Goal: Task Accomplishment & Management: Manage account settings

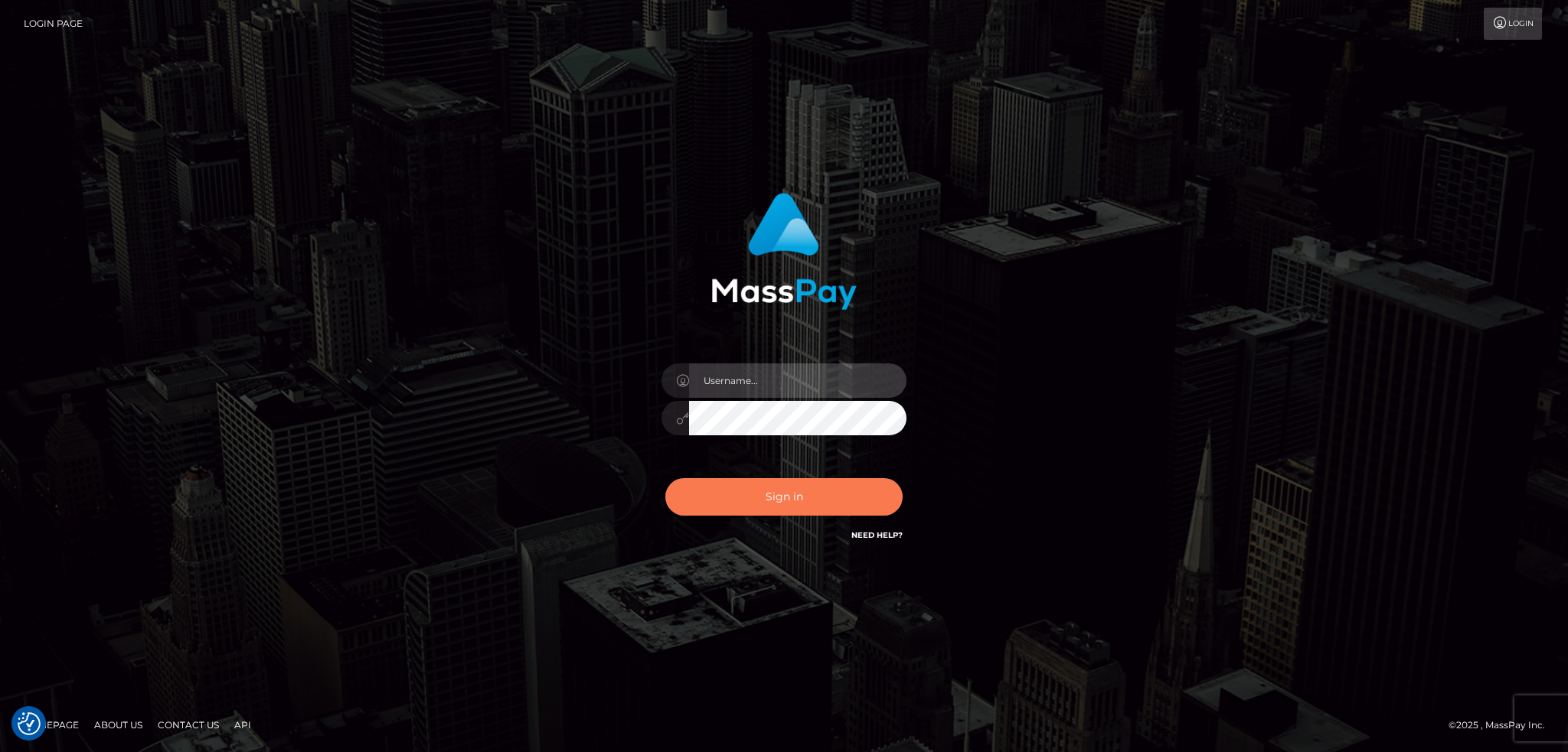
type input "alexstef"
click at [798, 480] on button "Sign in" at bounding box center [784, 496] width 237 height 37
type input "alexstef"
click at [780, 496] on button "Sign in" at bounding box center [784, 496] width 237 height 37
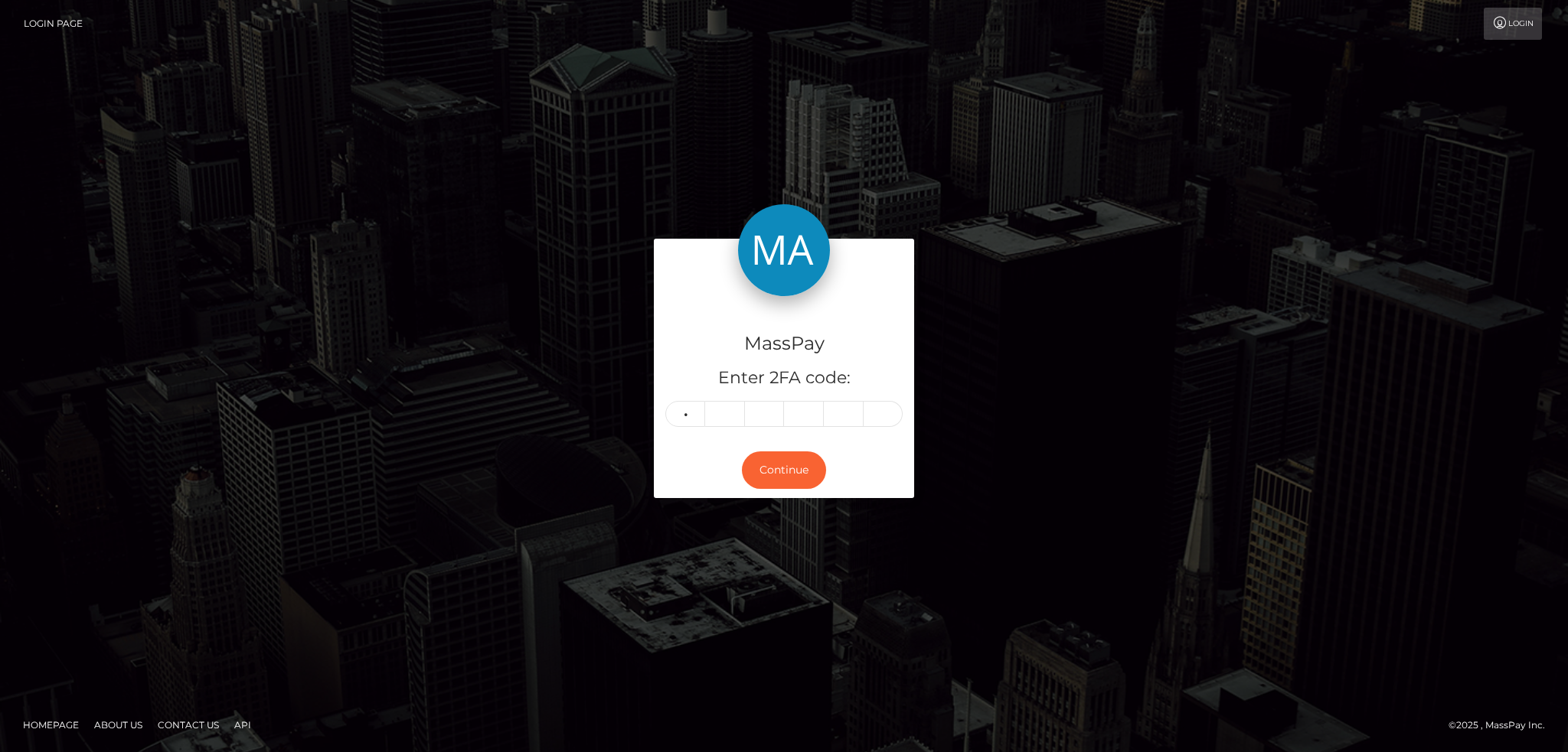
type input "2"
type input "6"
type input "1"
type input "7"
type input "3"
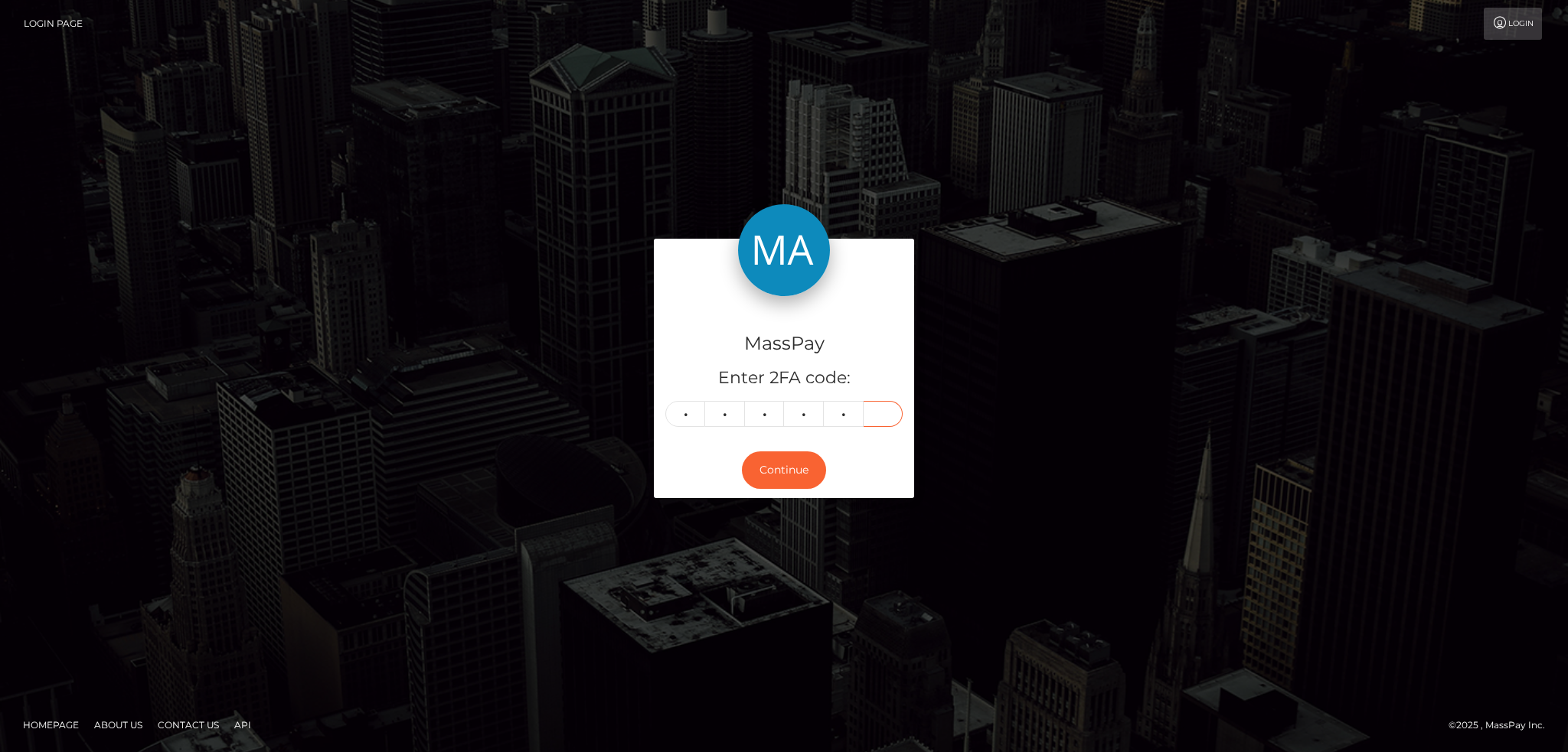
type input "9"
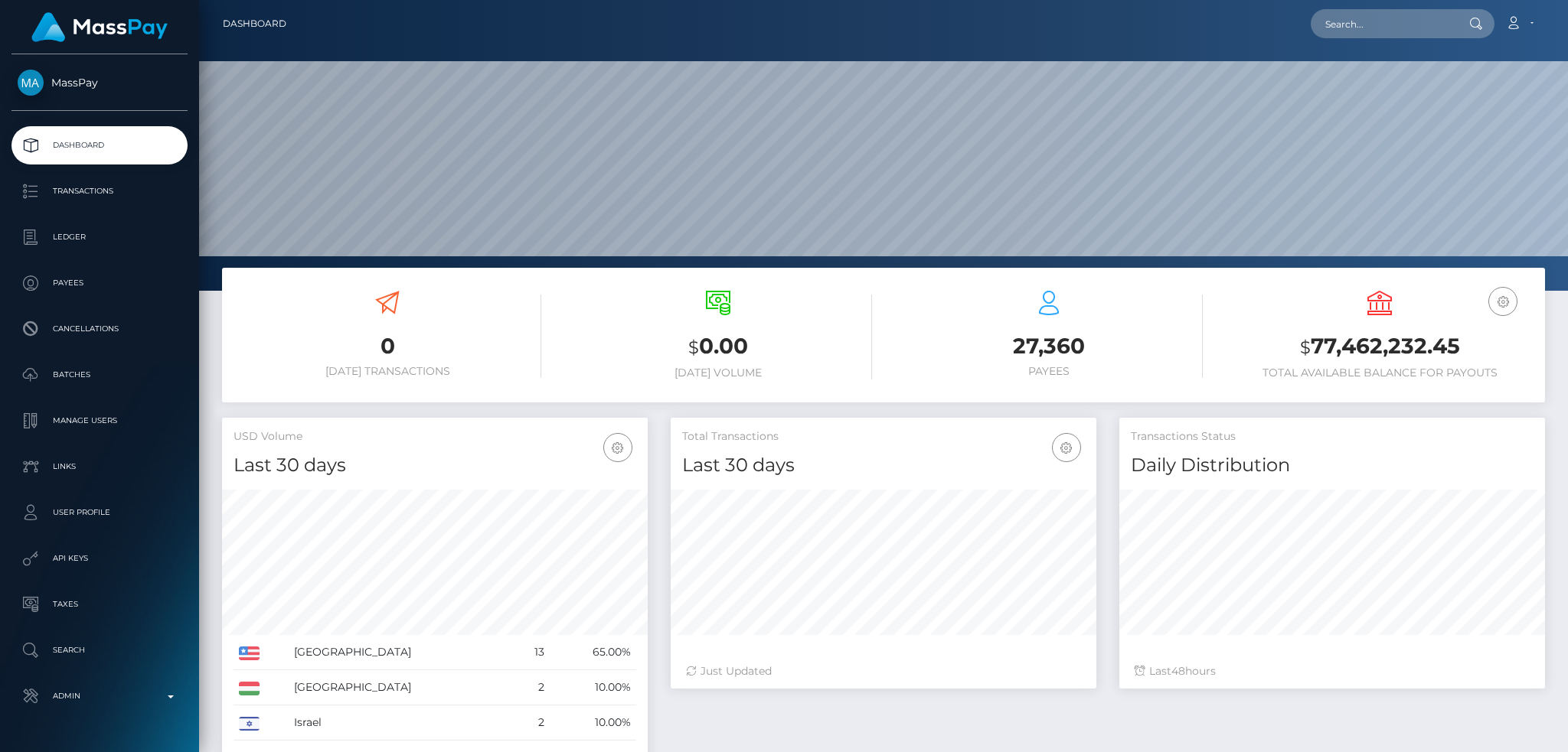
scroll to position [272, 425]
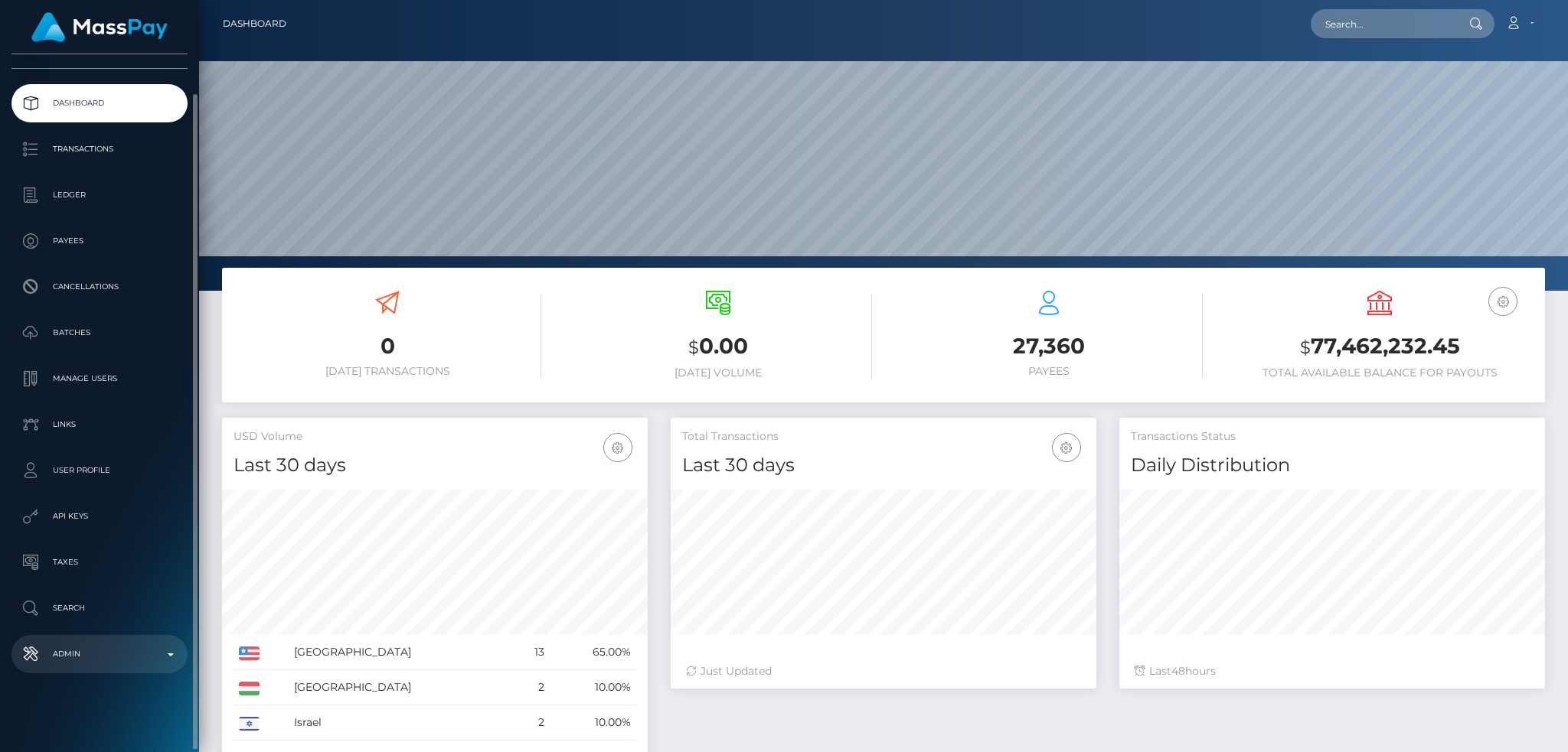
click at [131, 642] on p "Admin" at bounding box center [99, 653] width 163 height 23
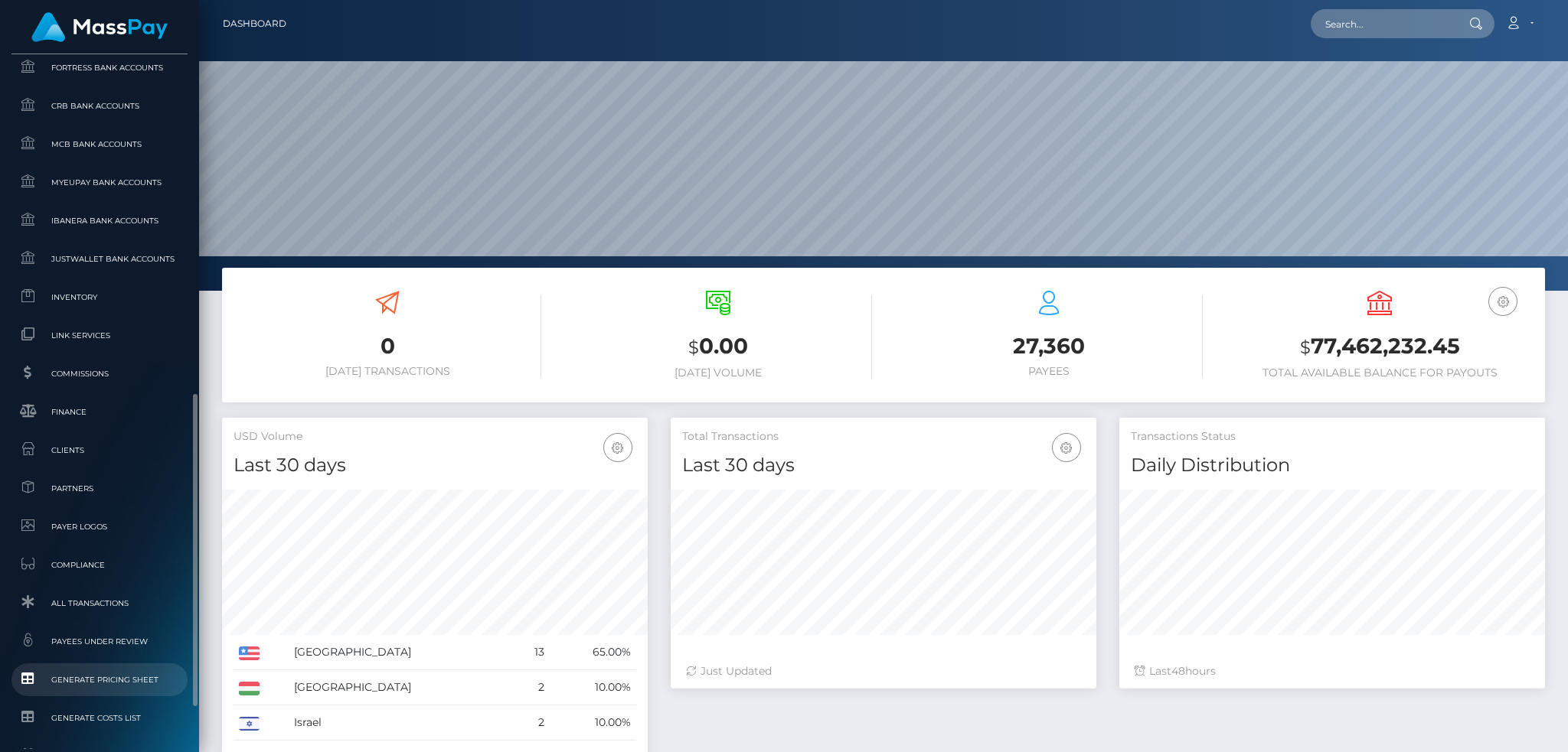
scroll to position [855, 0]
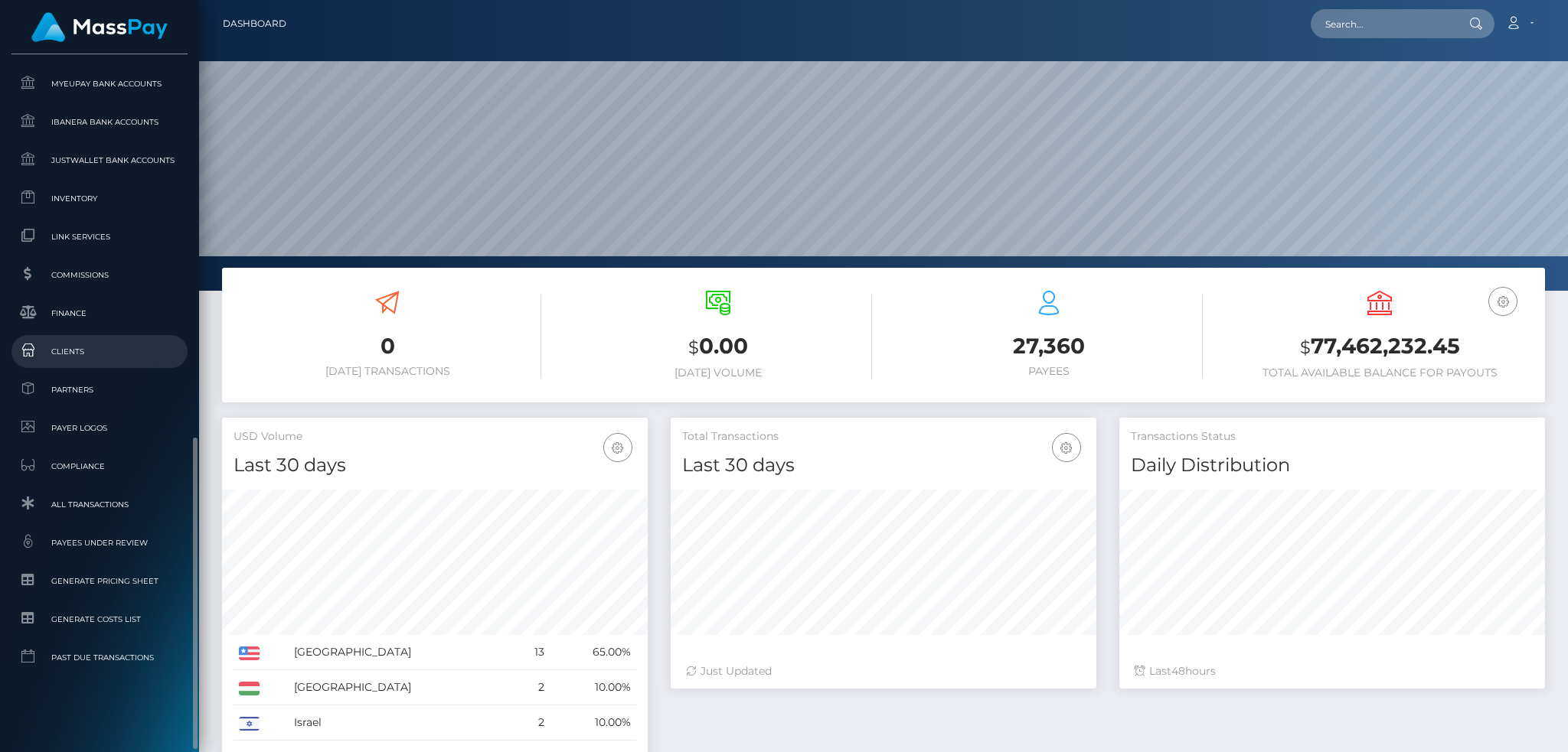
click at [114, 356] on span "Clients" at bounding box center [99, 351] width 163 height 17
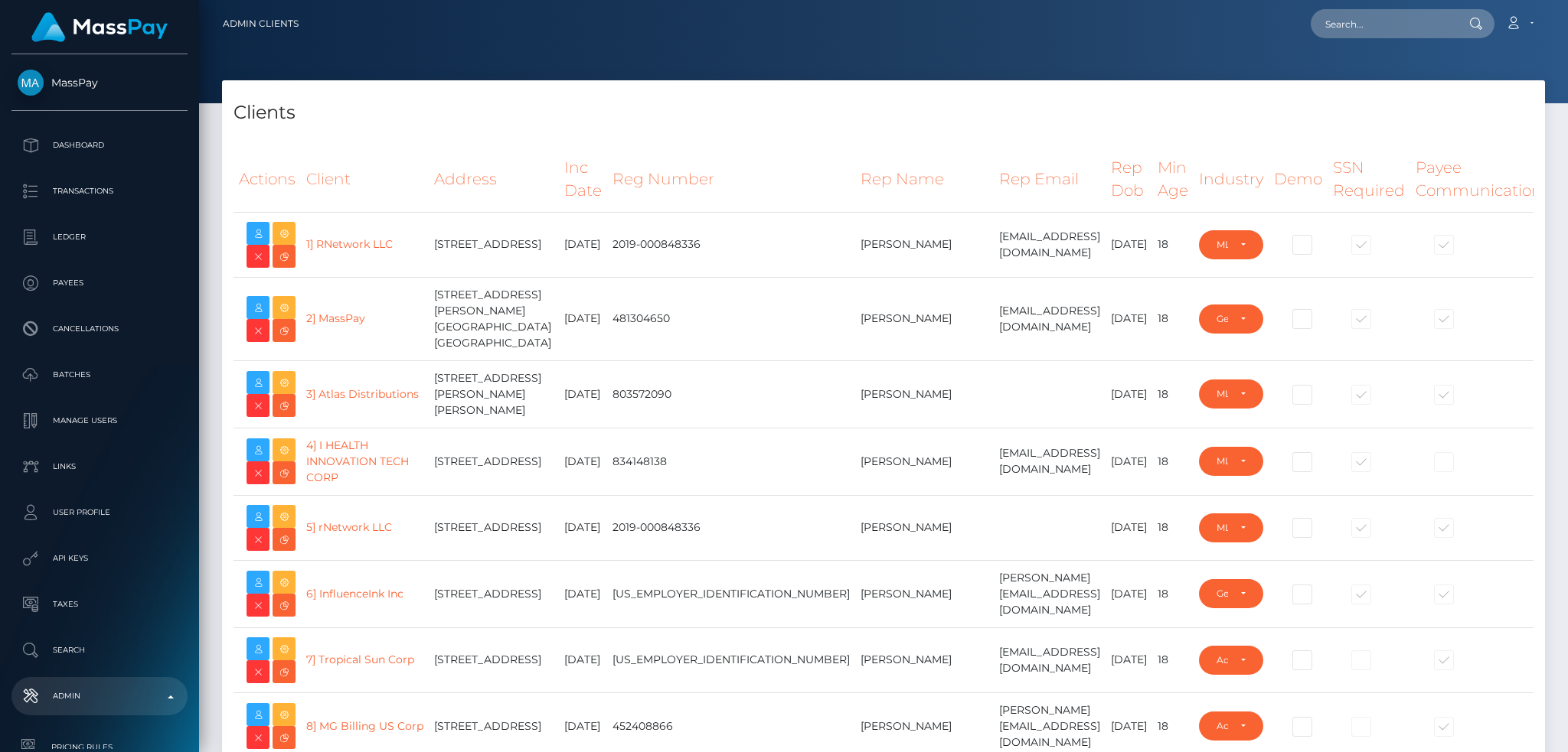
select select "223"
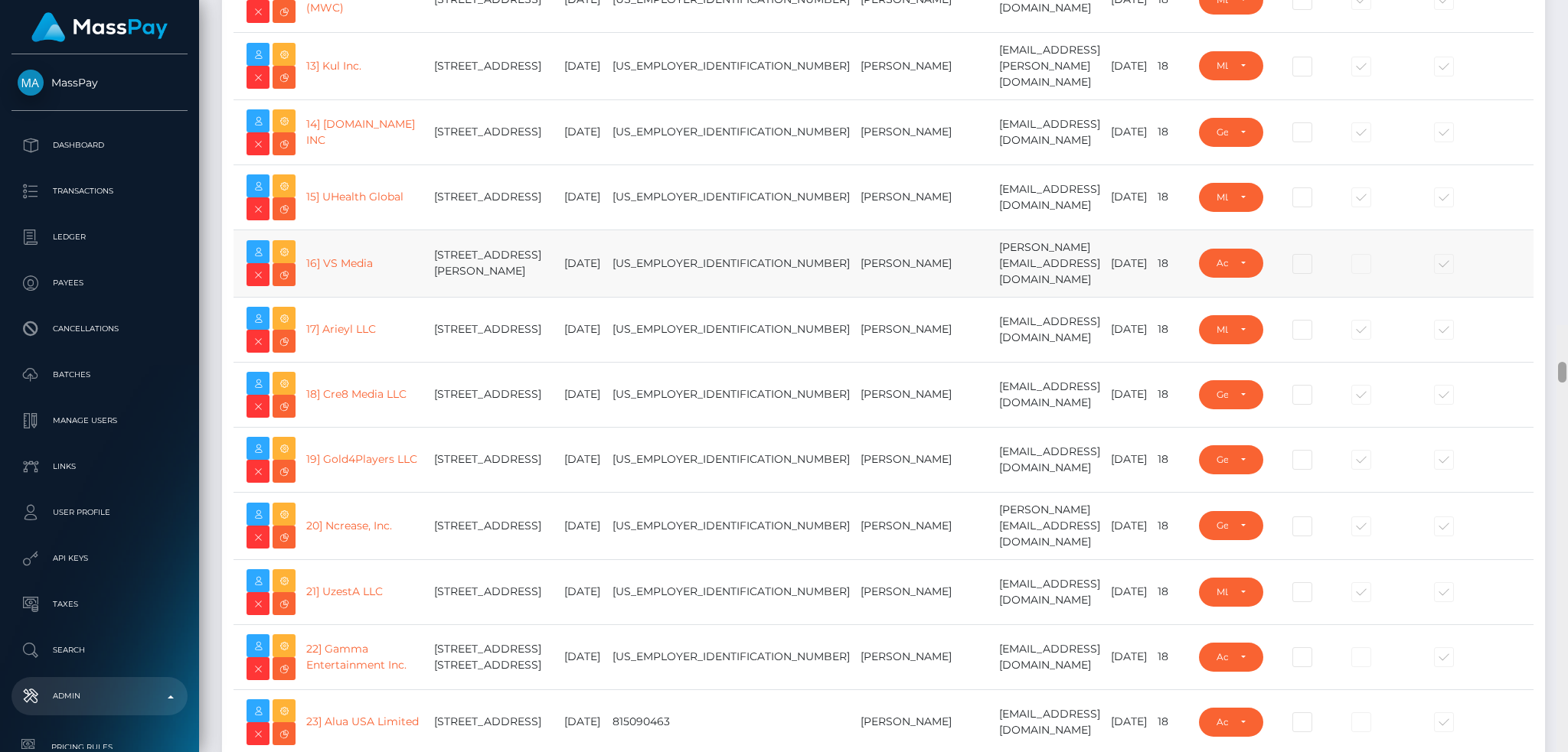
scroll to position [1315, 0]
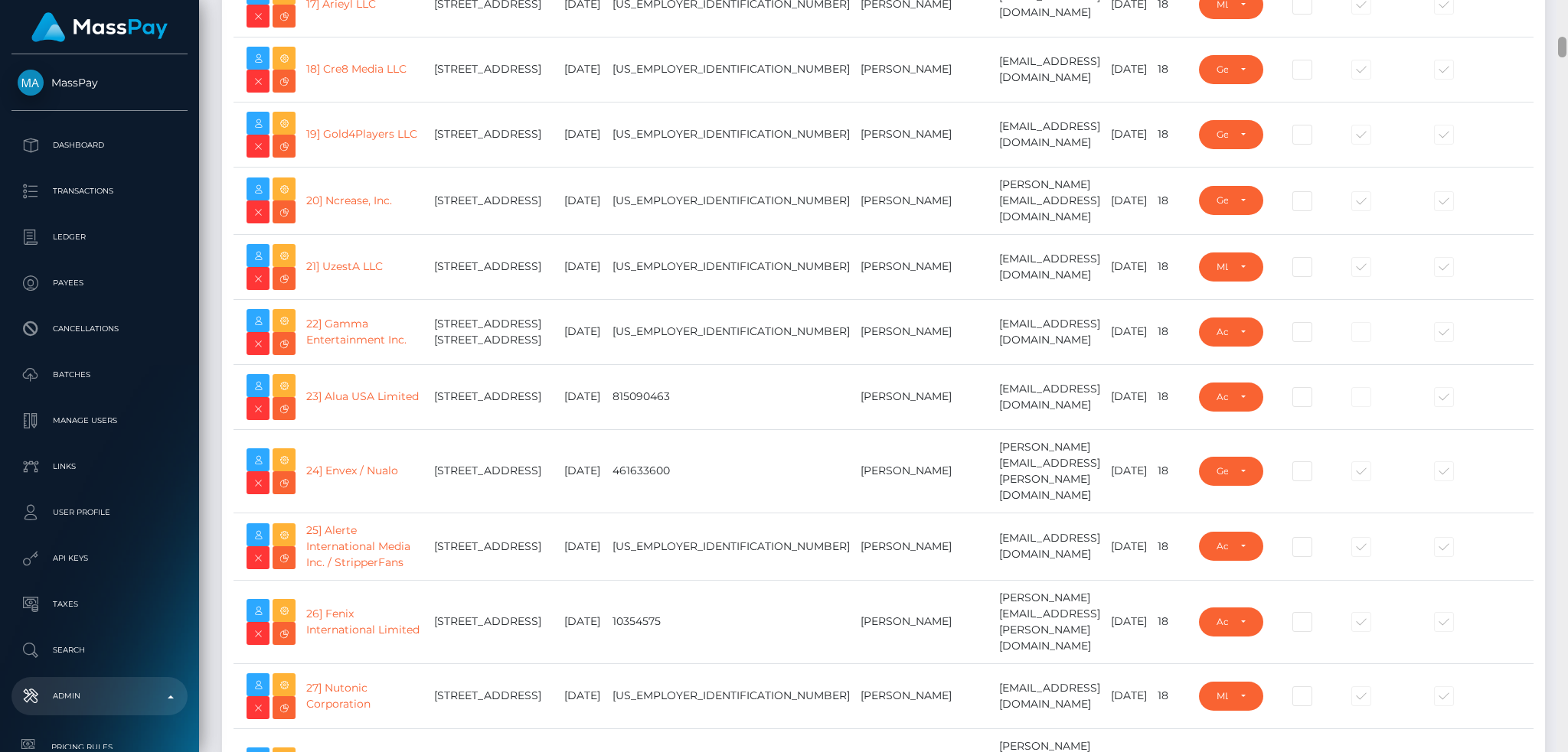
drag, startPoint x: 1558, startPoint y: 138, endPoint x: 1530, endPoint y: 44, distance: 98.1
click at [1530, 44] on div "Admin Clients Loading... Loading..." at bounding box center [883, 376] width 1369 height 752
click at [345, 403] on link "23] Alua USA Limited" at bounding box center [362, 396] width 112 height 14
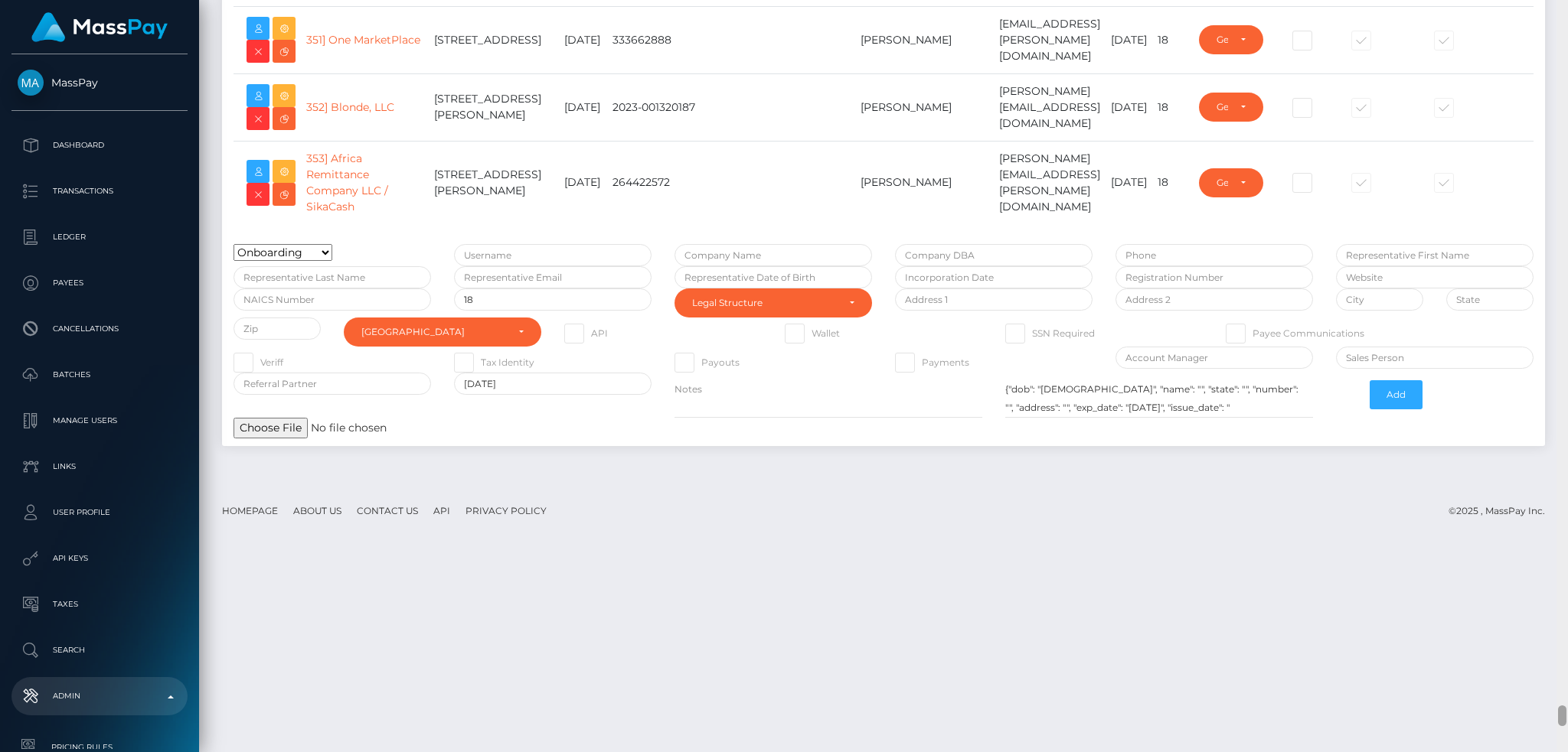
drag, startPoint x: 1563, startPoint y: 75, endPoint x: 1533, endPoint y: 684, distance: 609.7
click at [1548, 715] on div "Admin Clients Loading... Loading..." at bounding box center [883, 376] width 1369 height 752
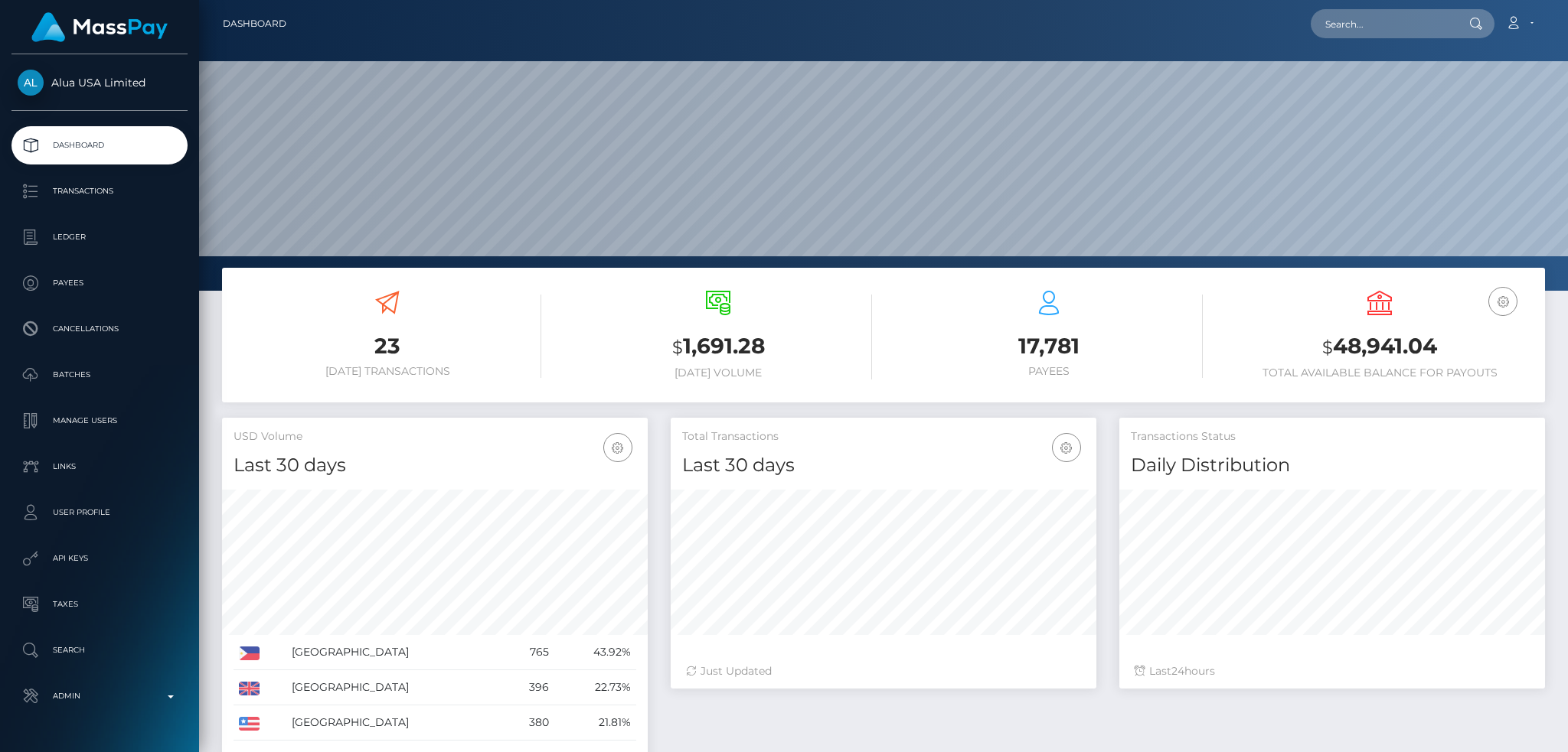
scroll to position [272, 425]
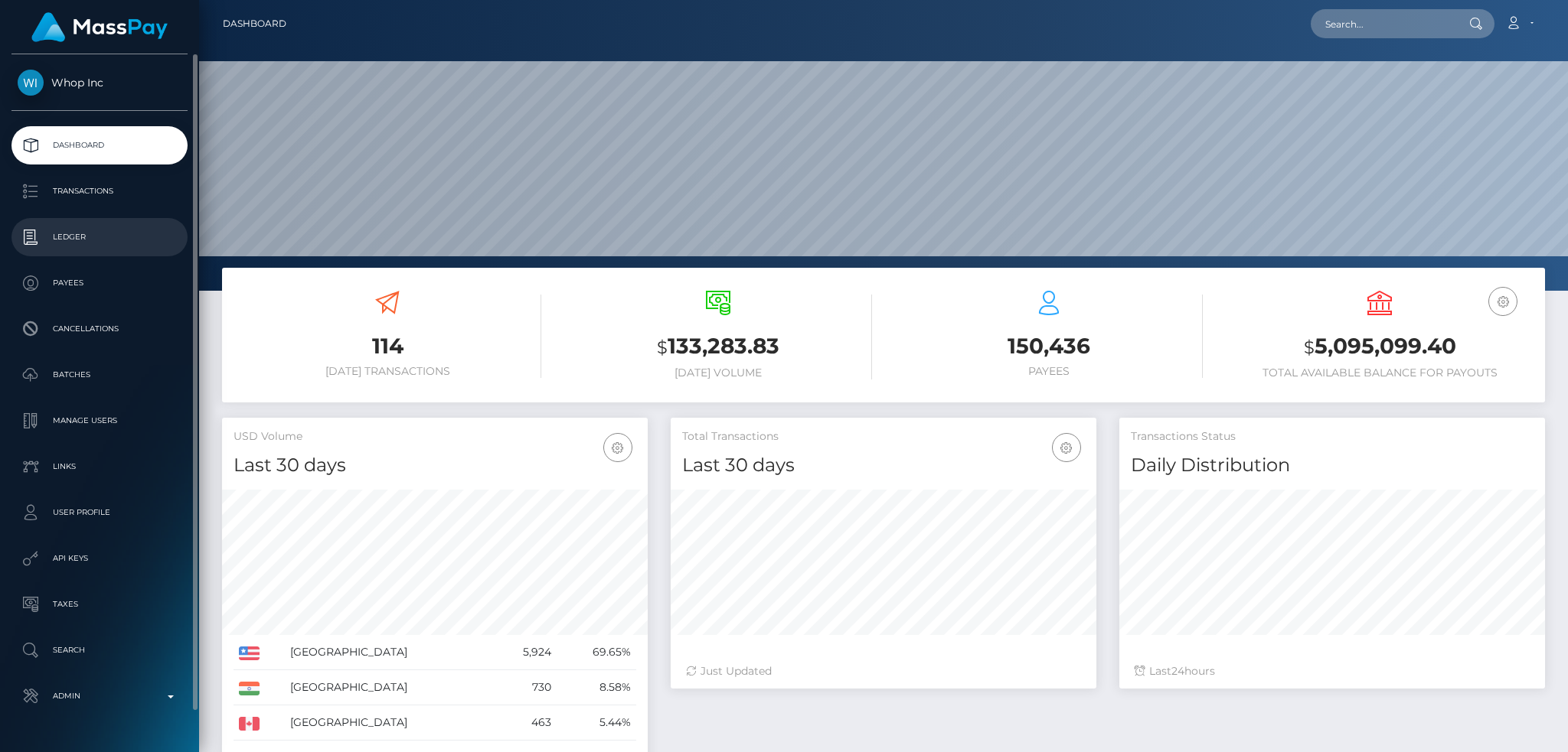
click at [112, 230] on p "Ledger" at bounding box center [99, 236] width 163 height 23
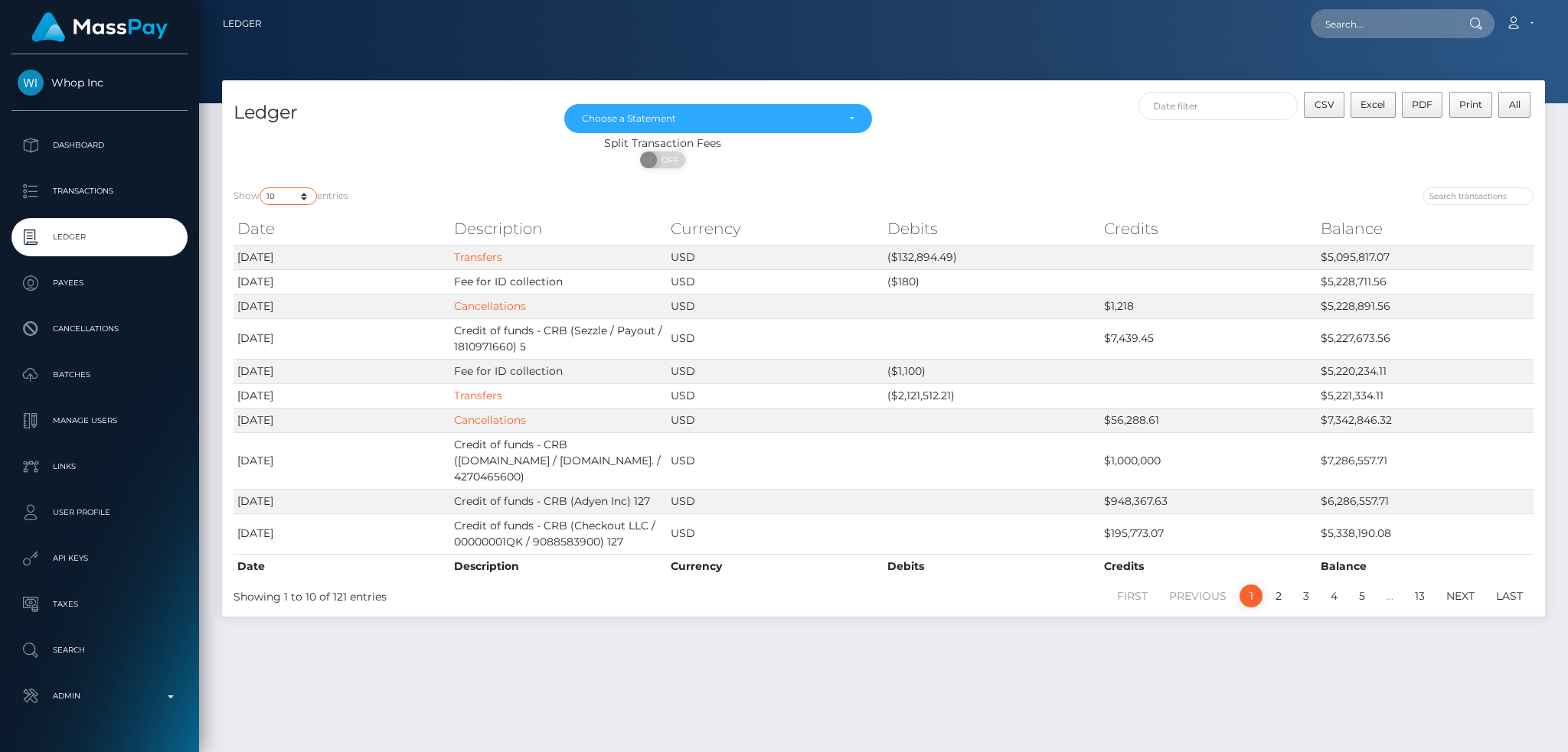
click at [280, 189] on select "10 25 50 100 250" at bounding box center [288, 195] width 58 height 17
select select "250"
click at [261, 187] on select "10 25 50 100 250" at bounding box center [288, 195] width 58 height 17
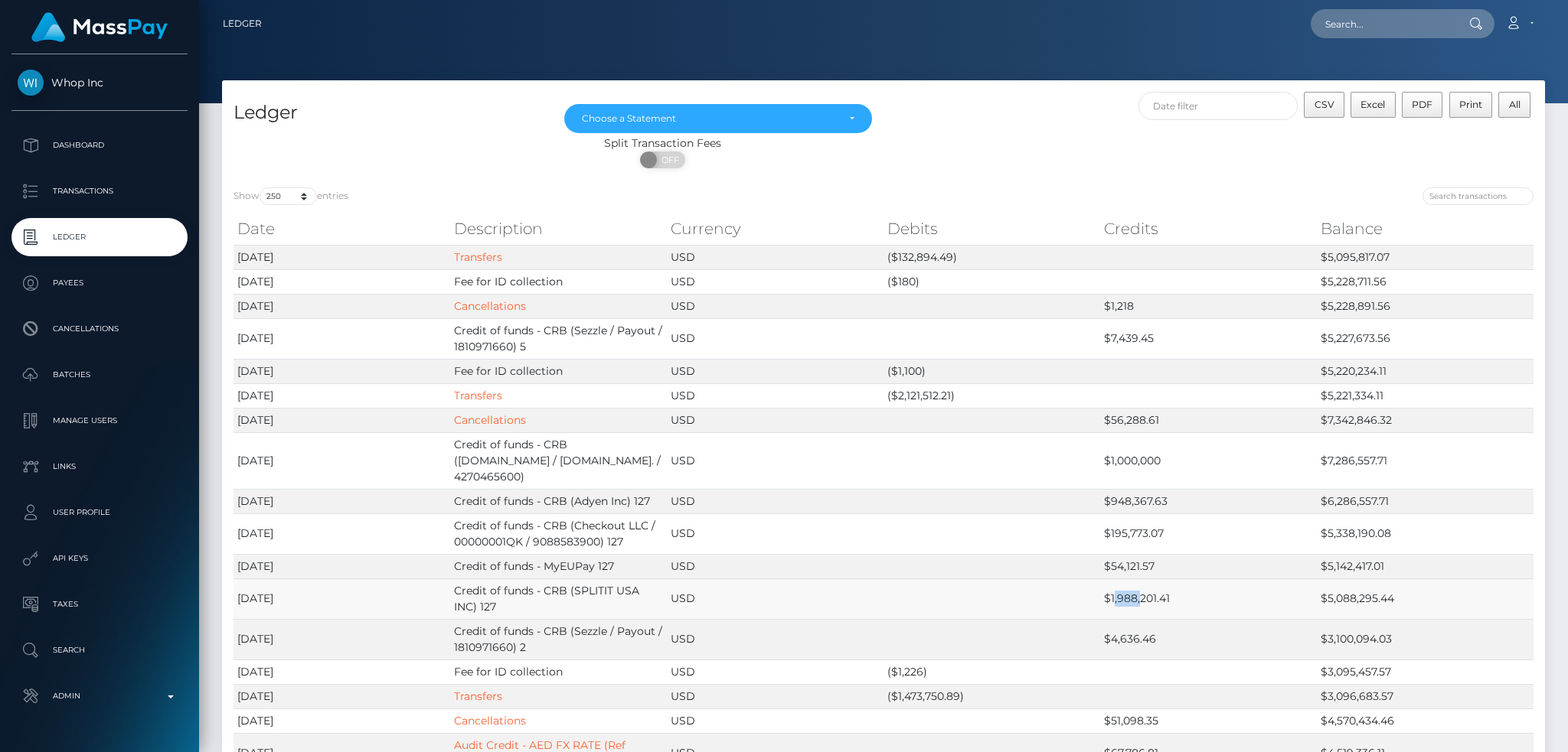
drag, startPoint x: 1118, startPoint y: 599, endPoint x: 1141, endPoint y: 600, distance: 23.0
click at [1141, 600] on td "$1,988,201.41" at bounding box center [1208, 599] width 216 height 40
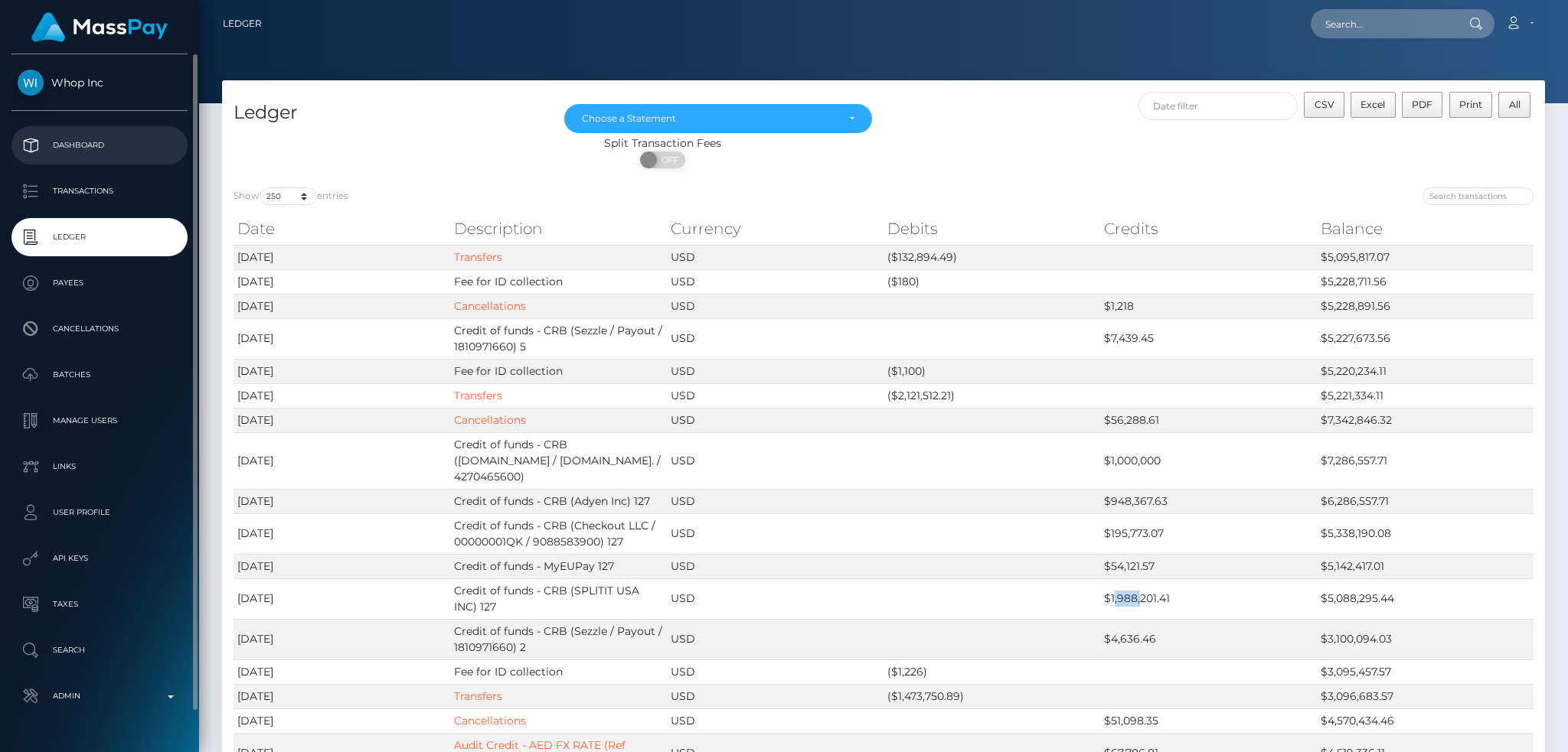
click at [116, 146] on p "Dashboard" at bounding box center [99, 145] width 163 height 23
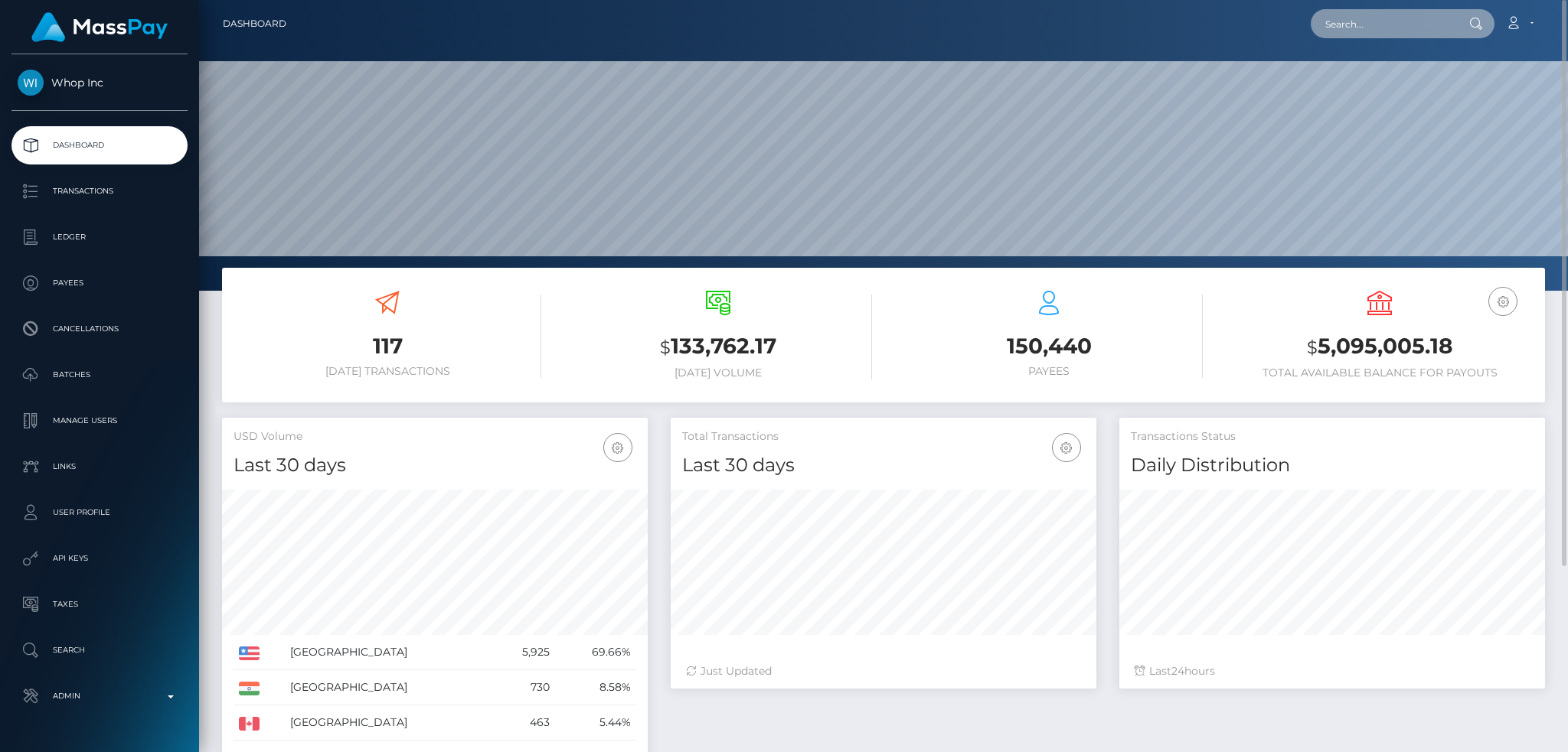
click at [1336, 24] on input "text" at bounding box center [1384, 24] width 144 height 29
paste input "pout_fpRlQFqWYgklY"
type input "pout_fpRlQFqWYgklY"
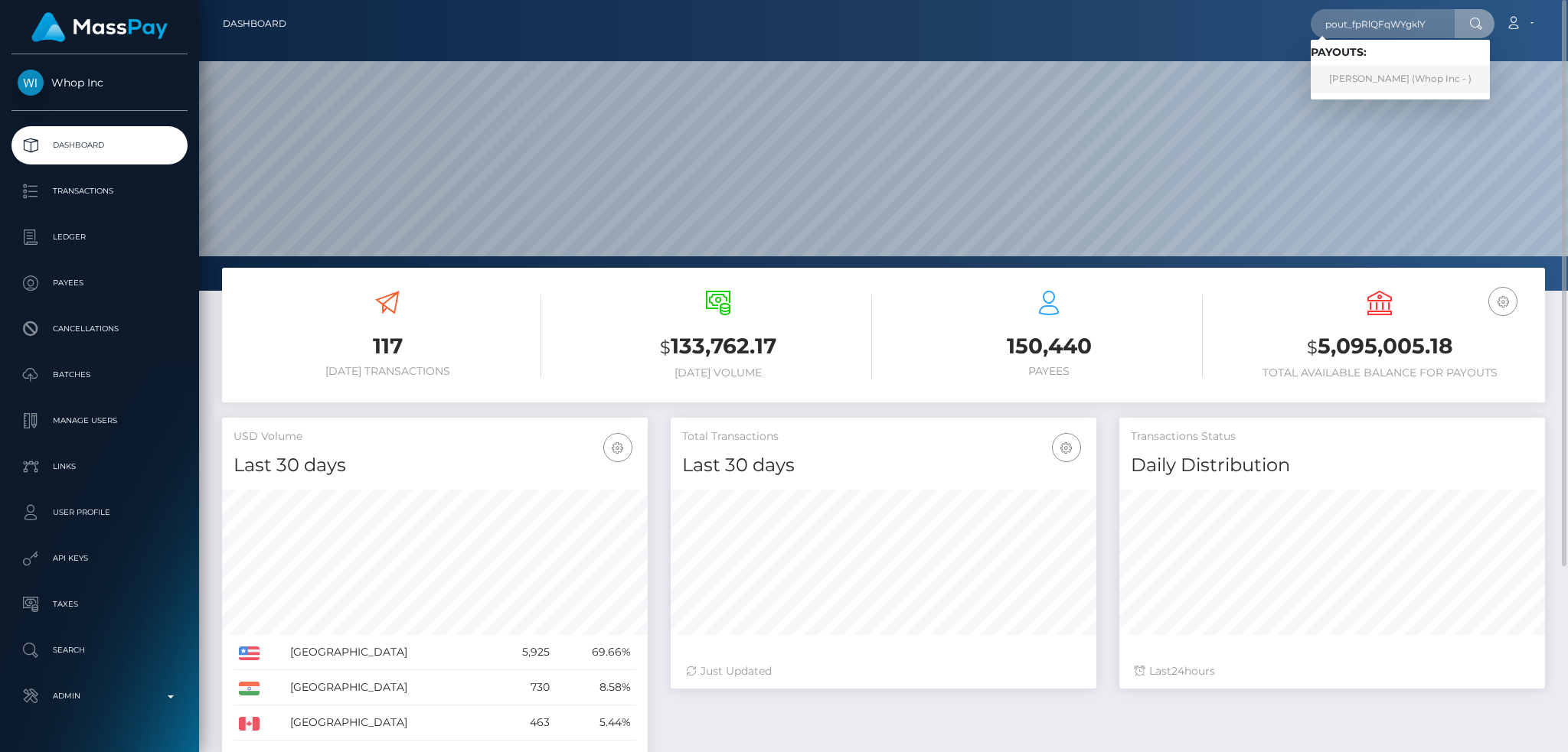
click at [1373, 88] on link "[PERSON_NAME] (Whop Inc - )" at bounding box center [1401, 78] width 179 height 28
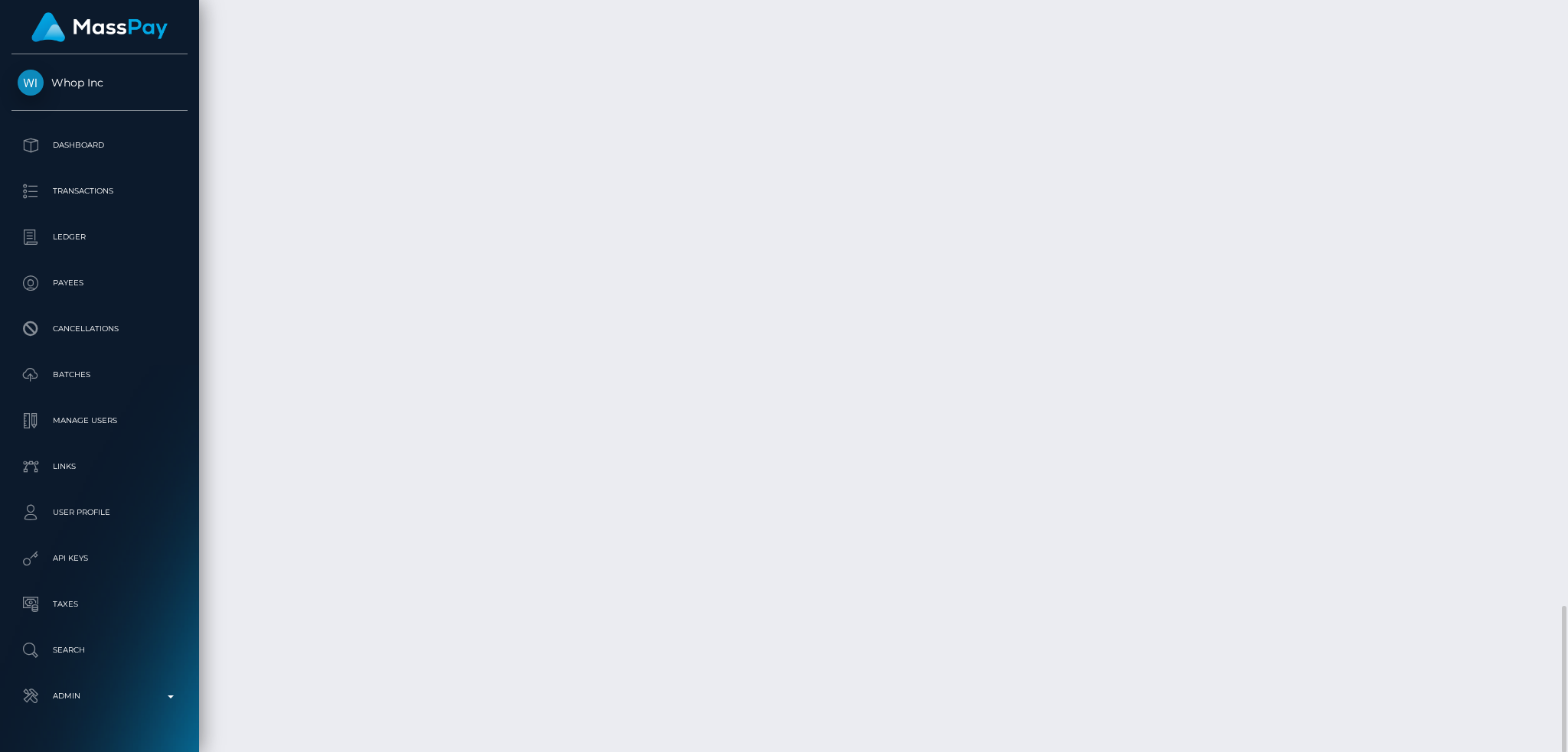
scroll to position [183, 425]
click at [1404, 614] on div "Force status update" at bounding box center [1403, 607] width 111 height 28
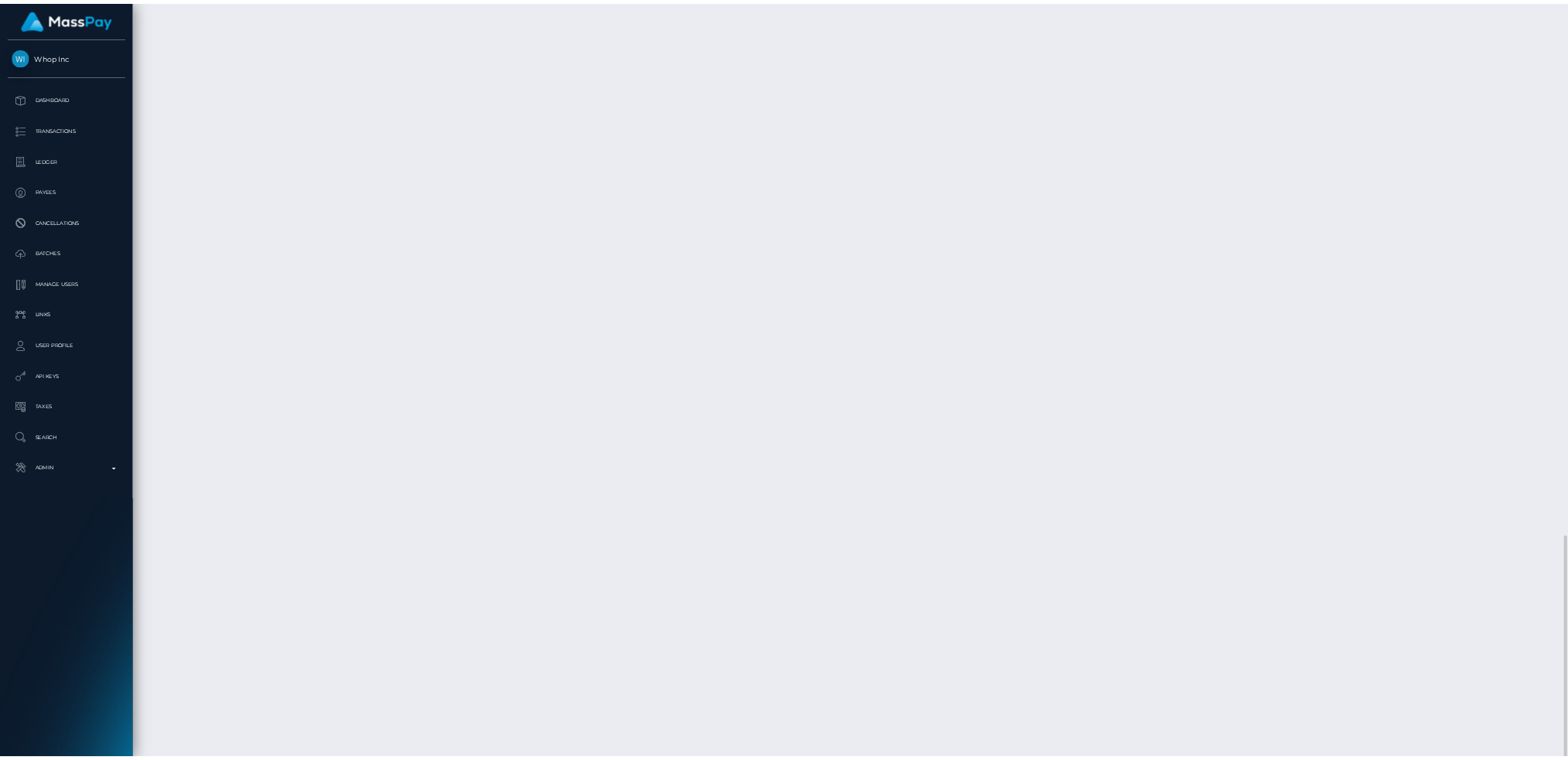
scroll to position [185, 694]
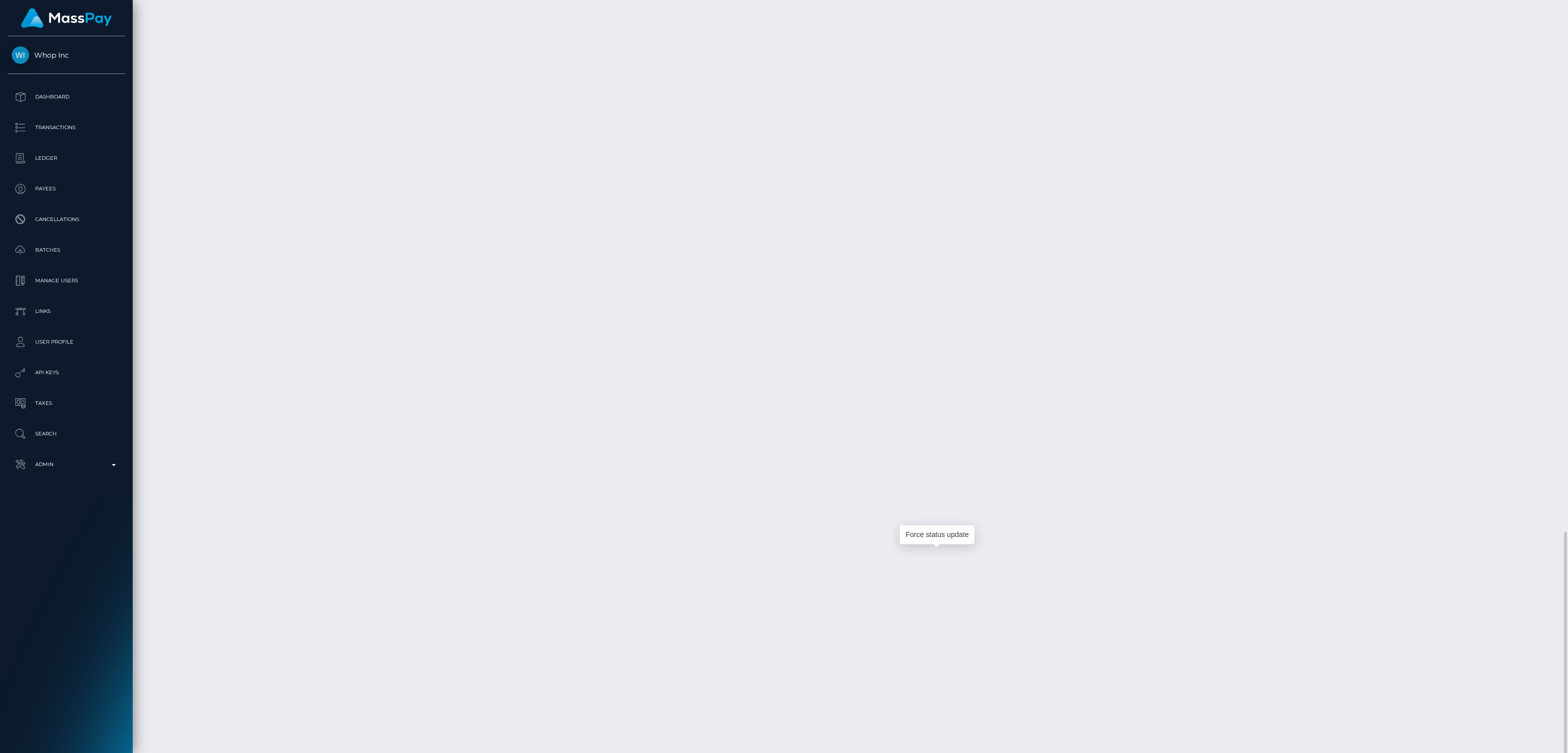
drag, startPoint x: 933, startPoint y: 557, endPoint x: 957, endPoint y: 354, distance: 204.4
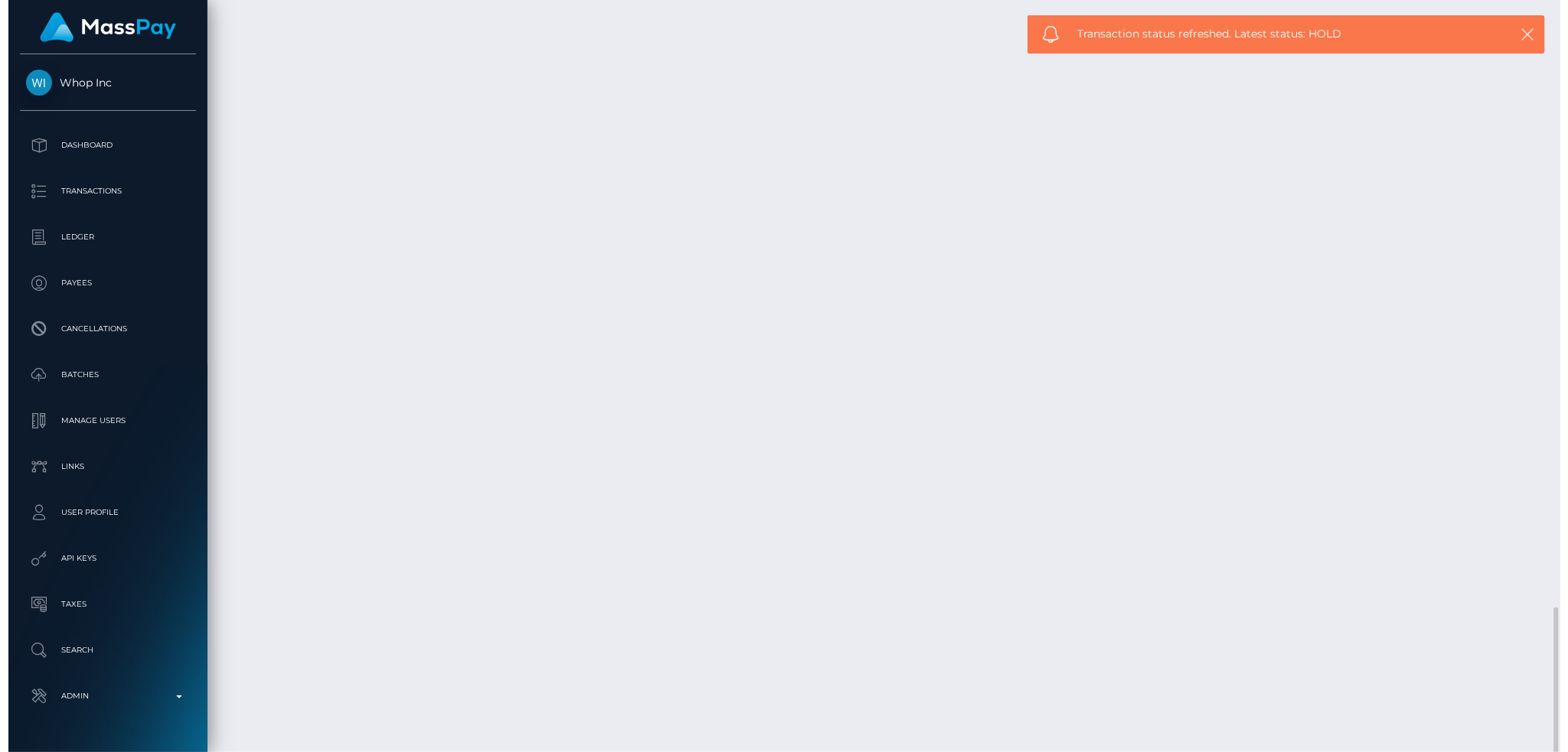
scroll to position [3119, 0]
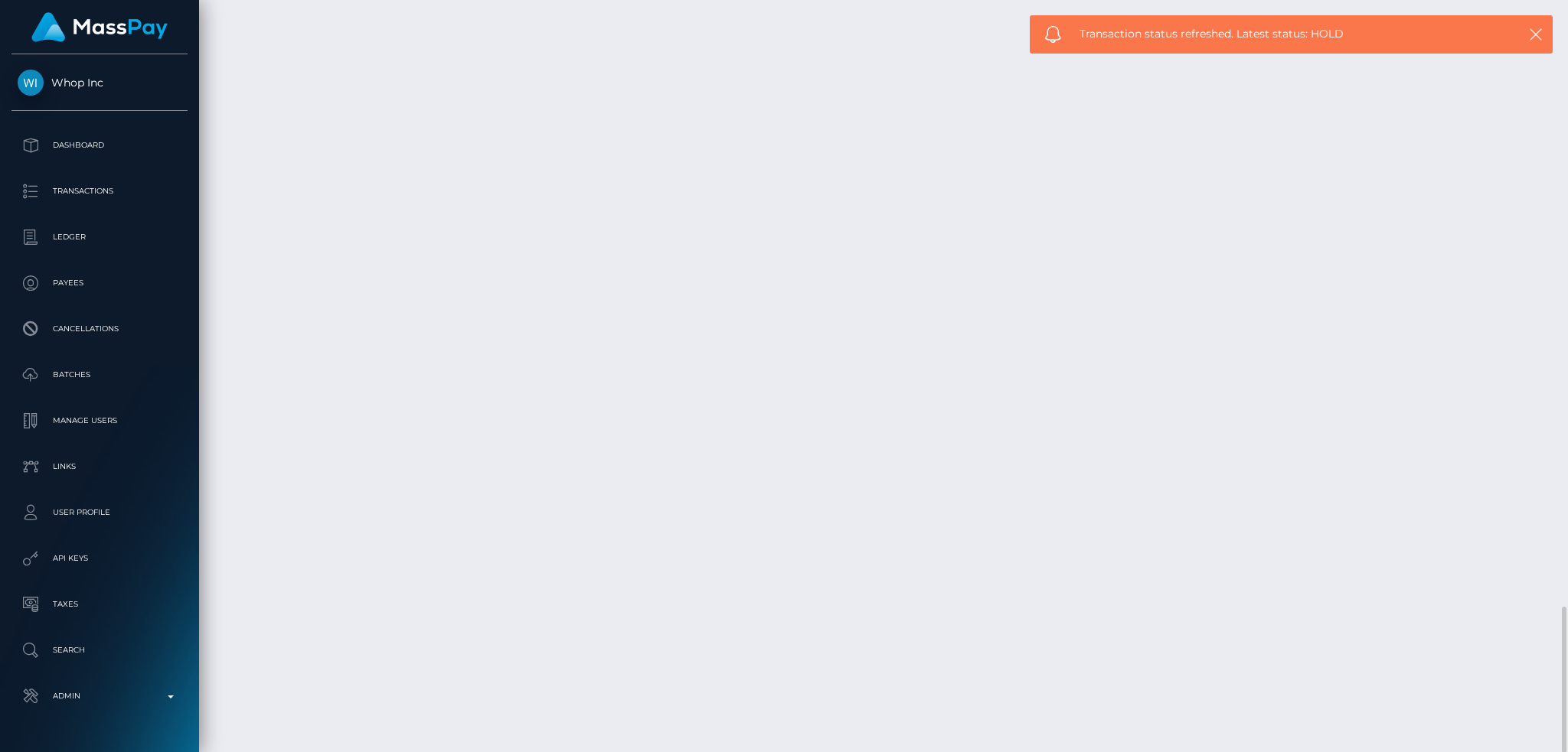
scroll to position [183, 425]
copy td "MSPcc82cb3536aaad2"
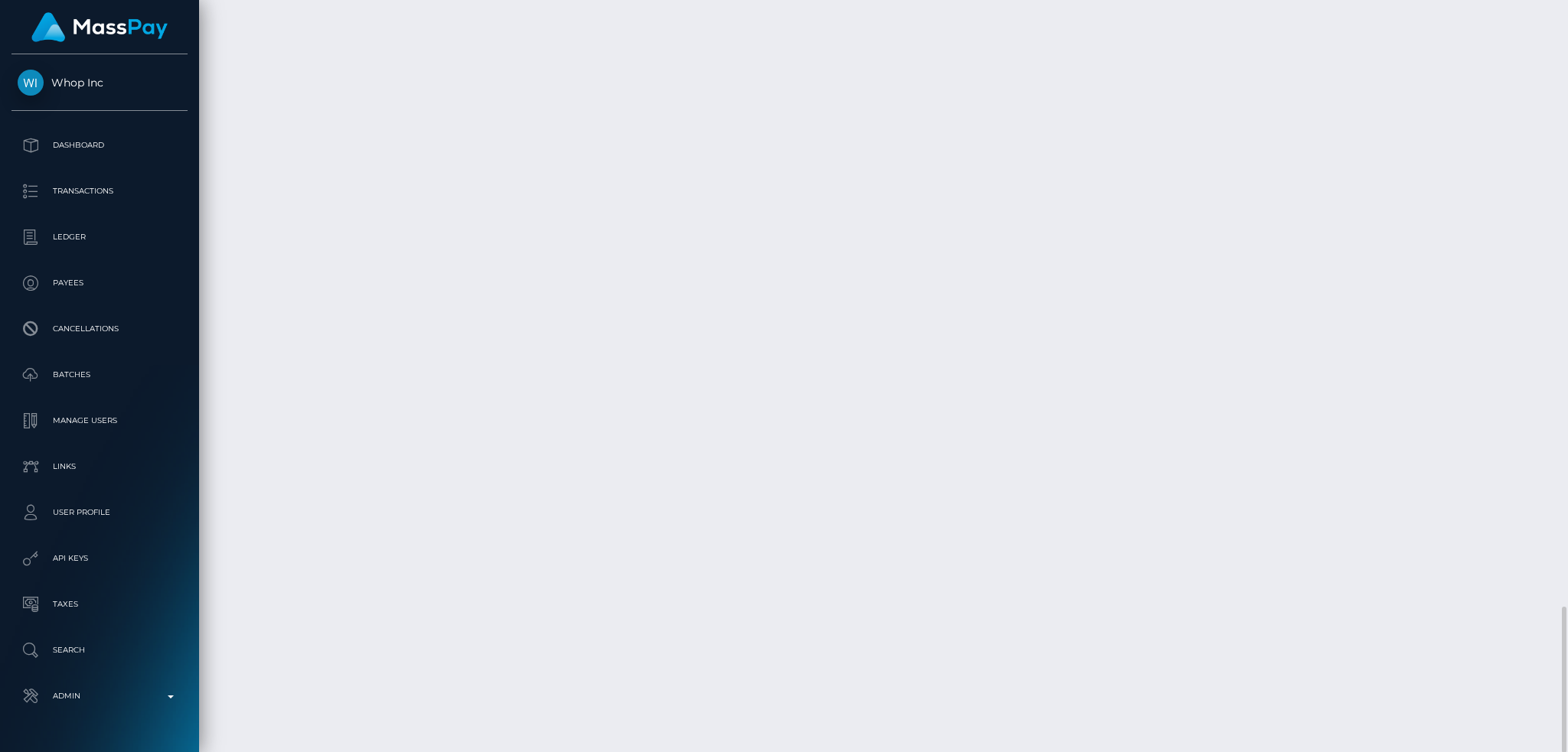
copy td "MSPcc82cb3536aaad2"
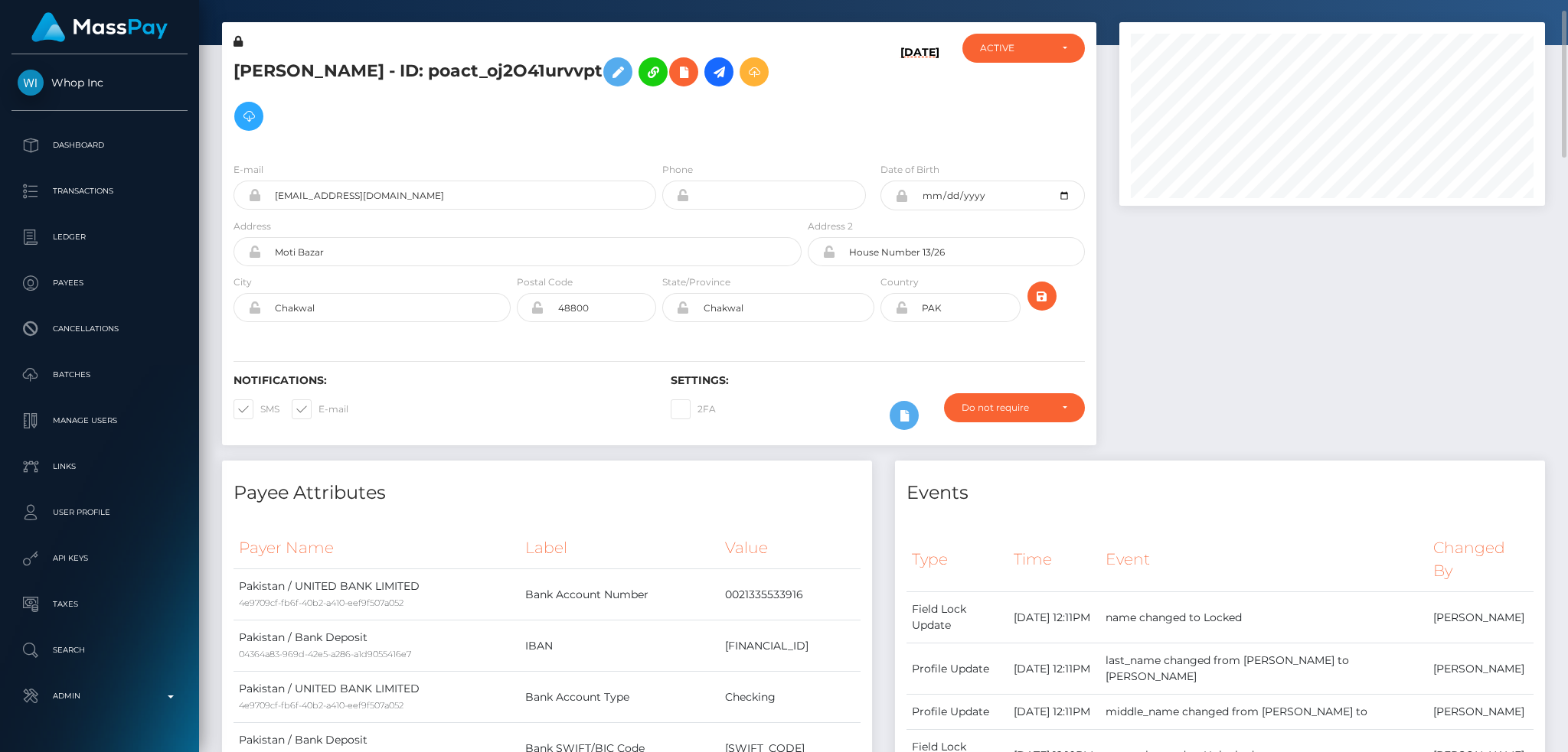
scroll to position [0, 0]
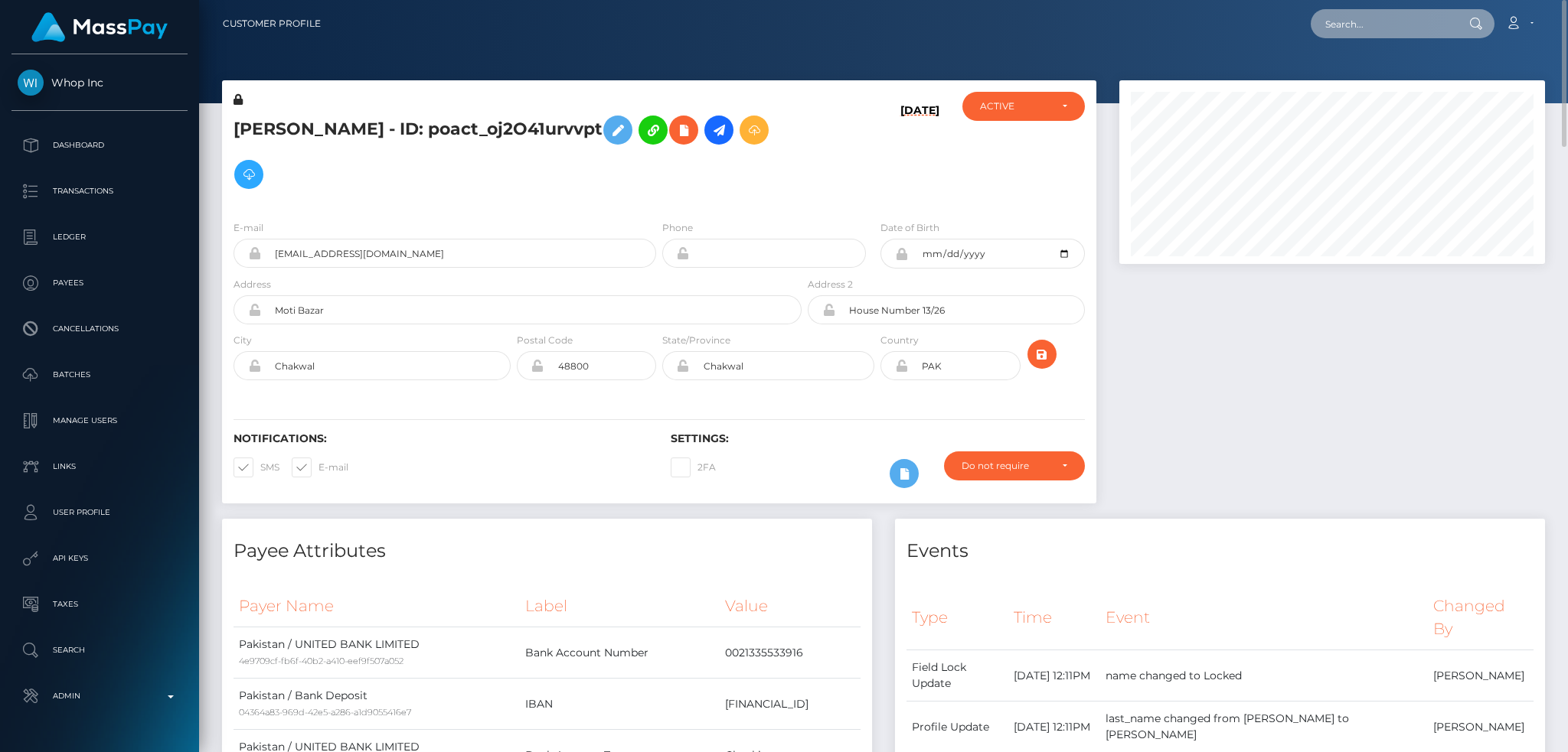
click at [1359, 23] on input "text" at bounding box center [1384, 24] width 144 height 29
paste input "wdrl_v5qOcQwanr6Ax"
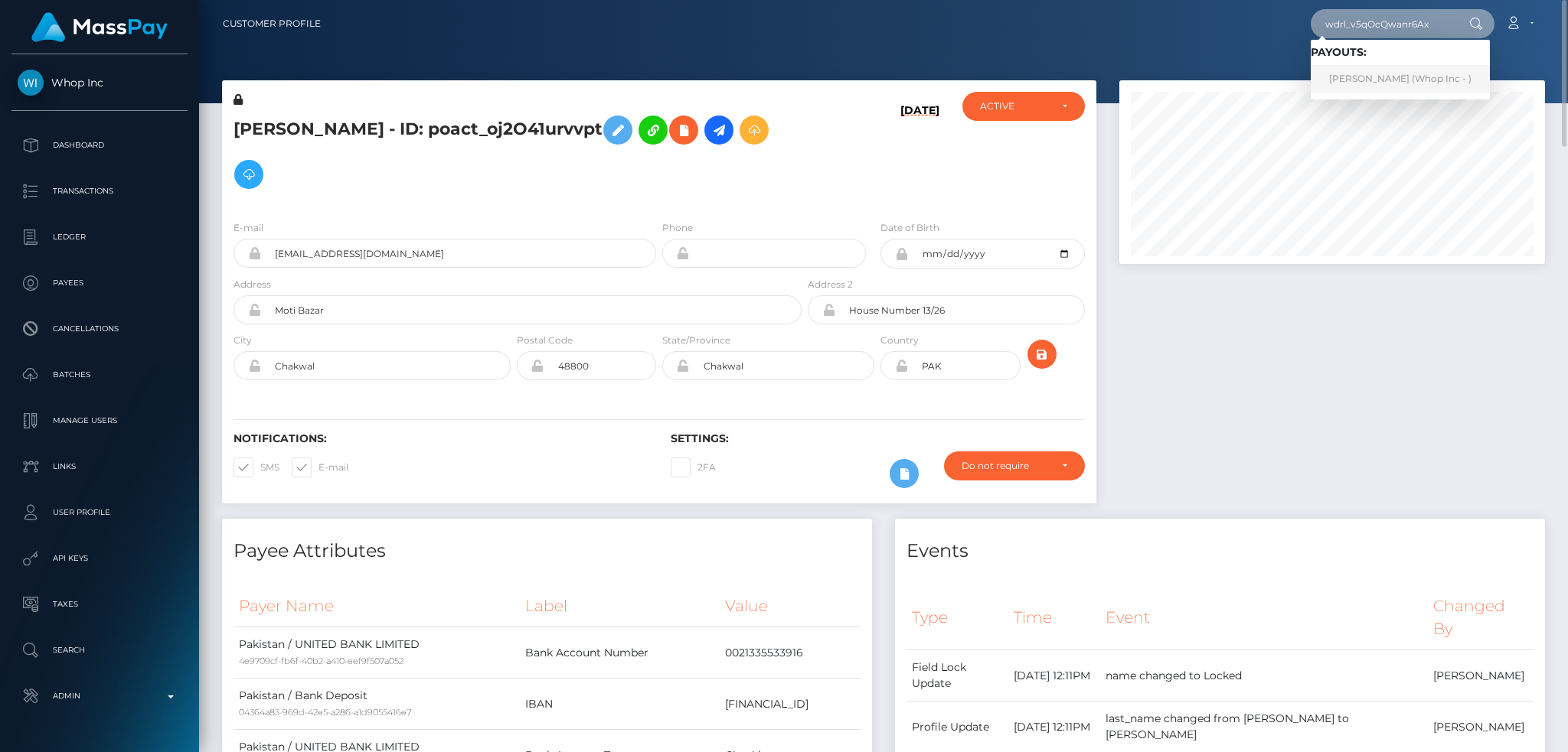
type input "wdrl_v5qOcQwanr6Ax"
click at [1398, 76] on link "ABDUL WAHAAB MALIK (Whop Inc - )" at bounding box center [1401, 78] width 179 height 28
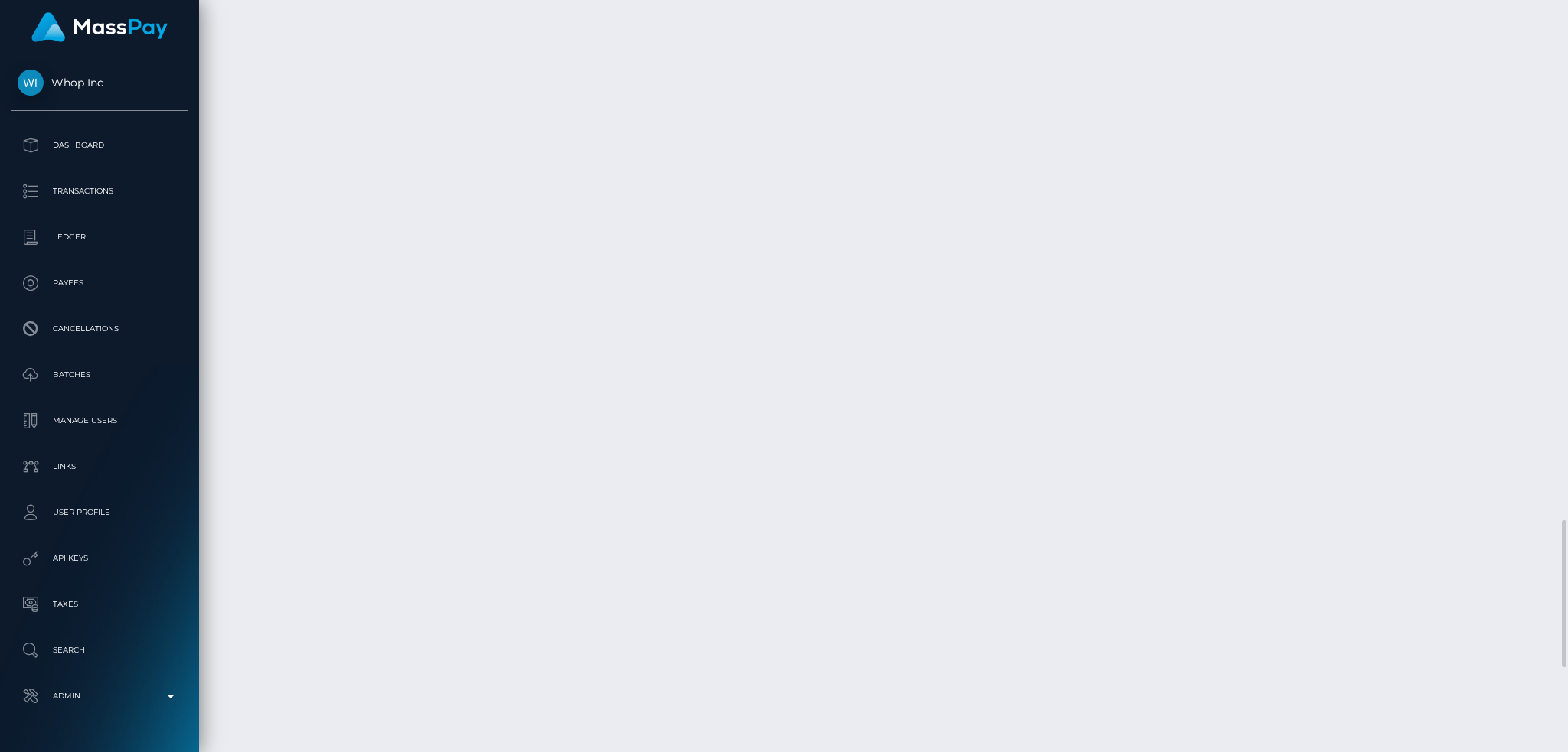
scroll to position [3086, 0]
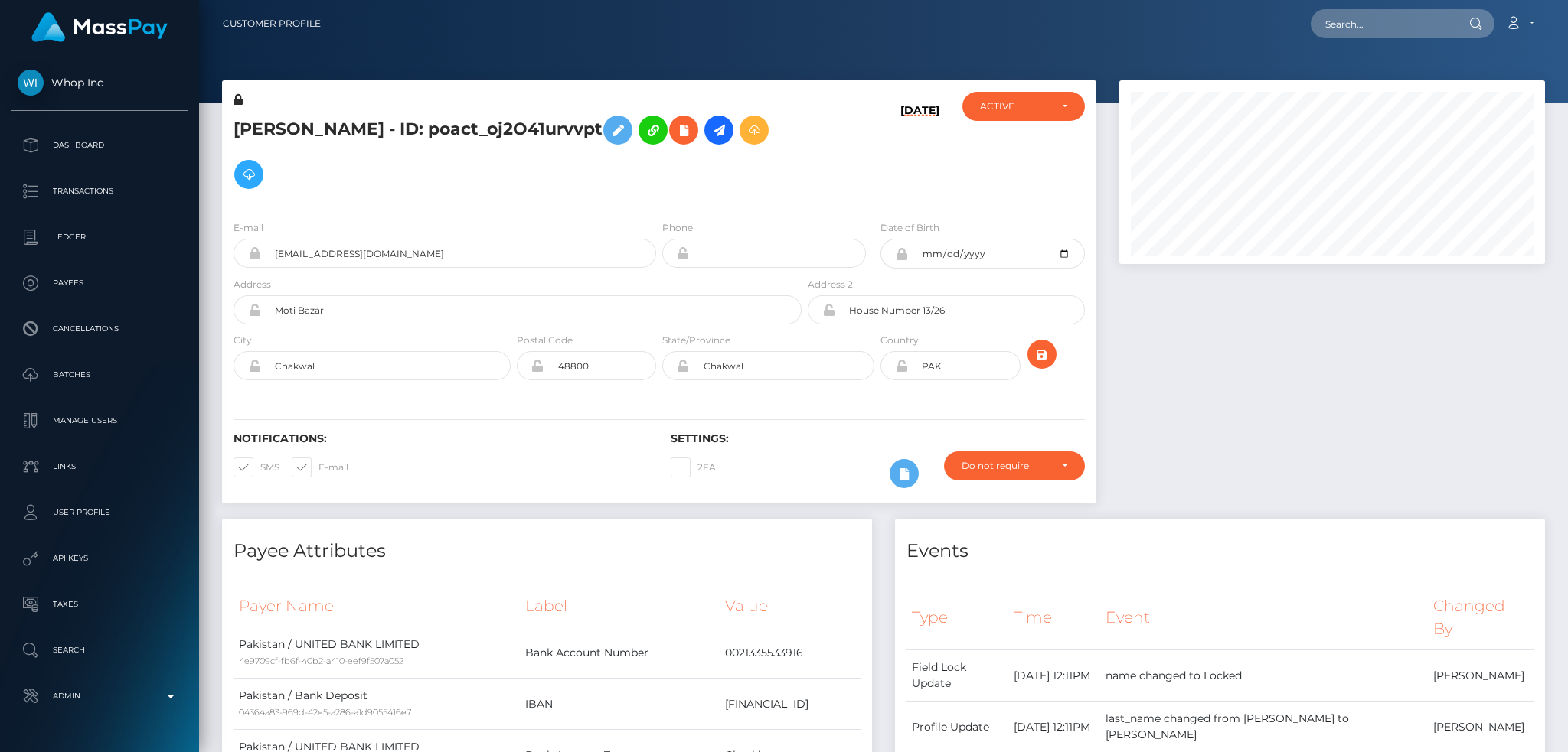
scroll to position [183, 425]
click at [1364, 18] on input "text" at bounding box center [1384, 24] width 144 height 29
paste input "pout_JaH0tWjoUUfyp"
click at [1376, 25] on input "pout_JaH0tWjoUUfyp" at bounding box center [1384, 24] width 144 height 29
paste input "949c0e0d-7e34-11f0-8023-0266f44cc279"
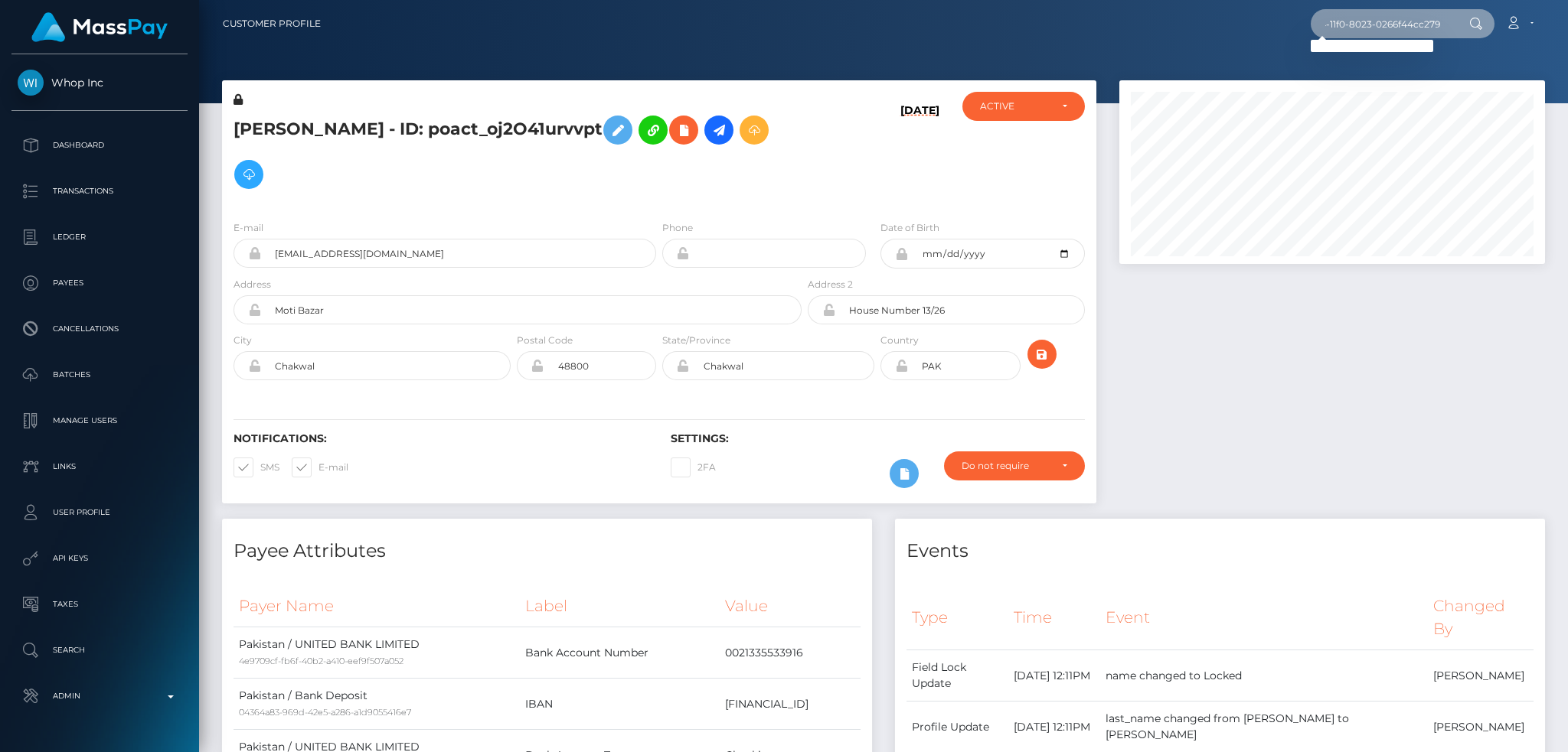
scroll to position [0, 0]
click at [1373, 35] on input "949c0e0d-7e34-11f0-8023-0266f44cc279" at bounding box center [1384, 24] width 144 height 29
paste input "5f6c623a-77c5-470d-873e-6350b2118cdb"
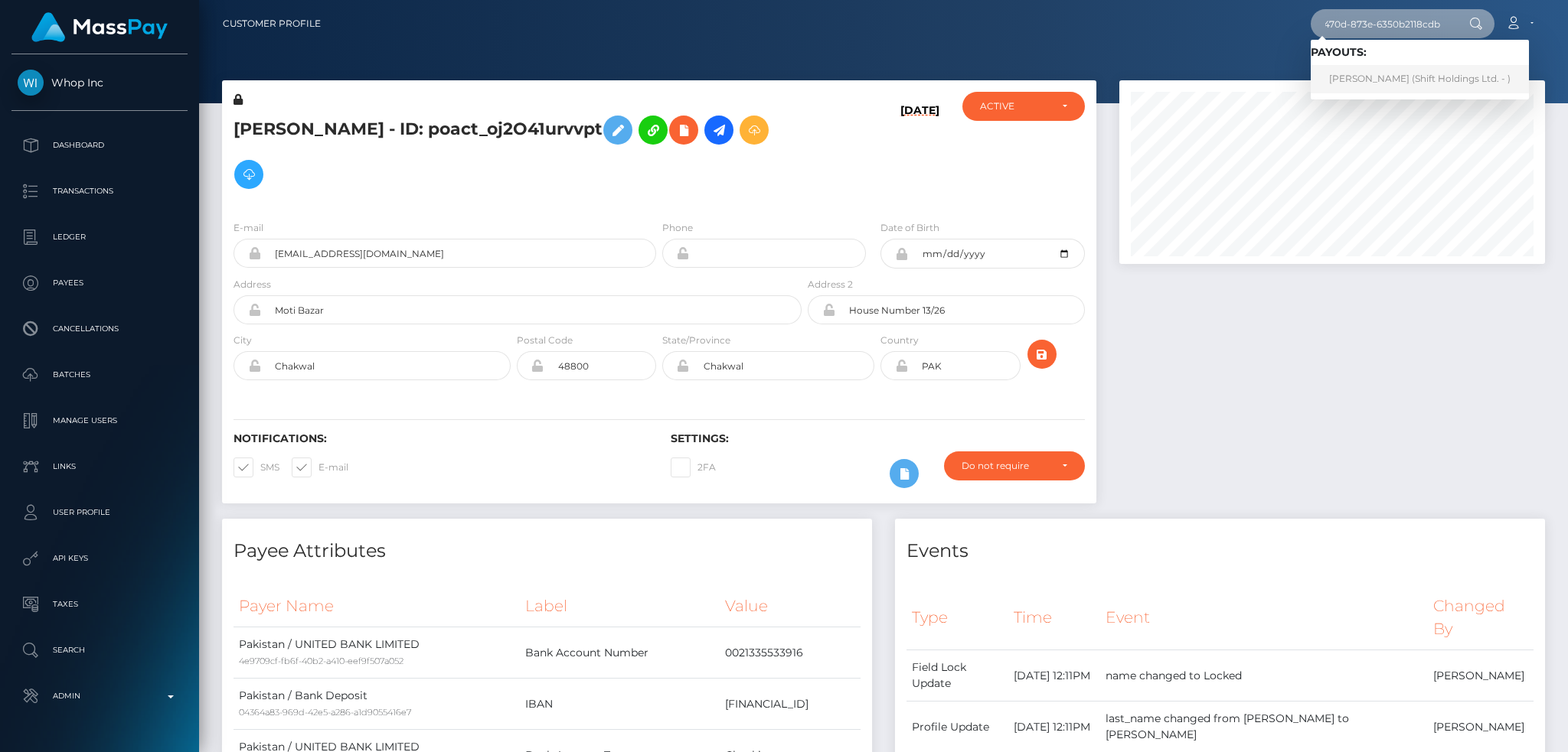
type input "5f6c623a-77c5-470d-873e-6350b2118cdb"
click at [1375, 73] on link "KAZUKI NAGAHIRA (Shift Holdings Ltd. - )" at bounding box center [1420, 78] width 218 height 28
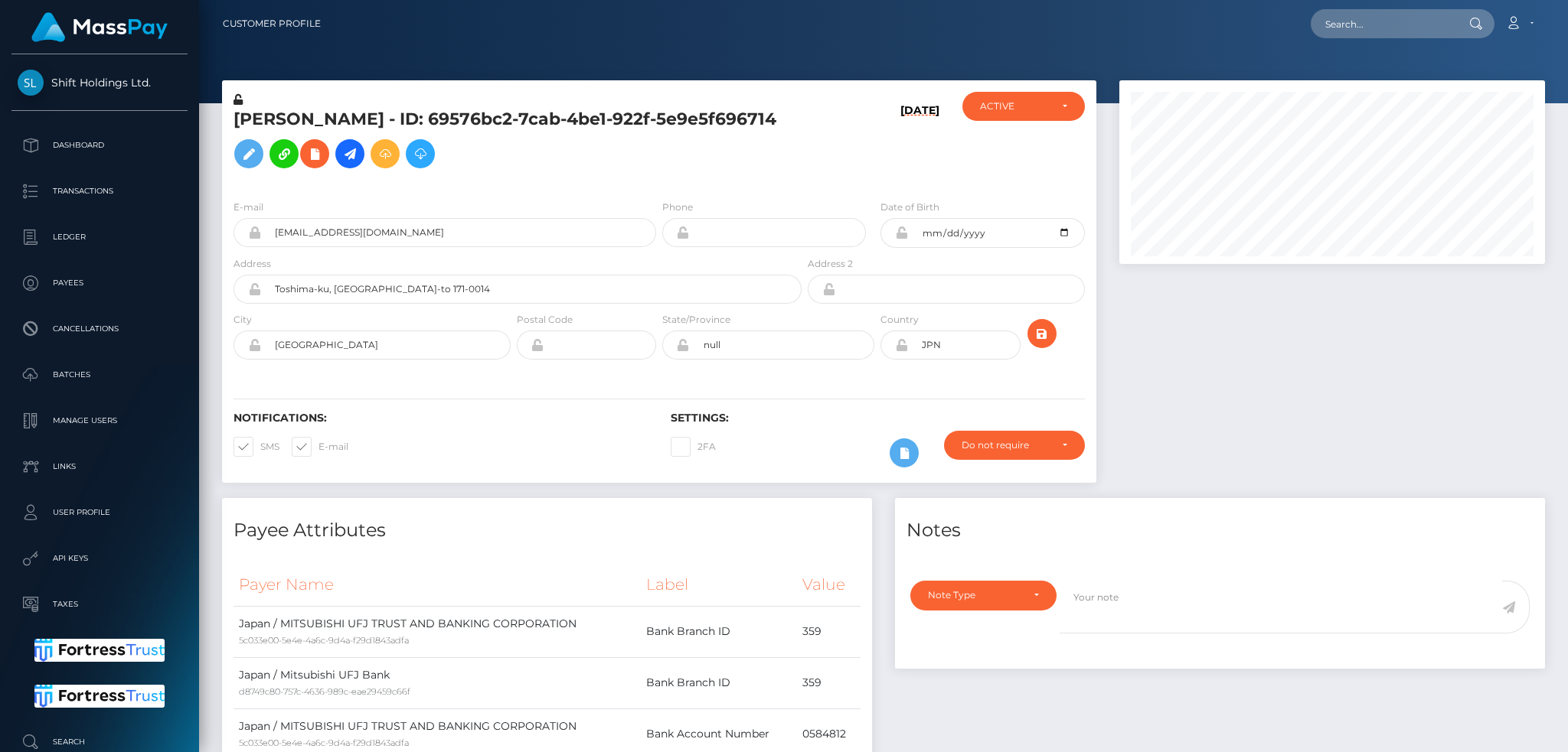
scroll to position [183, 425]
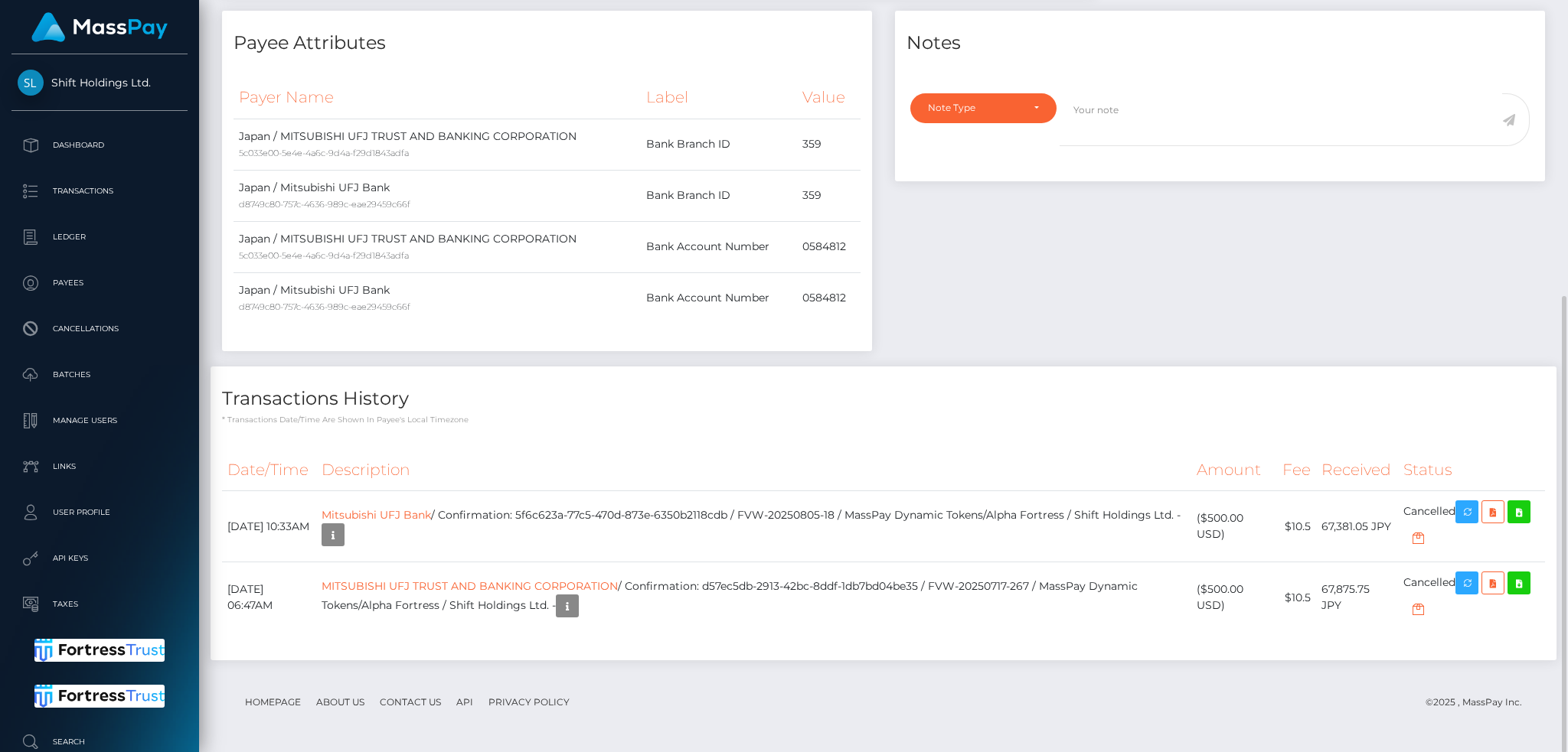
click at [1095, 381] on div "Transactions History * Transactions date/time are shown in payee's local timezo…" at bounding box center [884, 396] width 1346 height 59
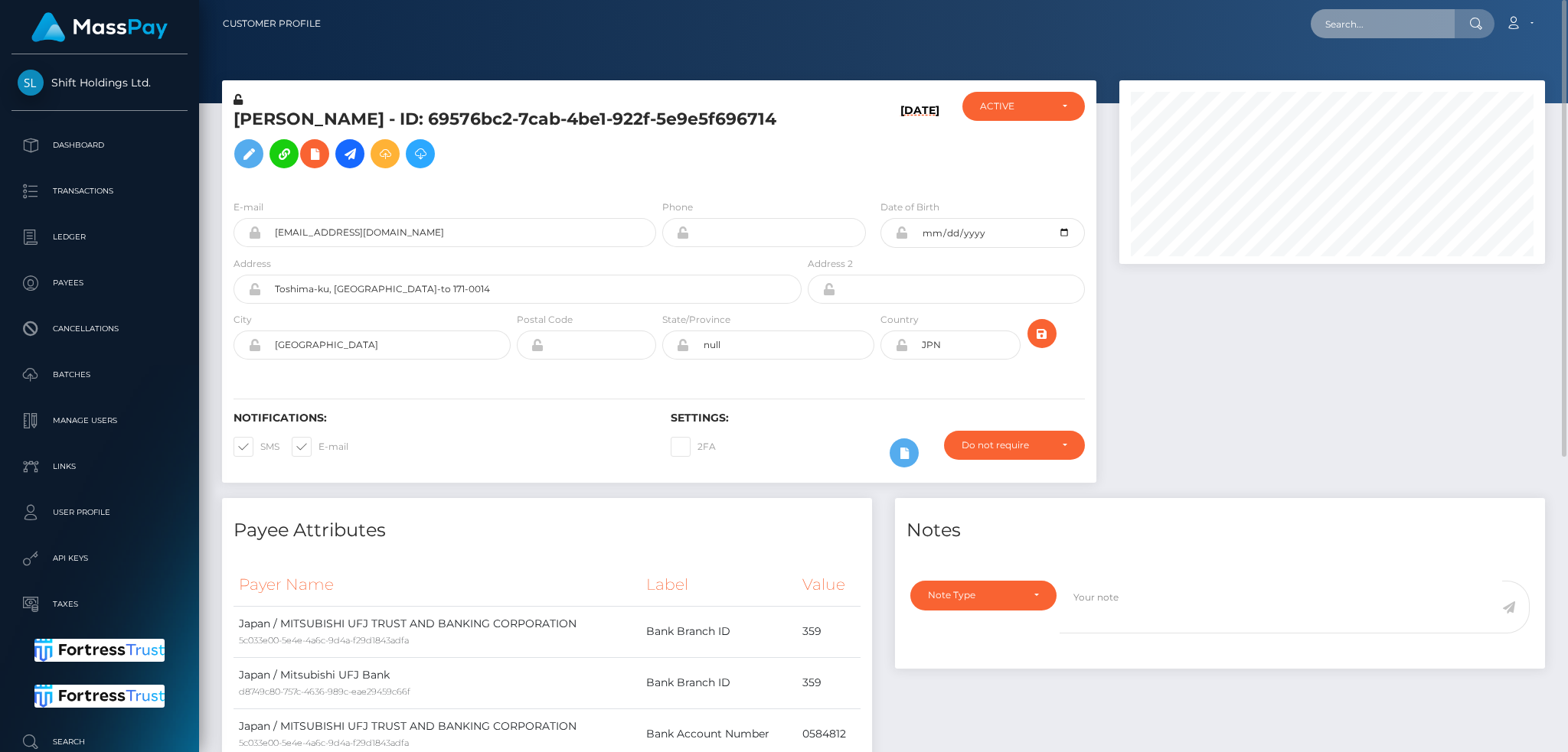
click at [1356, 20] on input "text" at bounding box center [1384, 24] width 144 height 29
paste input "d57ec5db-2913-42bc-8ddf-1db7bd04be35"
type input "d57ec5db-2913-42bc-8ddf-1db7bd04be35"
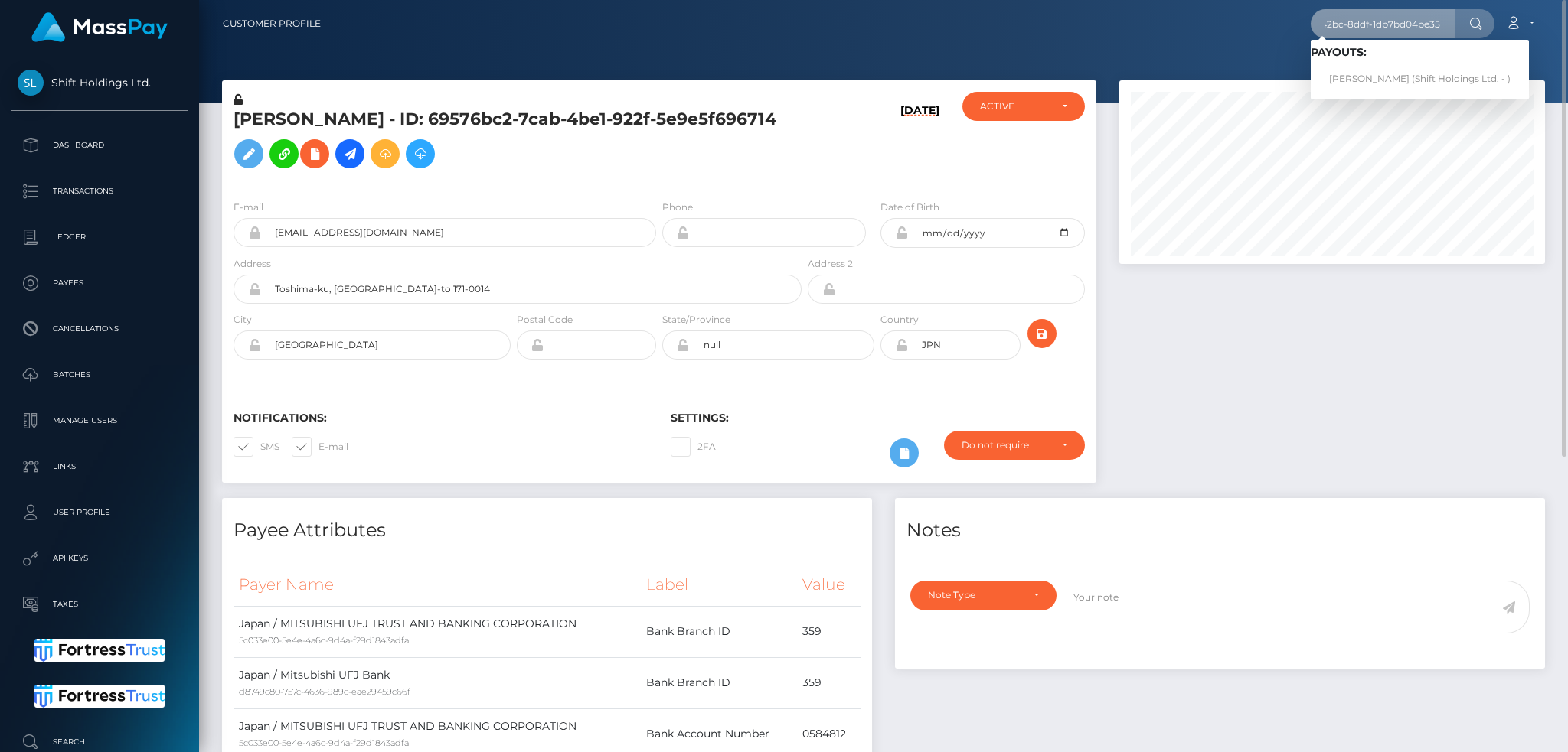
scroll to position [0, 0]
click at [1392, 71] on link "[PERSON_NAME] (Shift Holdings Ltd. - )" at bounding box center [1420, 78] width 218 height 28
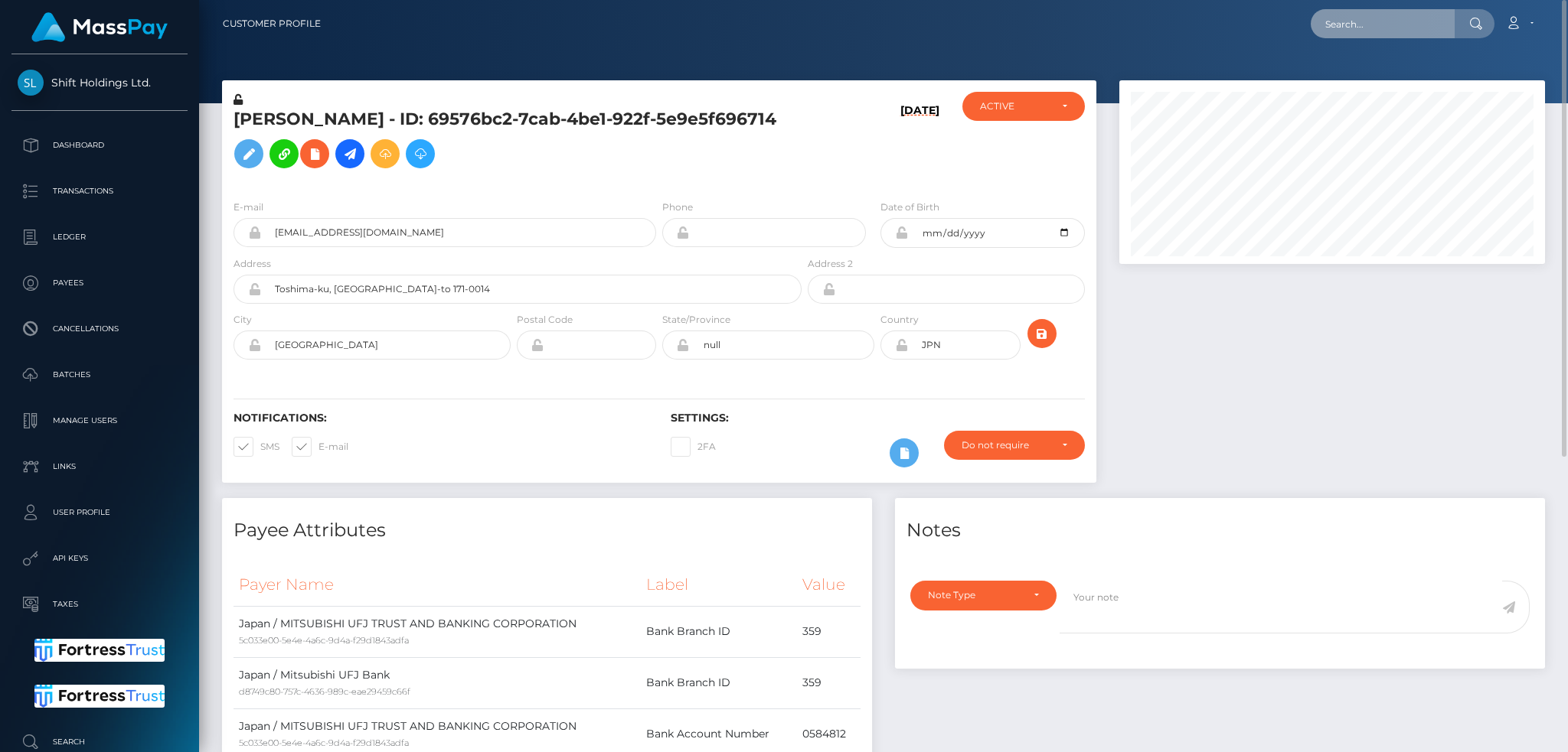
click at [1363, 18] on input "text" at bounding box center [1384, 24] width 144 height 29
paste input "e735875d-75a0-4107-8457-ff5fa955b196"
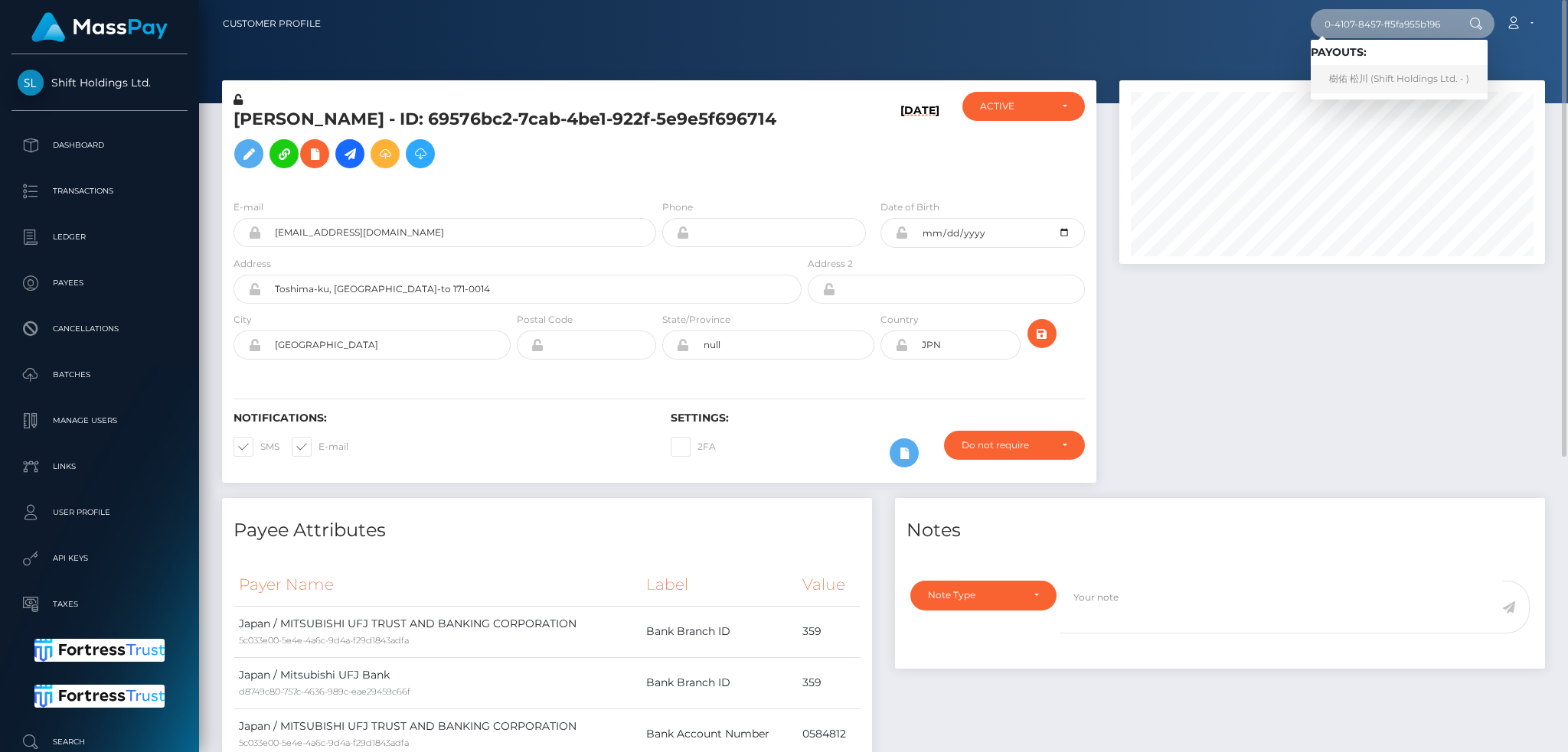
type input "e735875d-75a0-4107-8457-ff5fa955b196"
click at [1358, 83] on link "樹佑 松川 (Shift Holdings Ltd. - )" at bounding box center [1400, 78] width 177 height 28
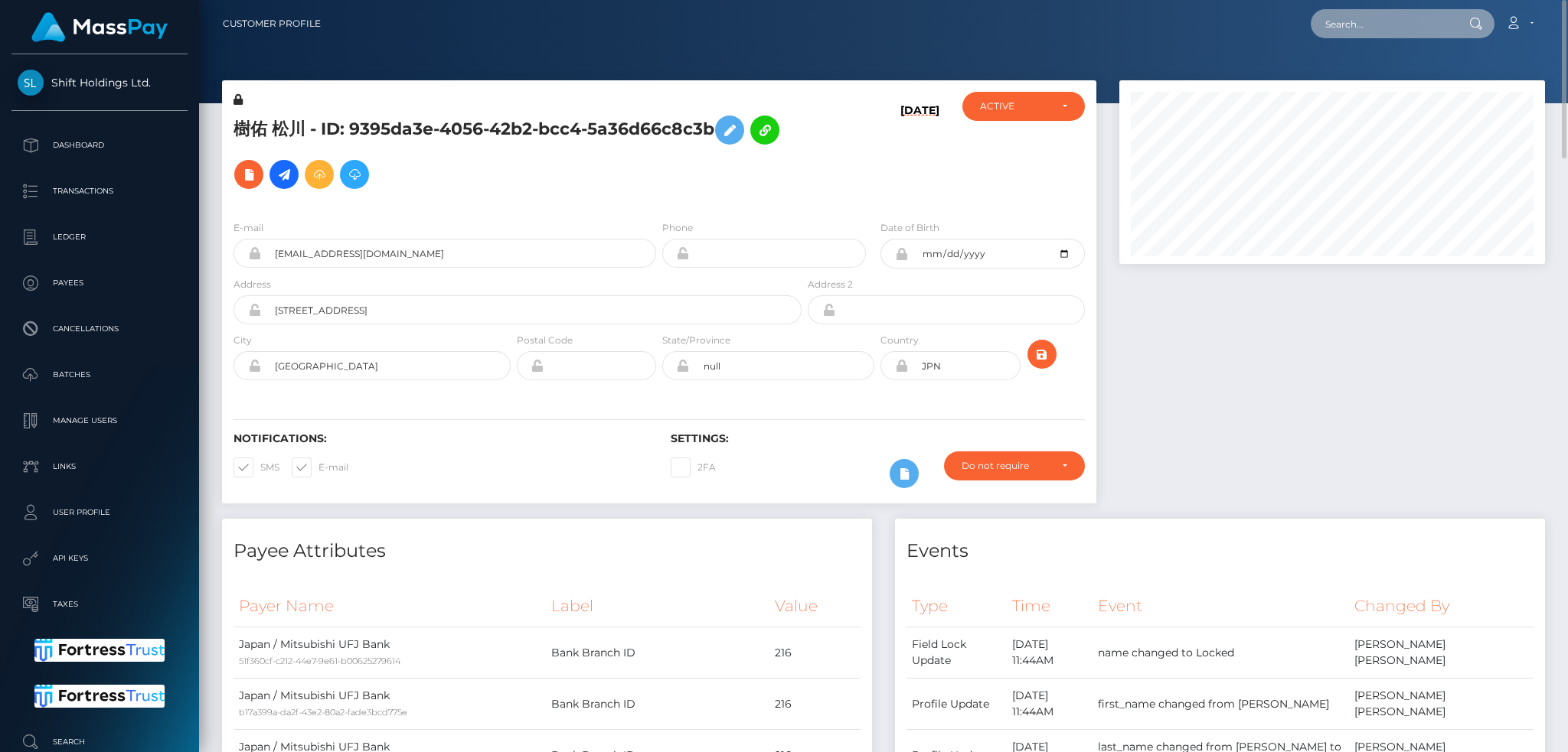
click at [1404, 16] on input "text" at bounding box center [1384, 24] width 144 height 29
paste input "5f6c623a-77c5-470d-873e-6350b2118cdb"
type input "5f6c623a-77c5-470d-873e-6350b2118cdb"
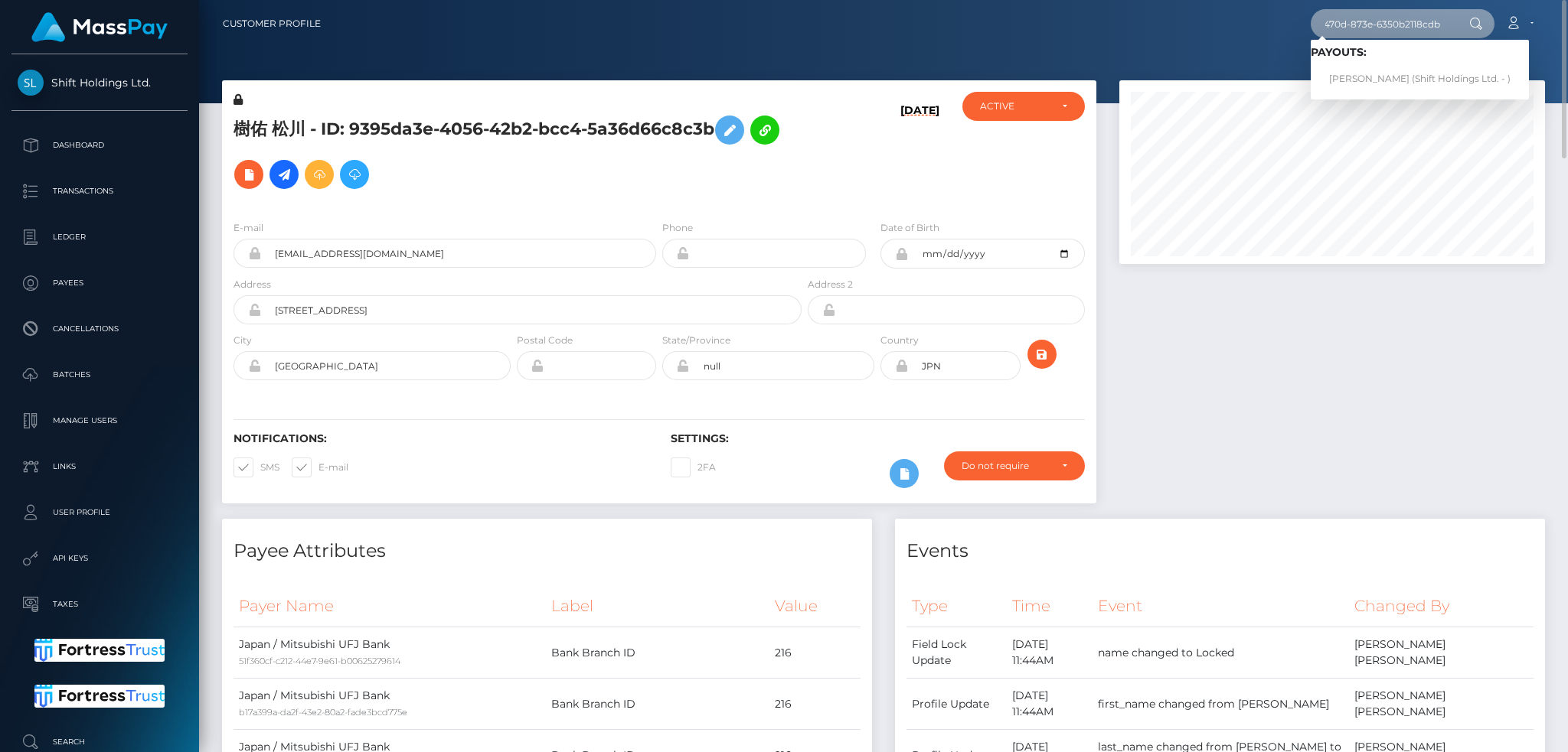
scroll to position [0, 0]
click at [1374, 78] on link "KAZUKI NAGAHIRA (Shift Holdings Ltd. - )" at bounding box center [1420, 78] width 218 height 28
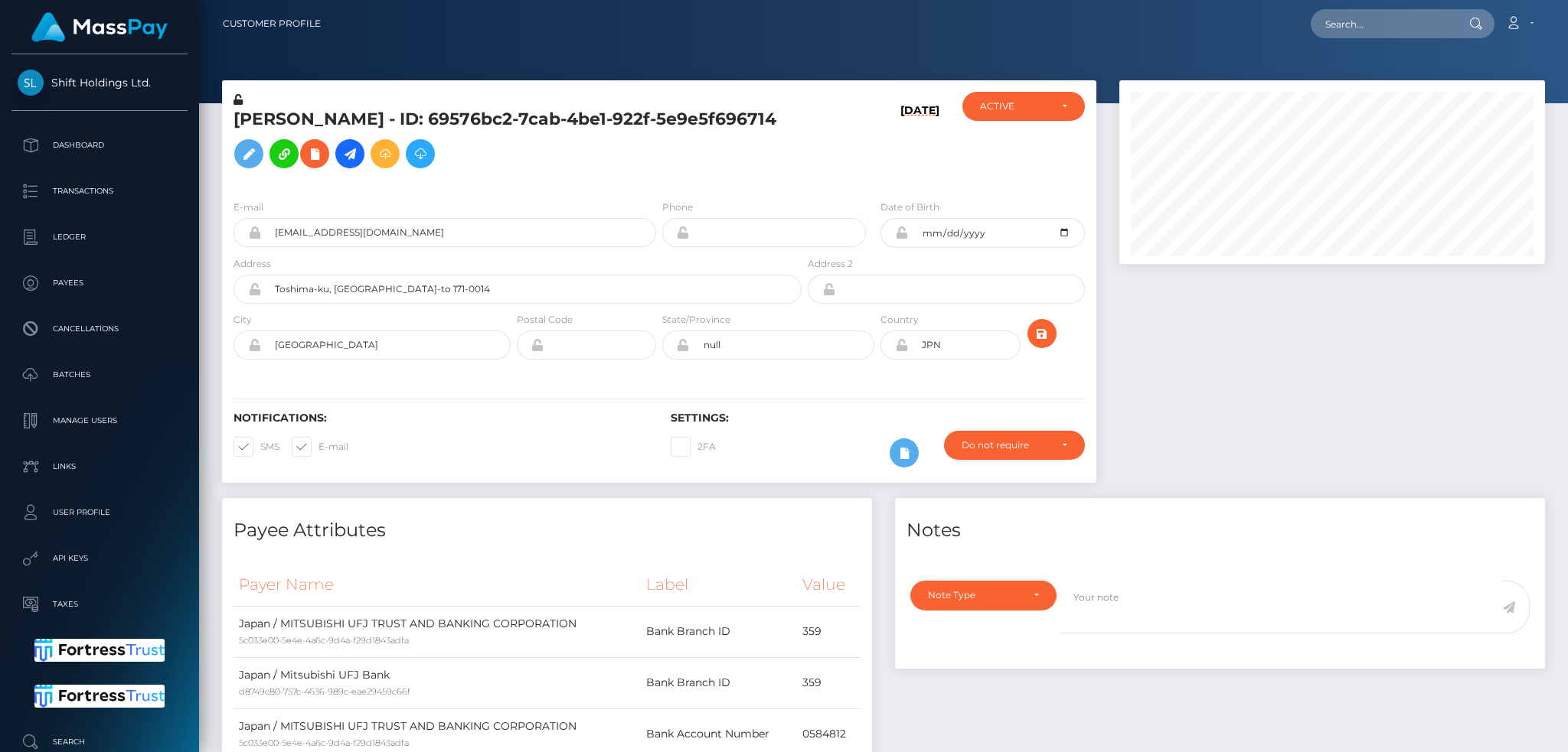
scroll to position [183, 425]
click at [1356, 21] on input "text" at bounding box center [1384, 24] width 144 height 29
paste input "[EMAIL_ADDRESS][DOMAIN_NAME]"
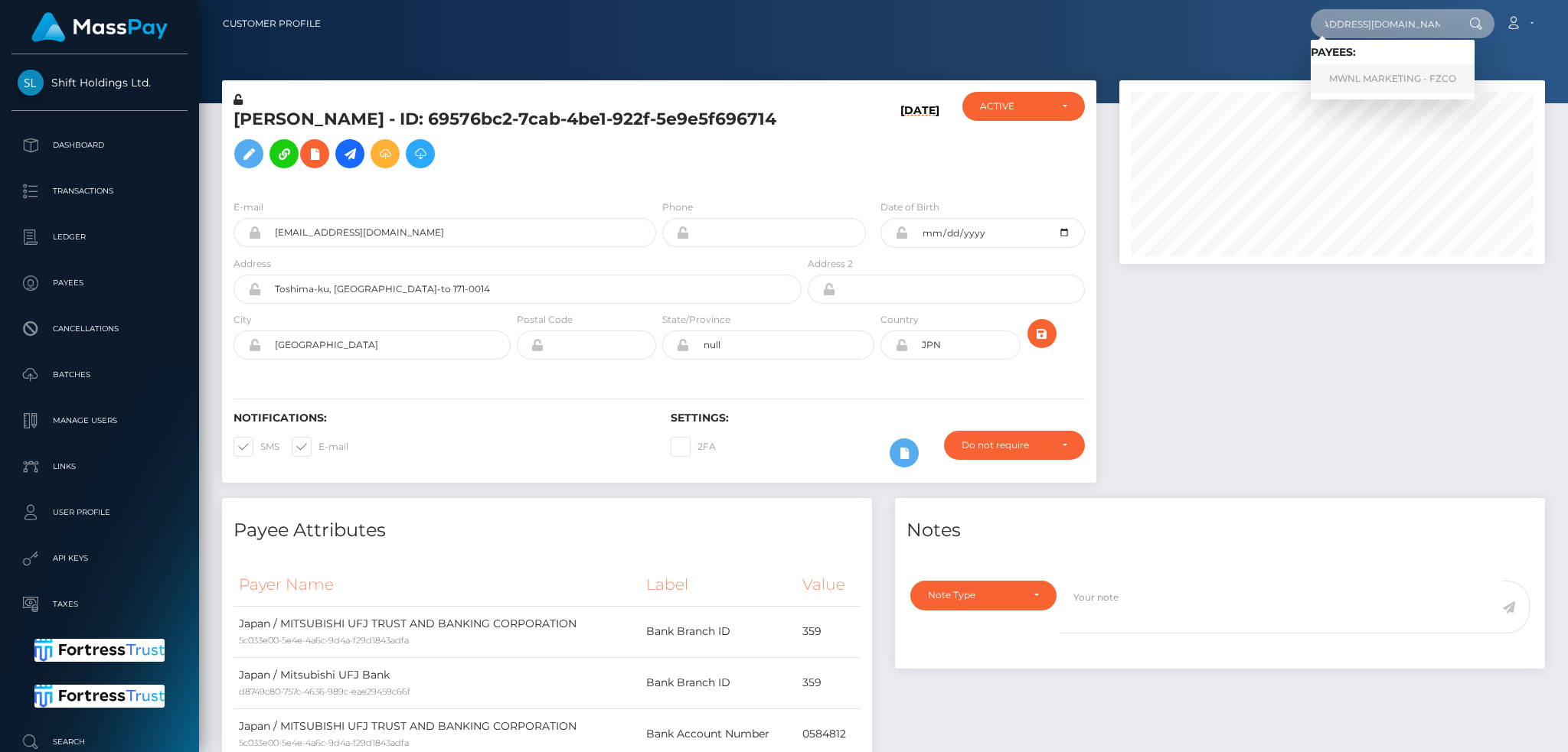
type input "[EMAIL_ADDRESS][DOMAIN_NAME]"
click at [1394, 77] on link "MWNL MARKETING - FZCO" at bounding box center [1393, 78] width 163 height 28
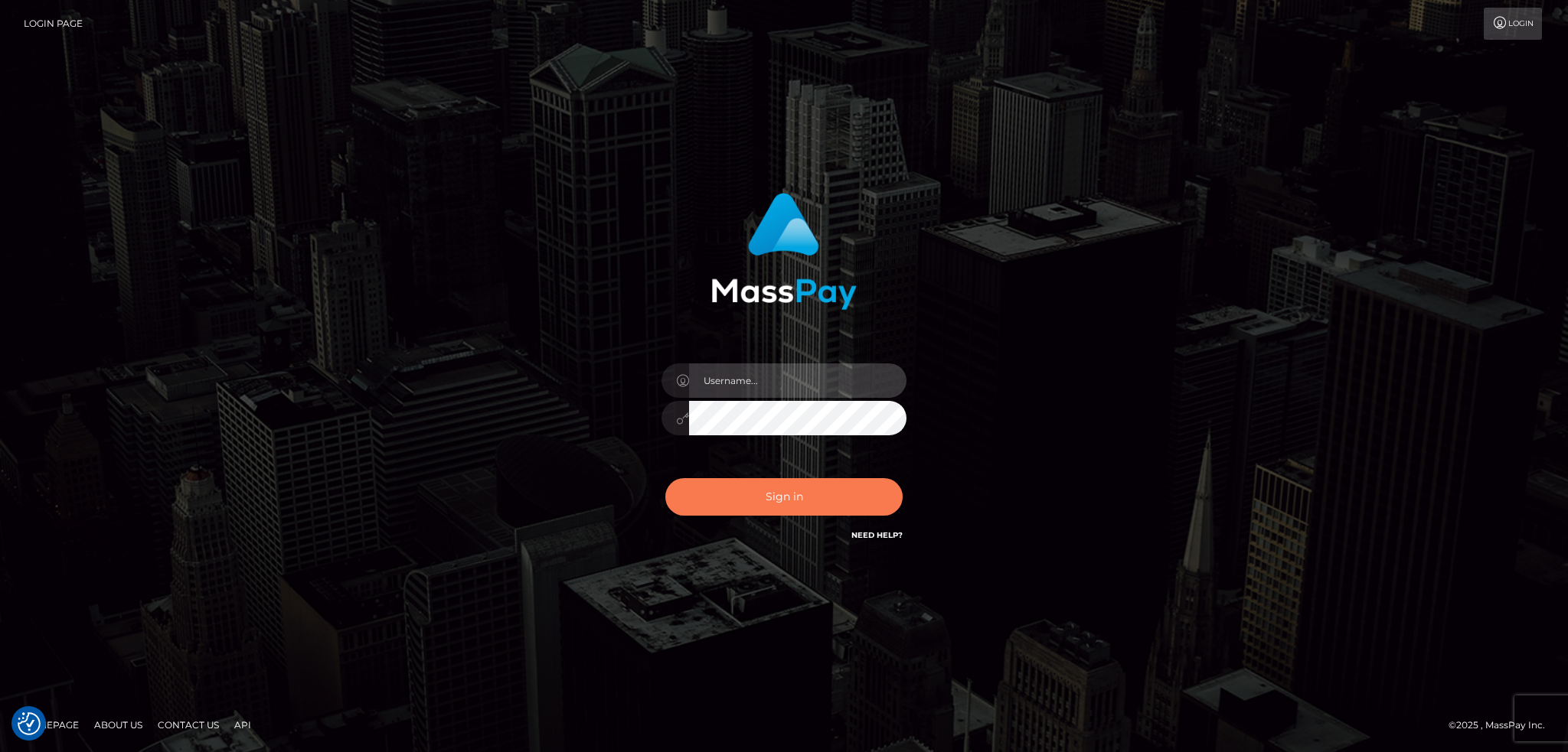
type input "alexstef"
click at [791, 495] on button "Sign in" at bounding box center [784, 496] width 237 height 37
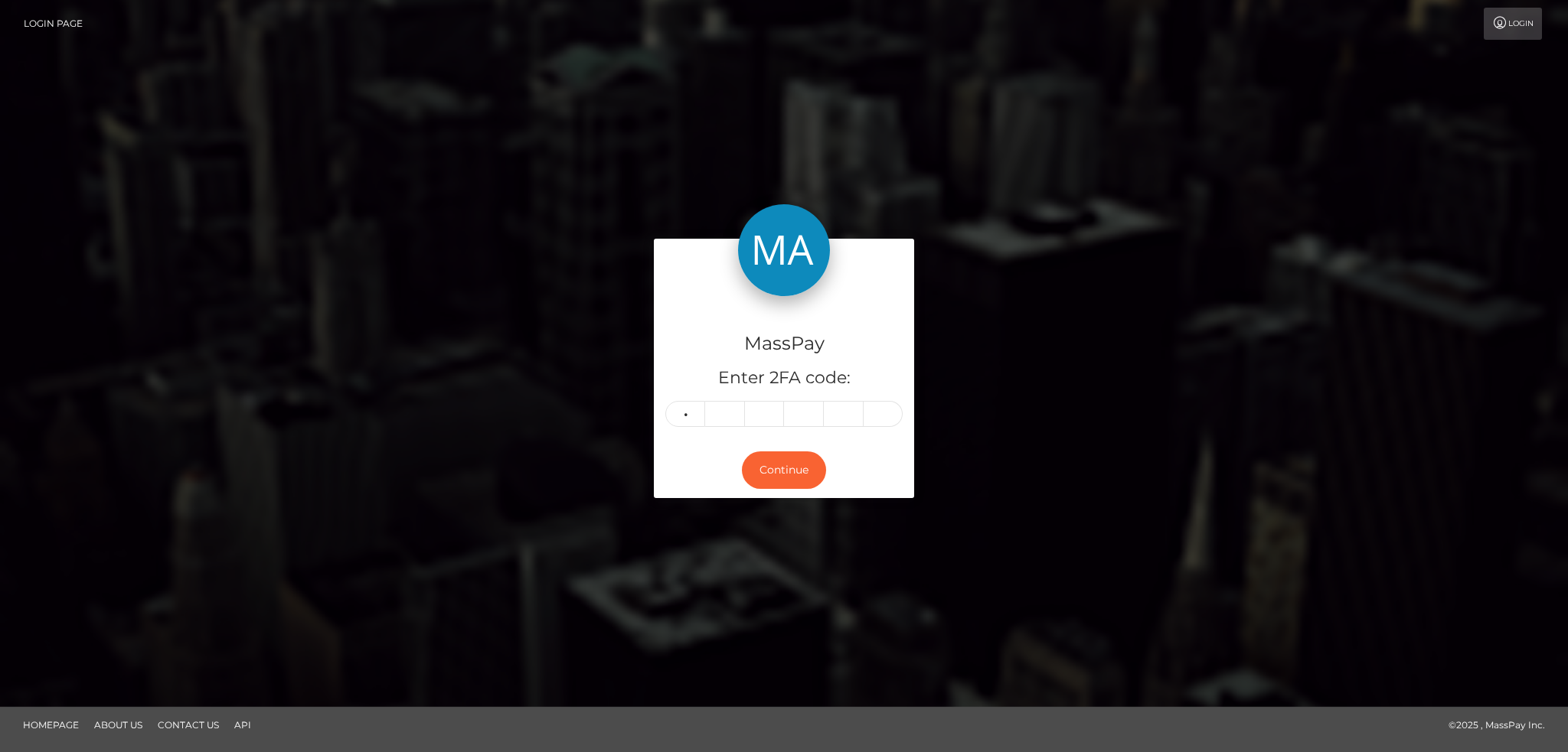
type input "0"
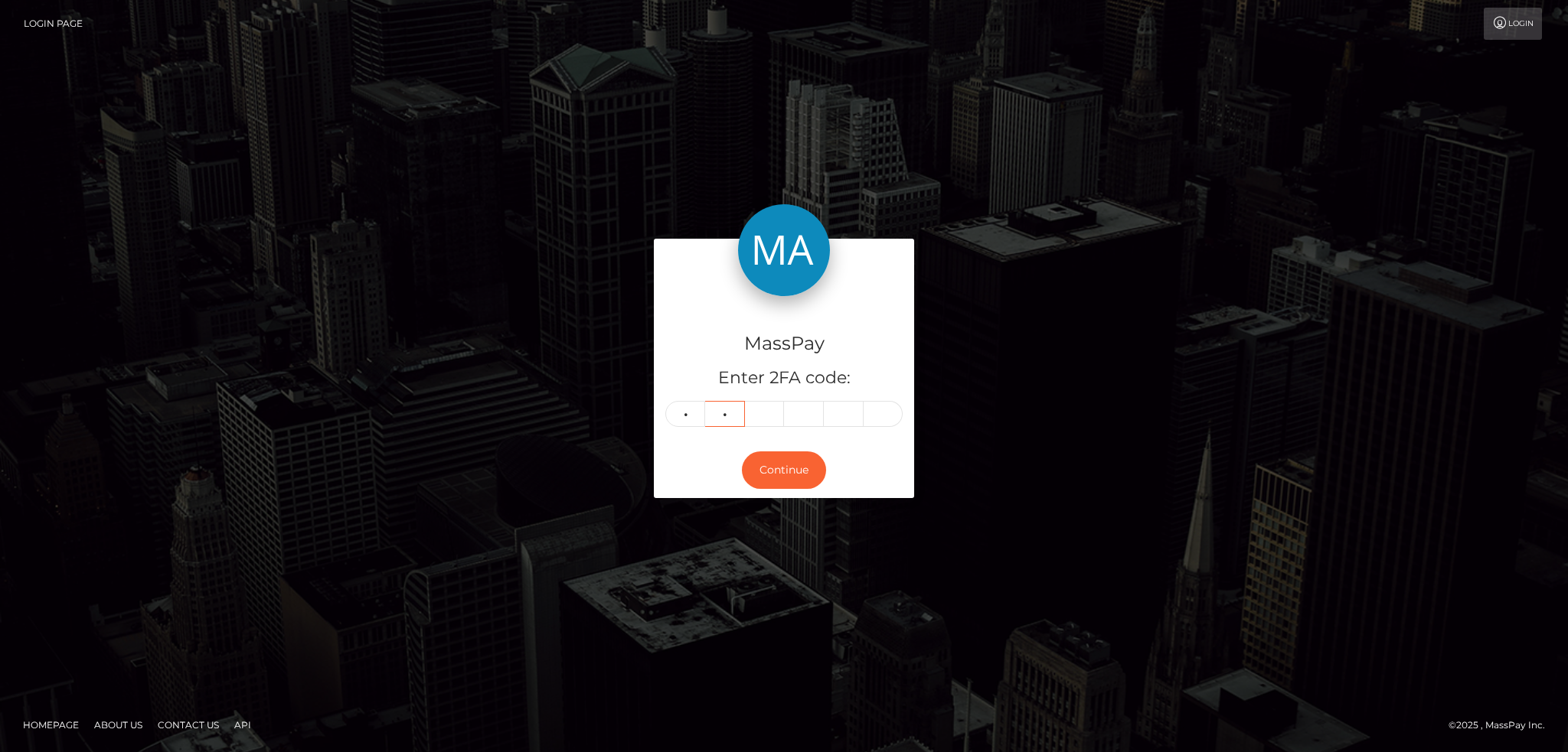
type input "8"
type input "5"
type input "1"
type input "0"
type input "1"
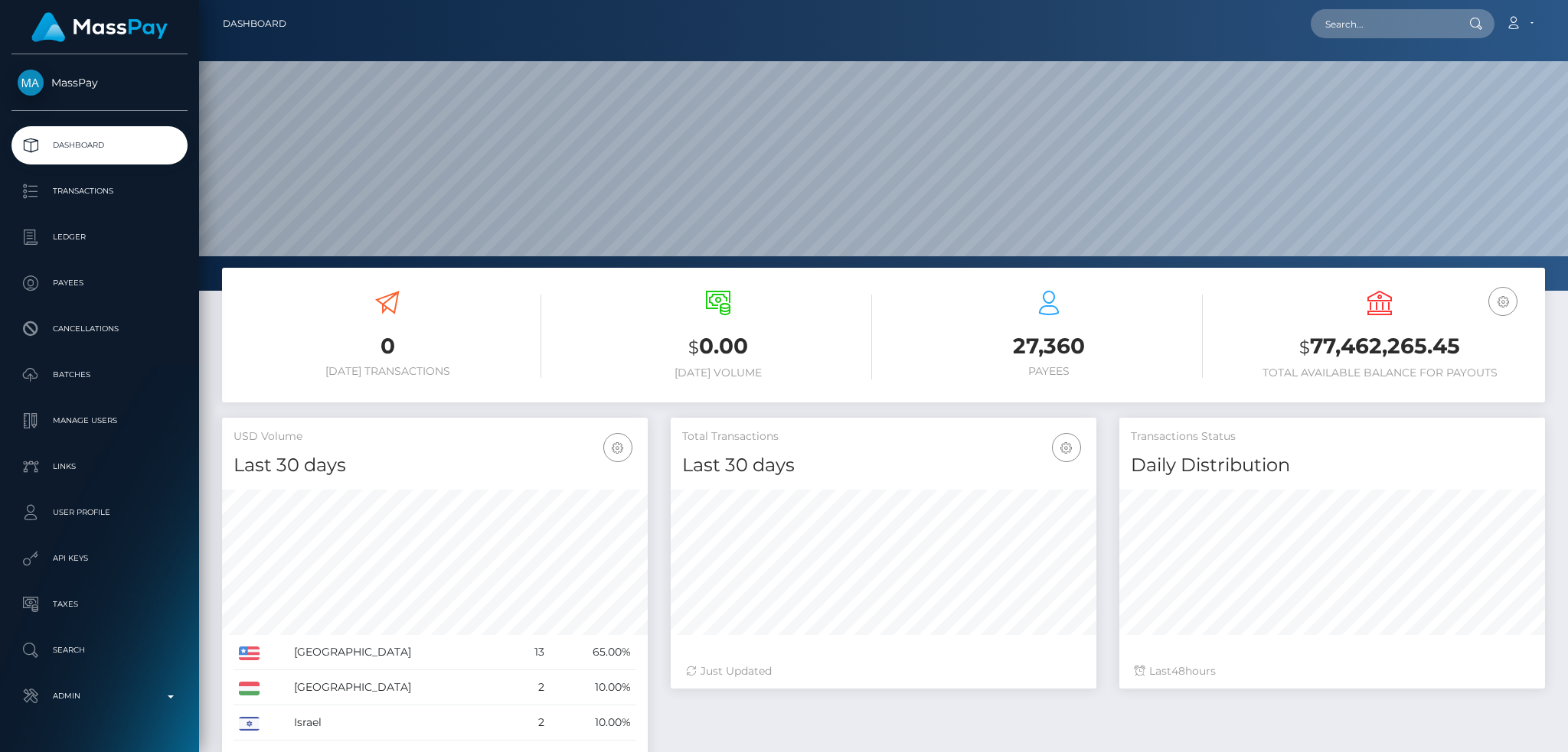
scroll to position [272, 425]
click at [1392, 15] on input "text" at bounding box center [1384, 24] width 144 height 29
paste input "theg1000community@gmail.com"
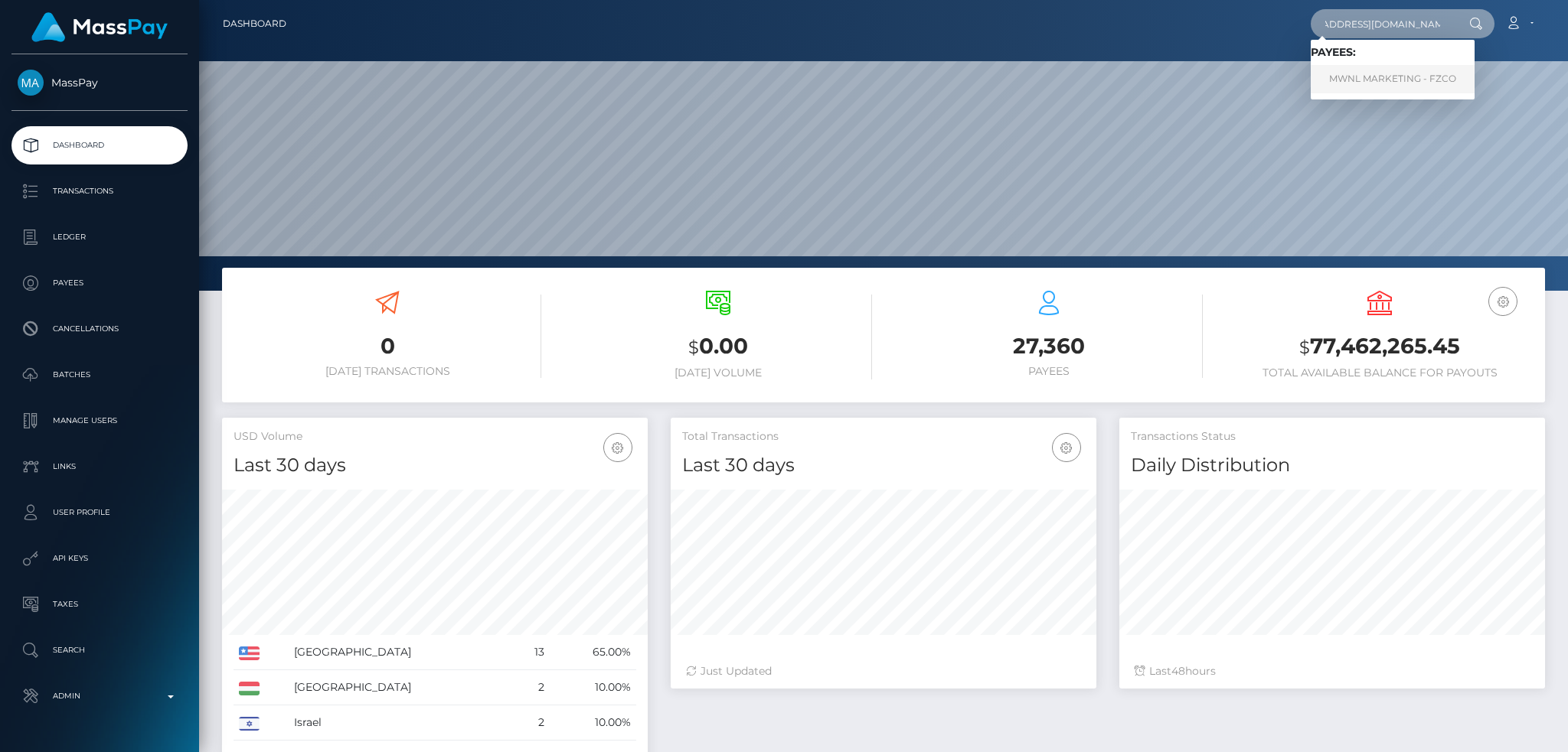
type input "theg1000community@gmail.com"
click at [1387, 78] on link "MWNL MARKETING - FZCO" at bounding box center [1393, 78] width 163 height 28
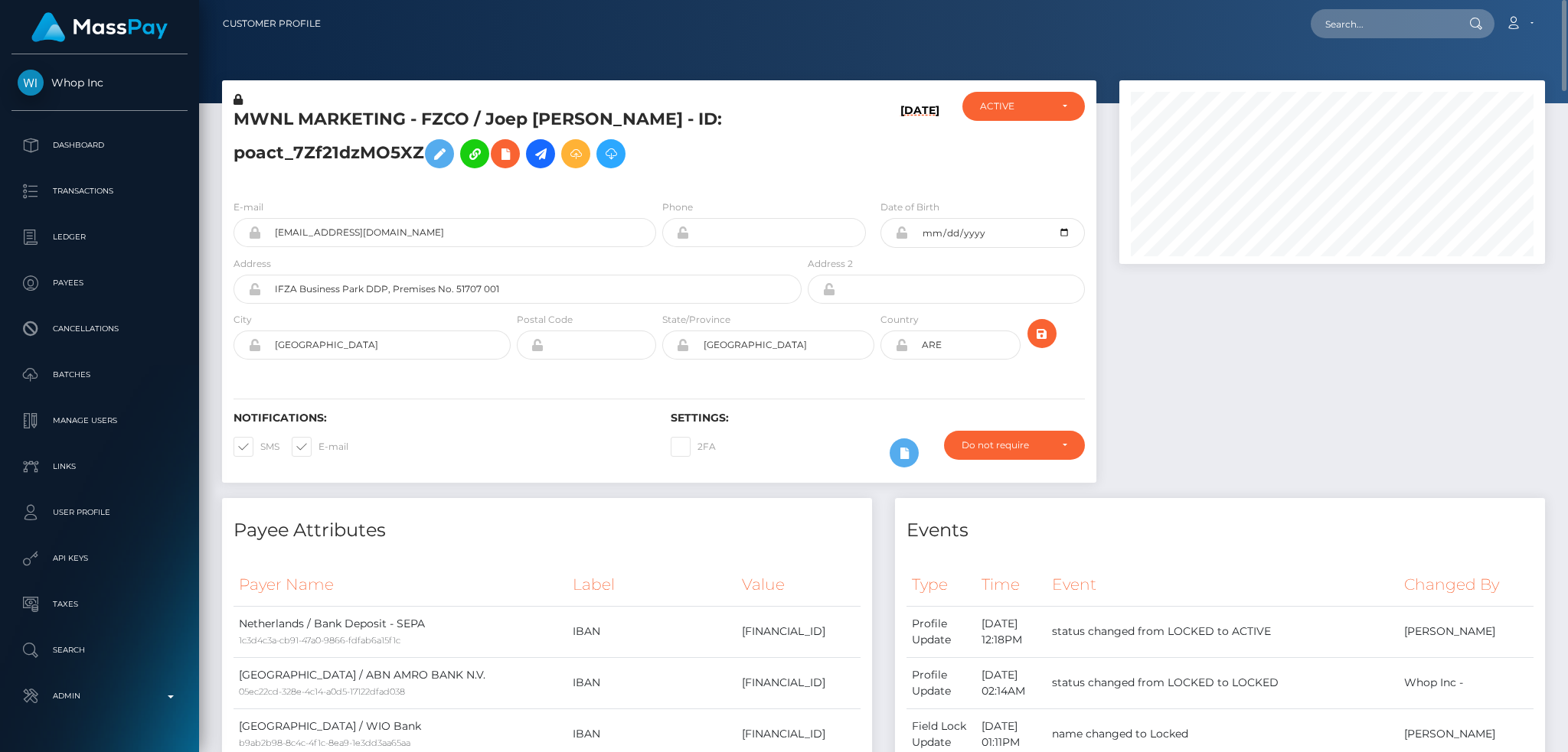
click at [356, 113] on h5 "MWNL MARKETING - FZCO / Joep Guido Camlnada - ID: poact_7Zf21dzMO5XZ" at bounding box center [513, 141] width 560 height 68
copy h5 "MWNL MARKETING - FZCO / Joep Guido Camlnada - ID: poact_7Zf21dzMO5XZ"
click at [1263, 390] on div at bounding box center [1331, 289] width 448 height 418
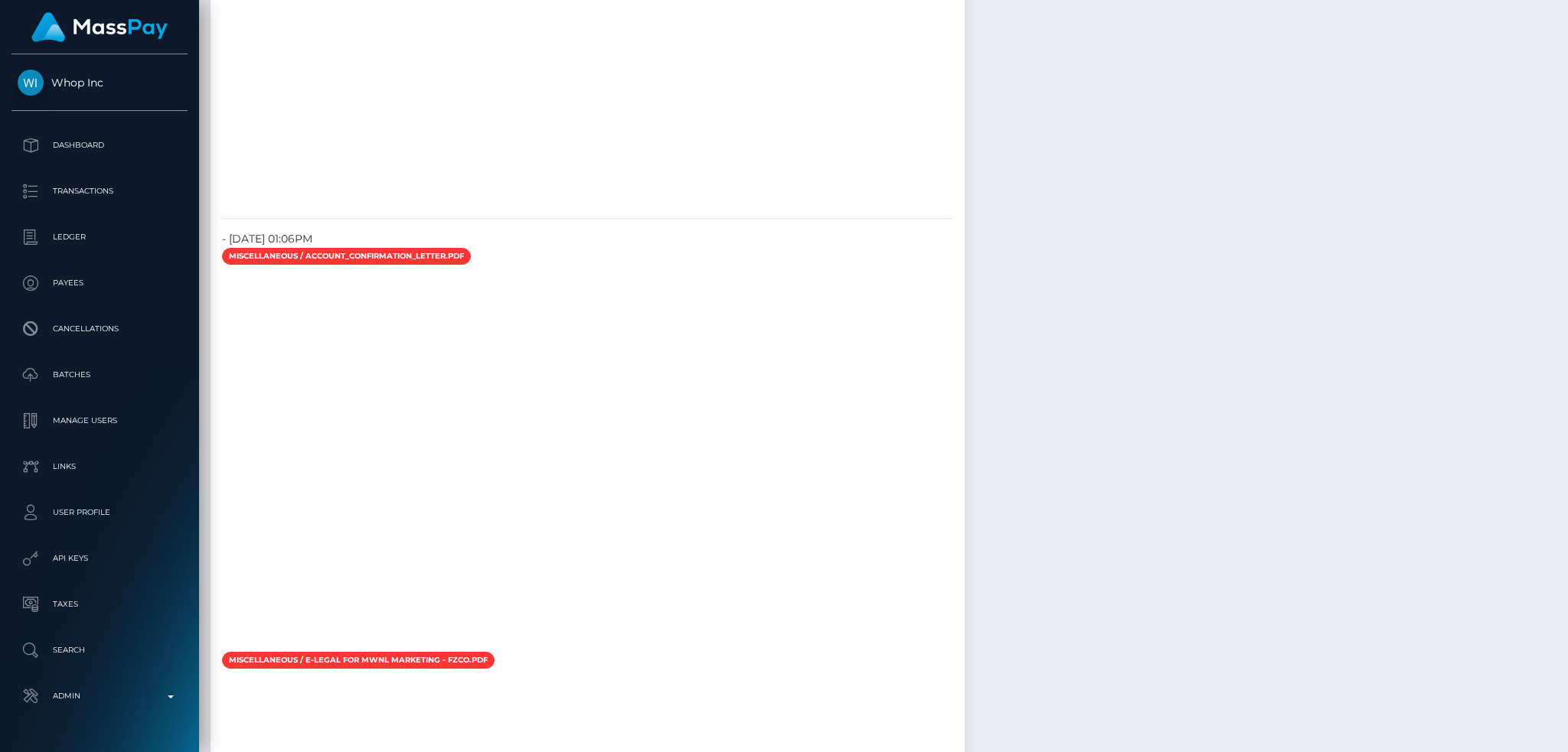
scroll to position [4387, 0]
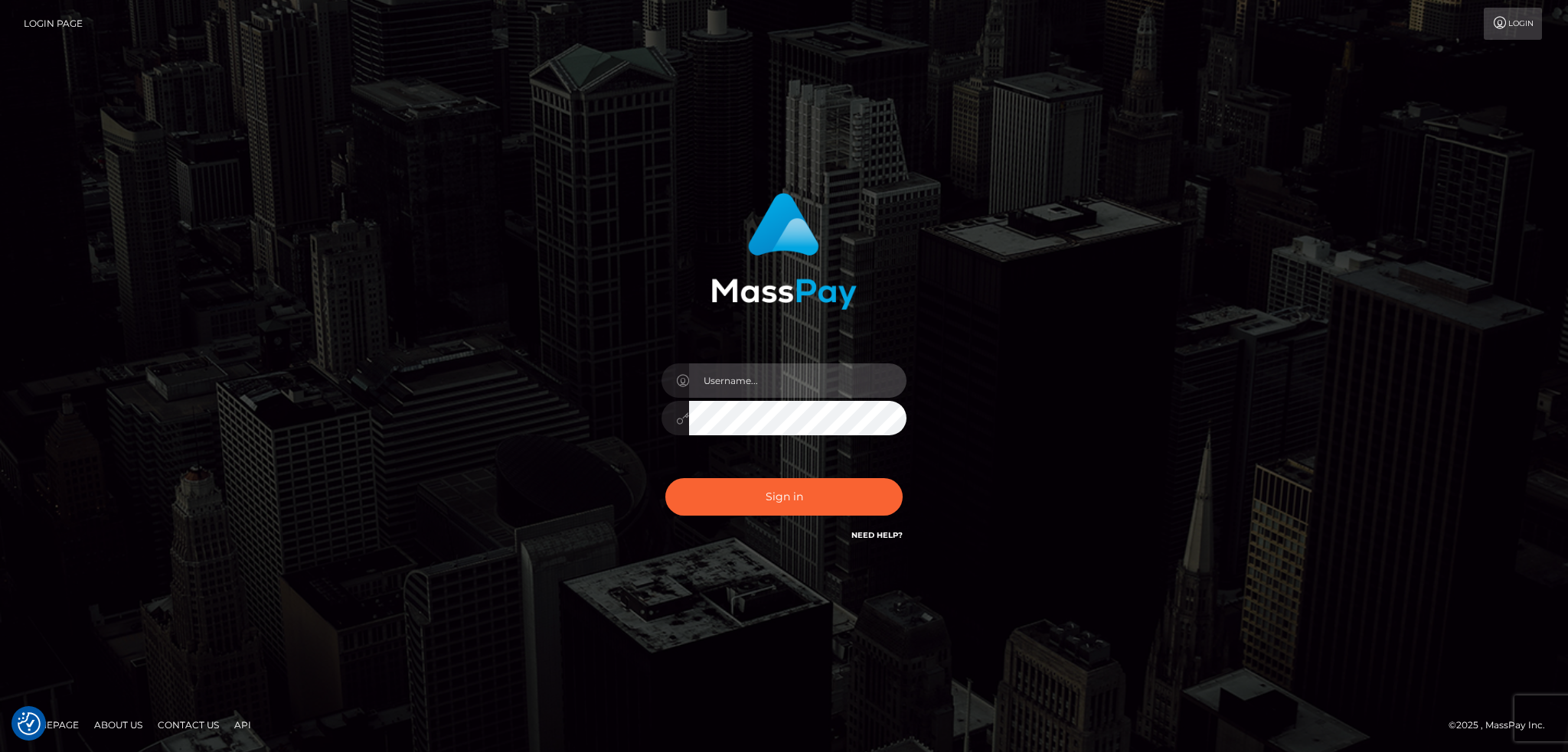
type input "alexstef"
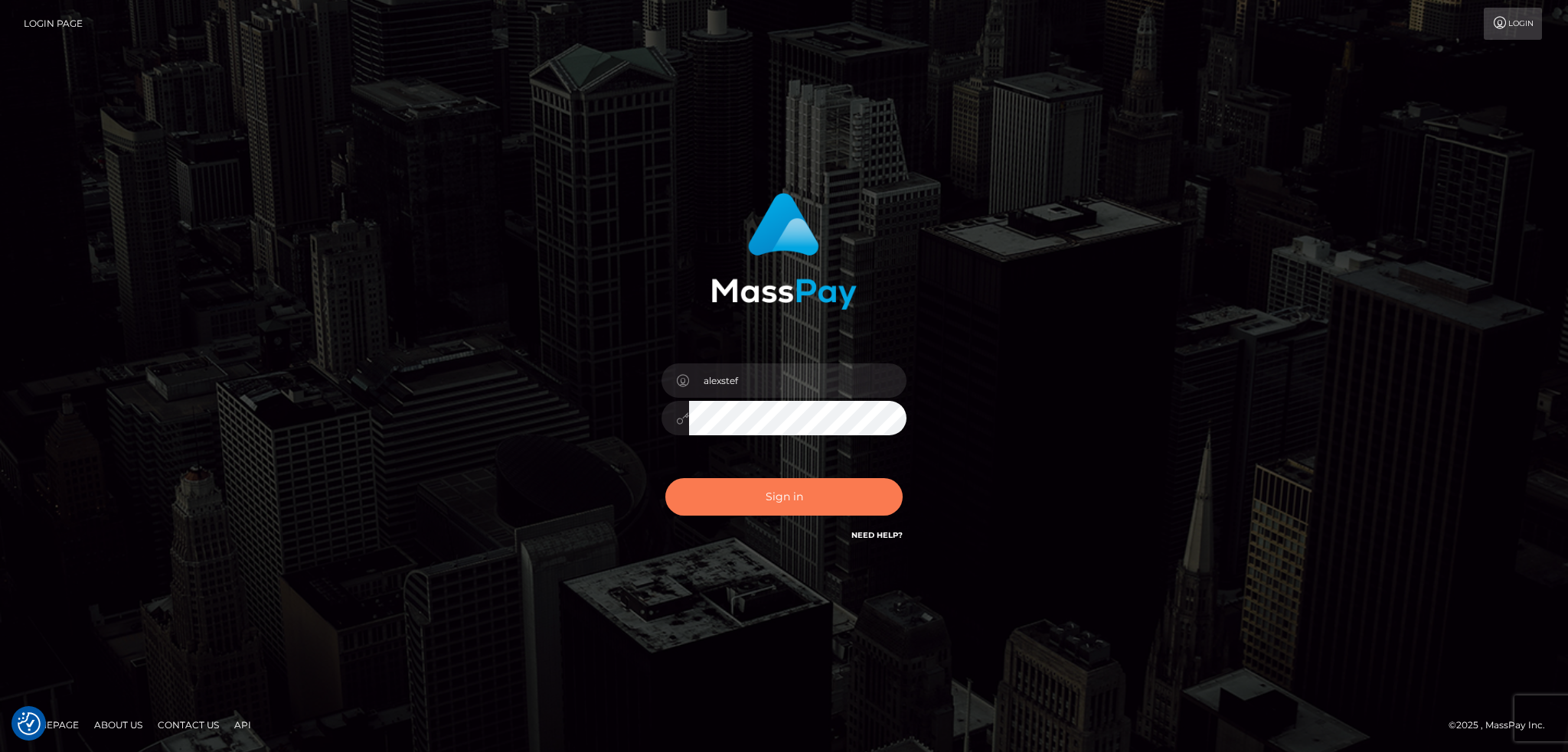
click at [802, 500] on button "Sign in" at bounding box center [784, 496] width 237 height 37
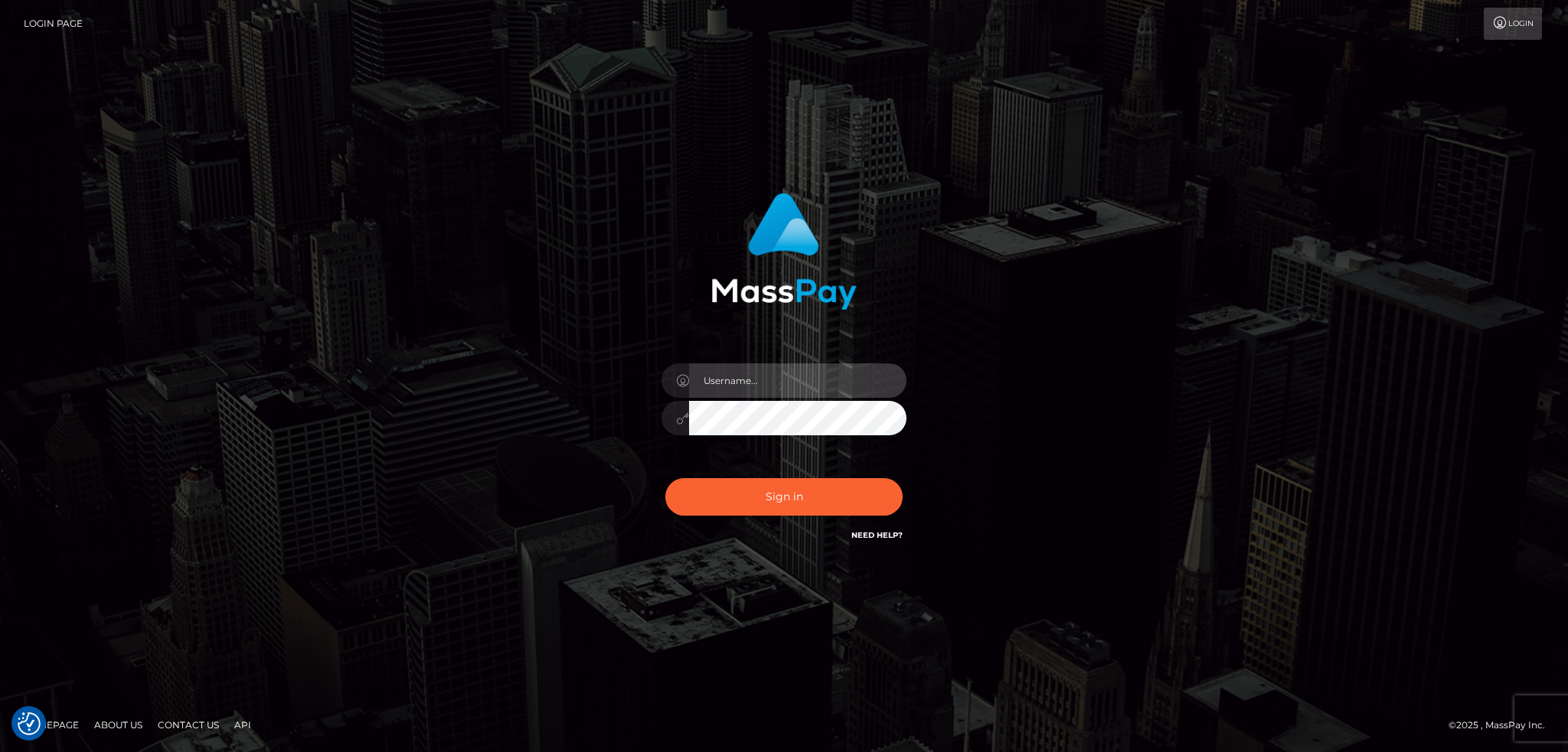
type input "alexstef"
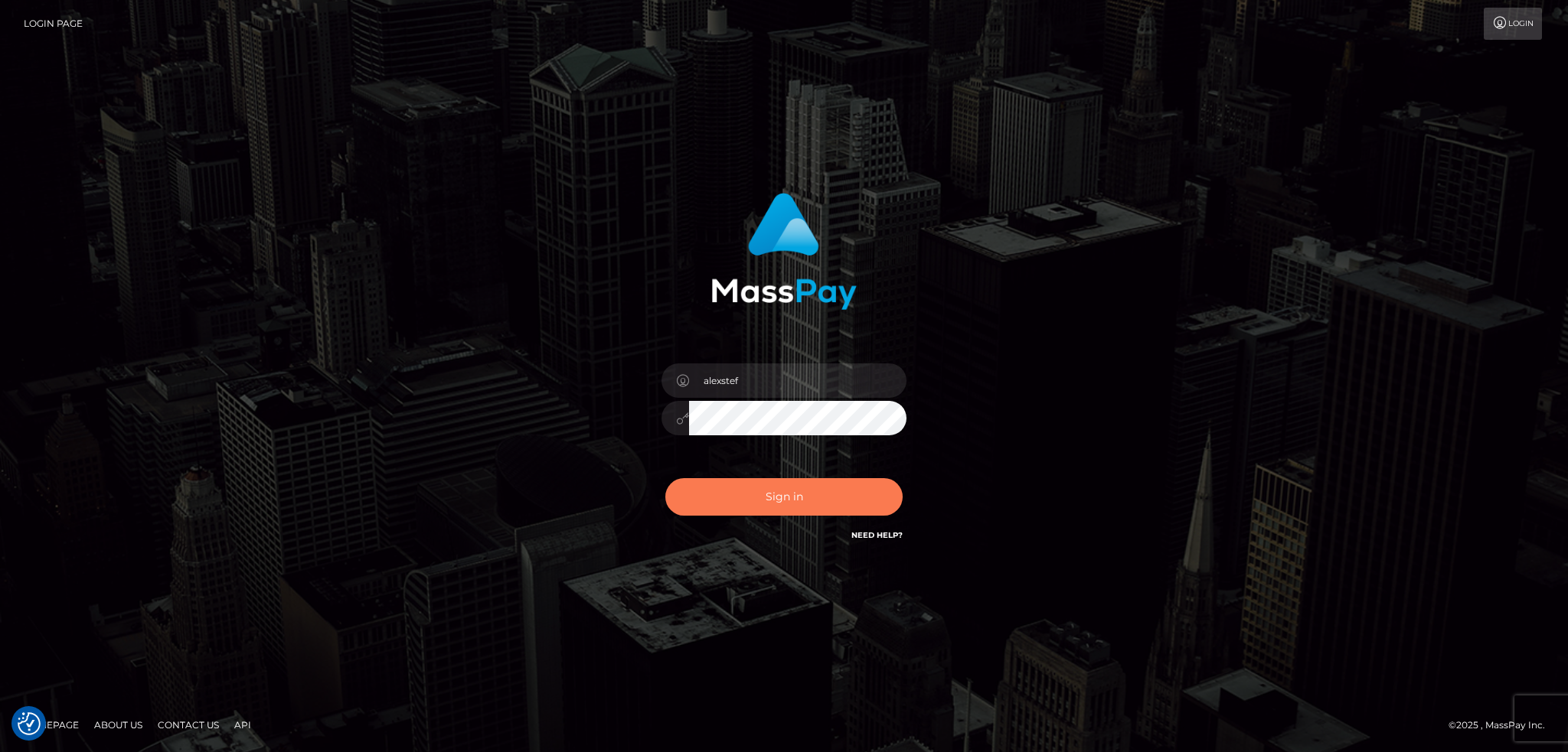
click at [791, 497] on button "Sign in" at bounding box center [784, 496] width 237 height 37
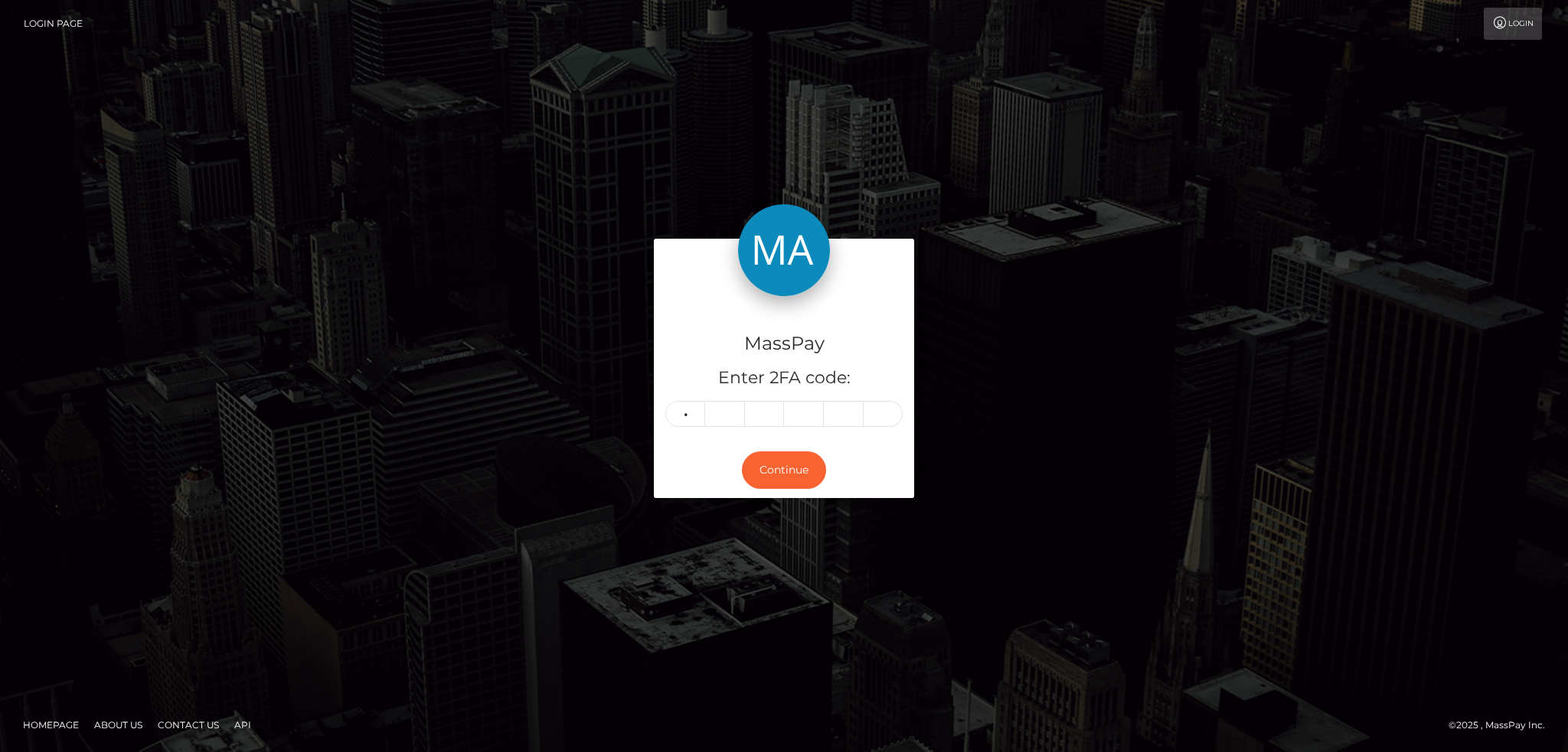
type input "9"
type input "1"
type input "8"
type input "9"
type input "2"
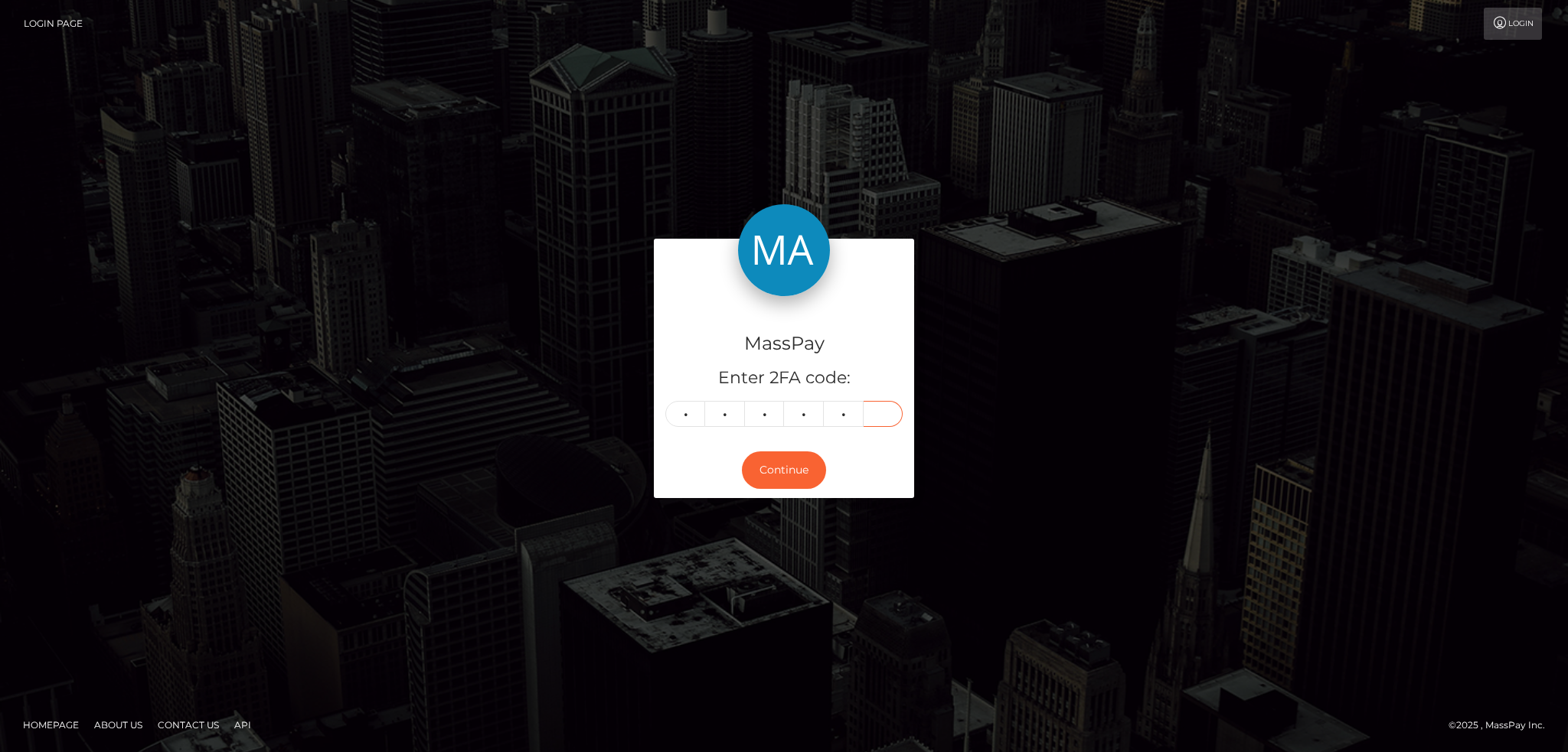
type input "2"
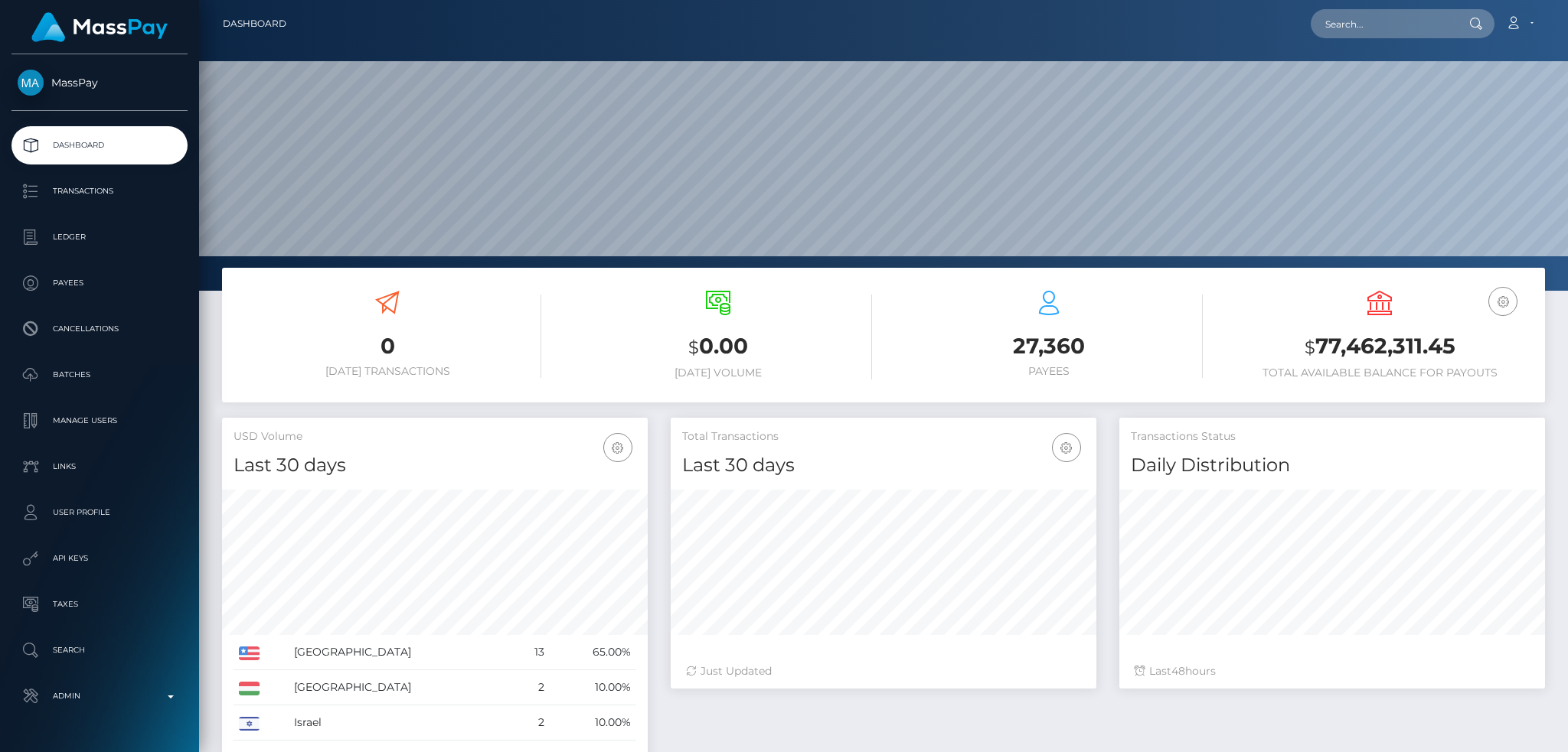
scroll to position [272, 425]
click at [1377, 36] on input "text" at bounding box center [1384, 24] width 144 height 29
paste input "[EMAIL_ADDRESS][DOMAIN_NAME]"
type input "[EMAIL_ADDRESS][DOMAIN_NAME]"
click at [1365, 72] on link "[PERSON_NAME]" at bounding box center [1373, 78] width 122 height 28
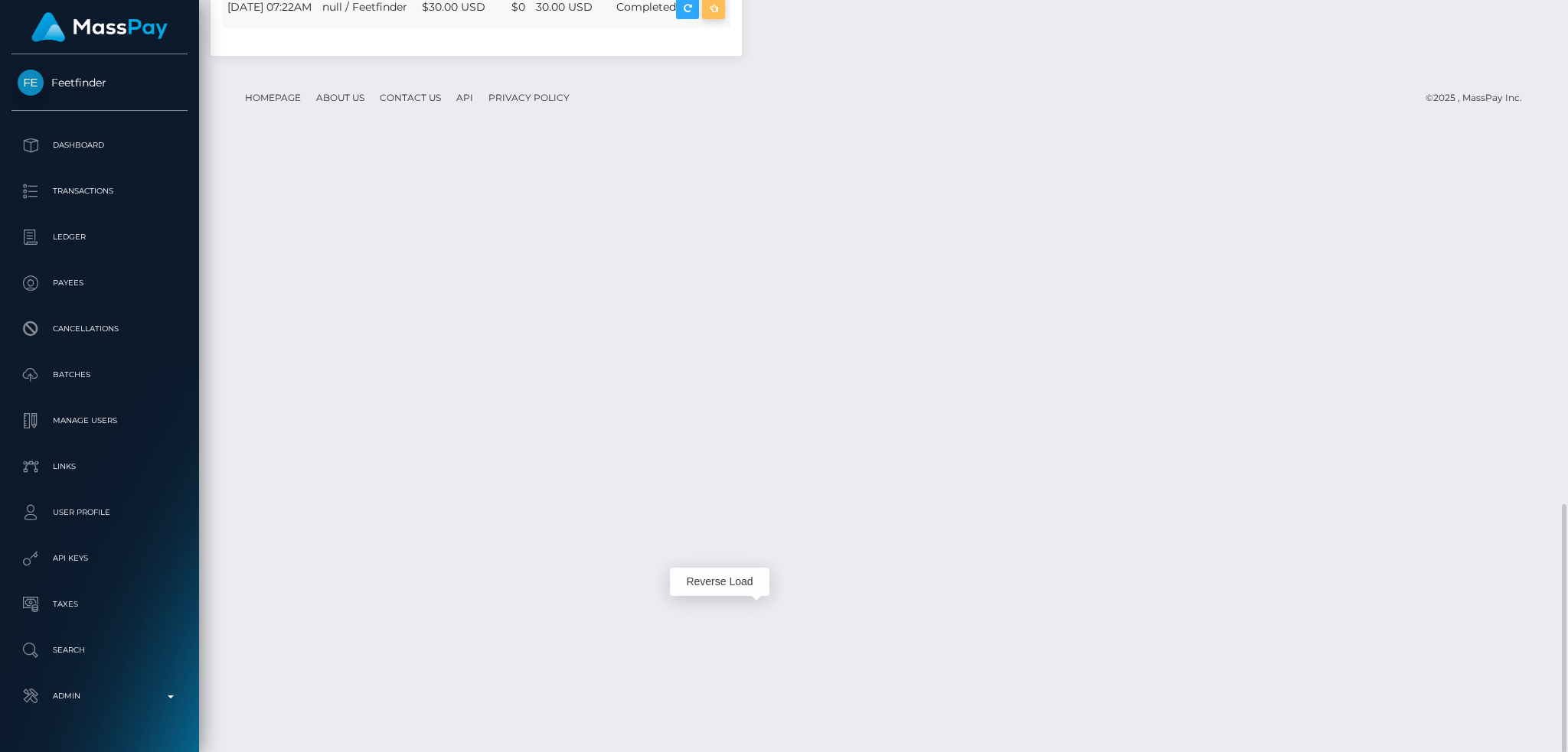
scroll to position [183, 425]
click at [725, 19] on button "button" at bounding box center [713, 7] width 23 height 23
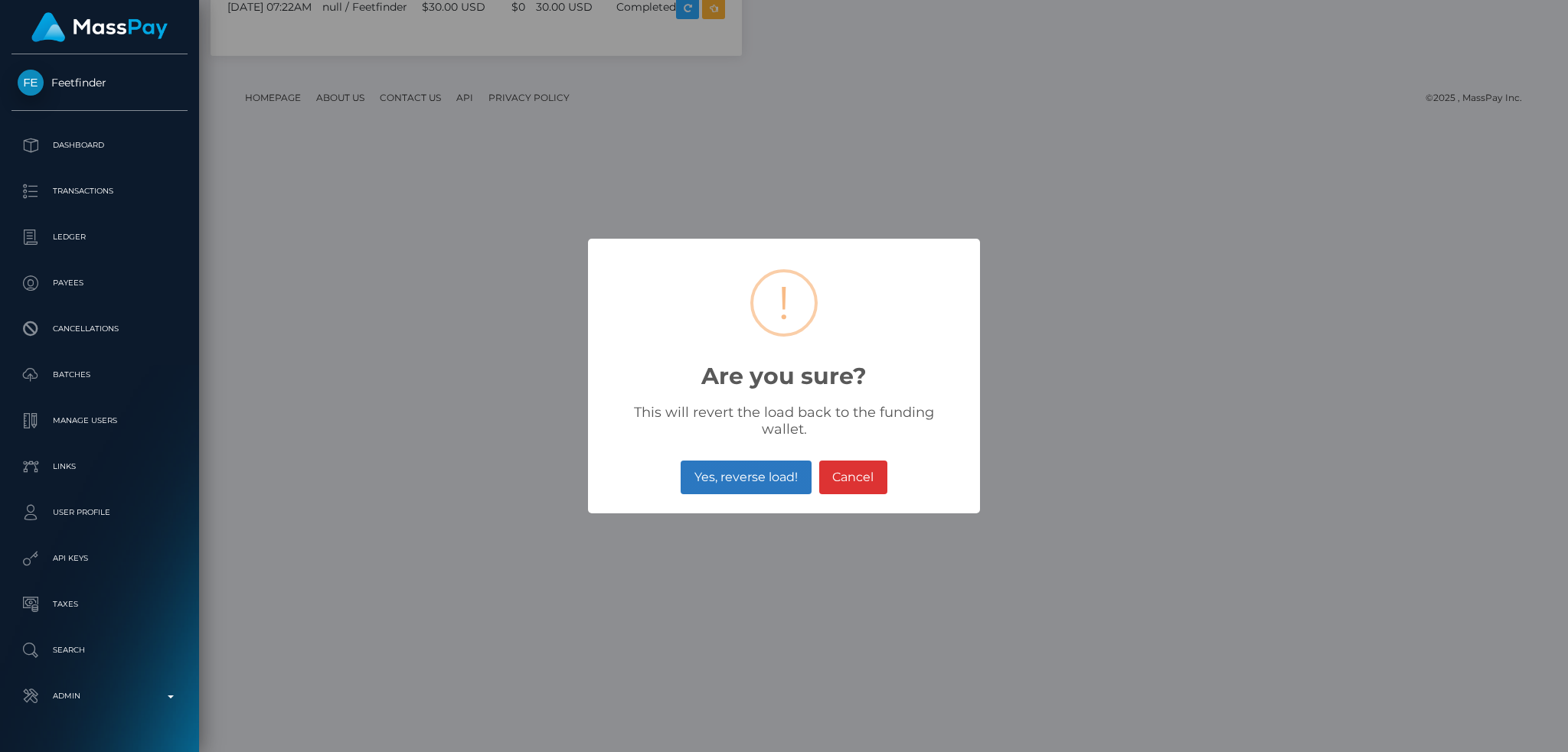
click at [751, 461] on button "Yes, reverse load!" at bounding box center [745, 477] width 131 height 34
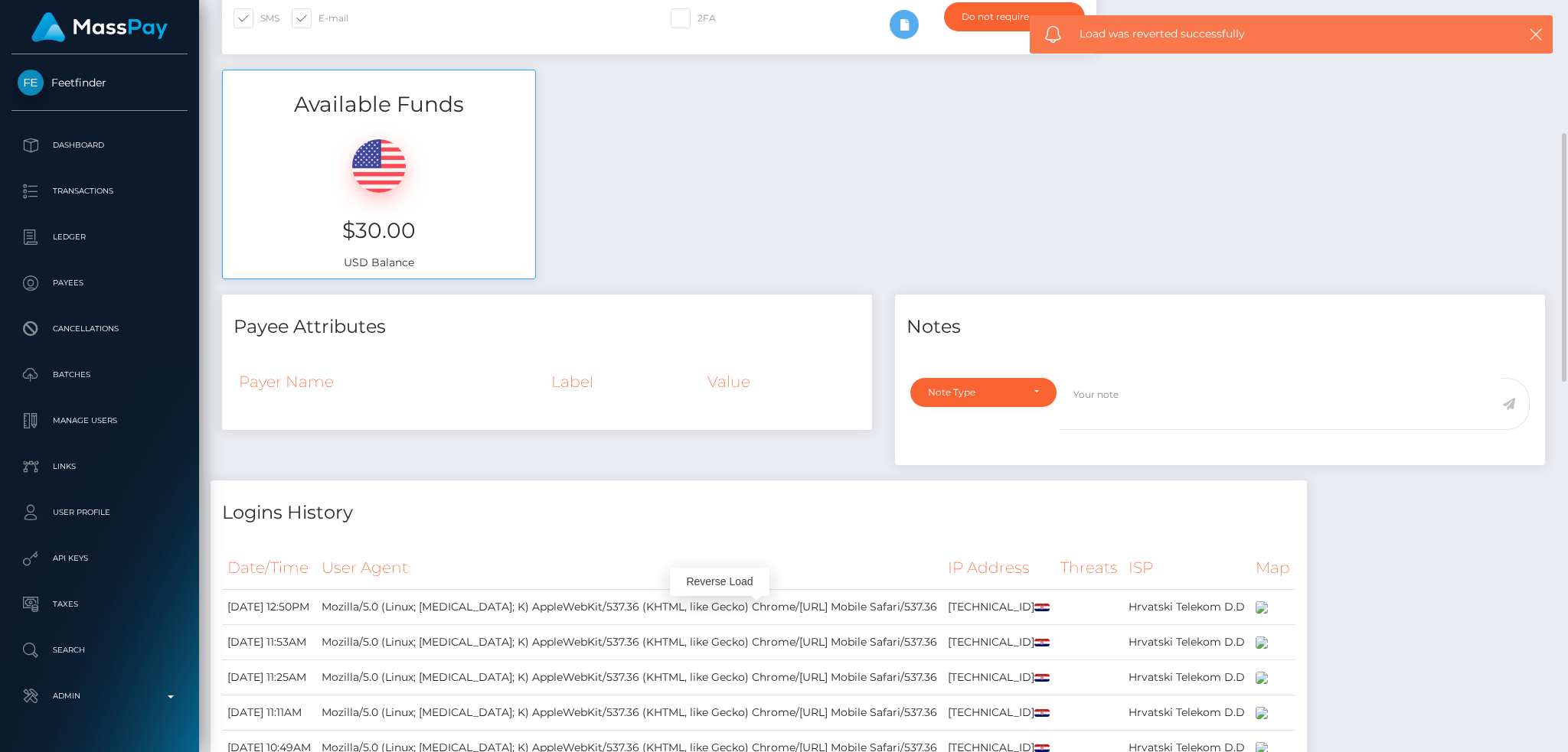
scroll to position [0, 0]
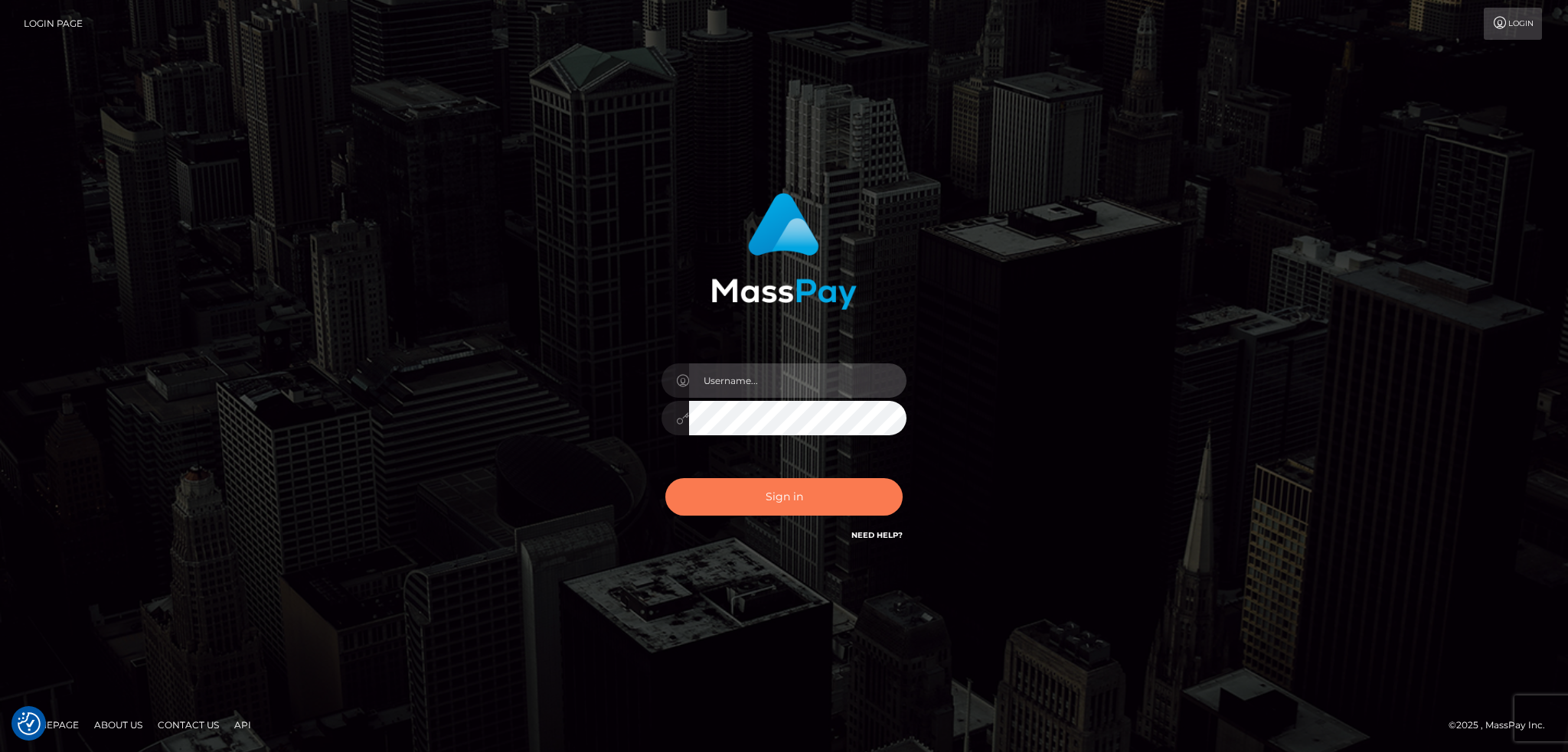
type input "alexstef"
click at [798, 500] on button "Sign in" at bounding box center [784, 496] width 237 height 37
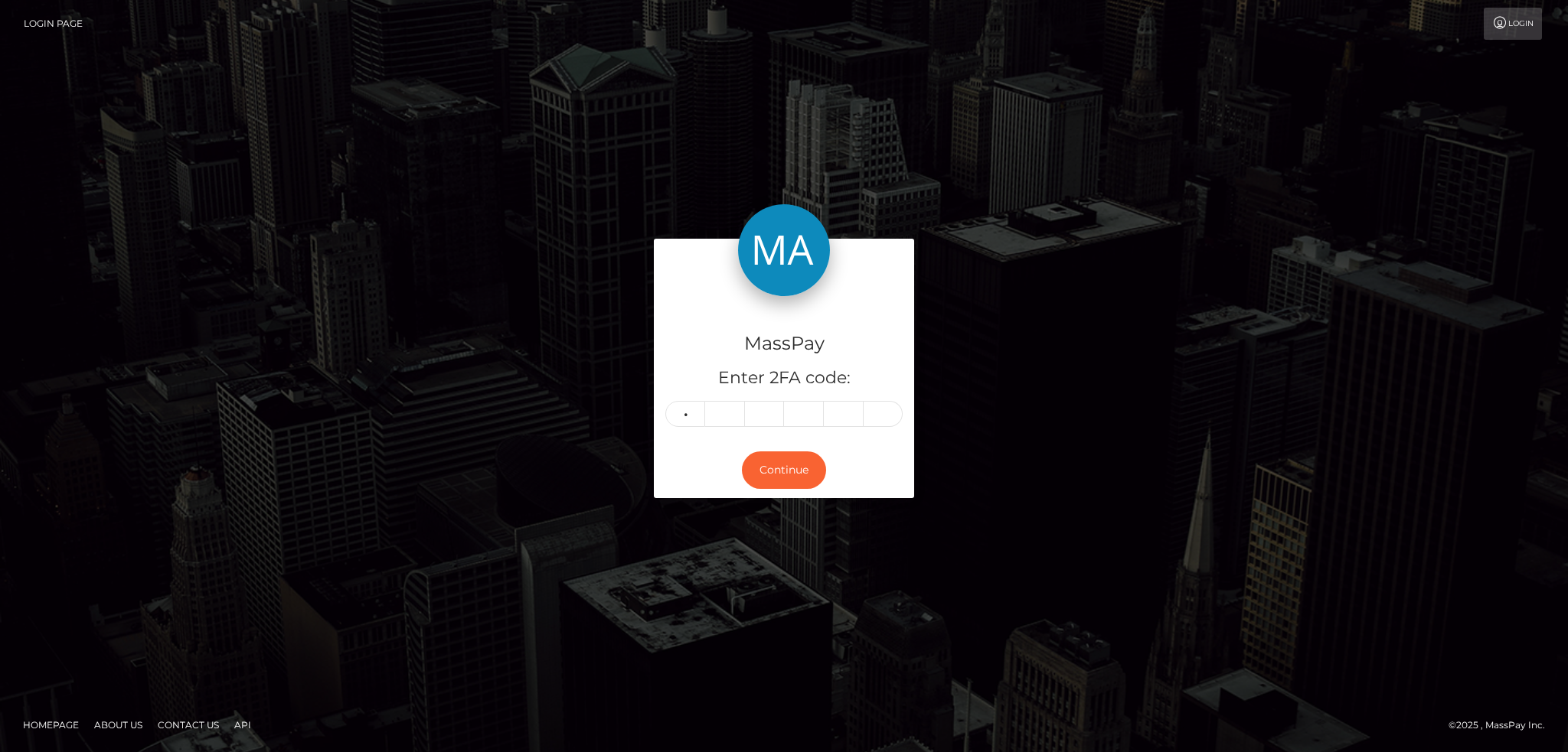
type input "9"
type input "7"
type input "1"
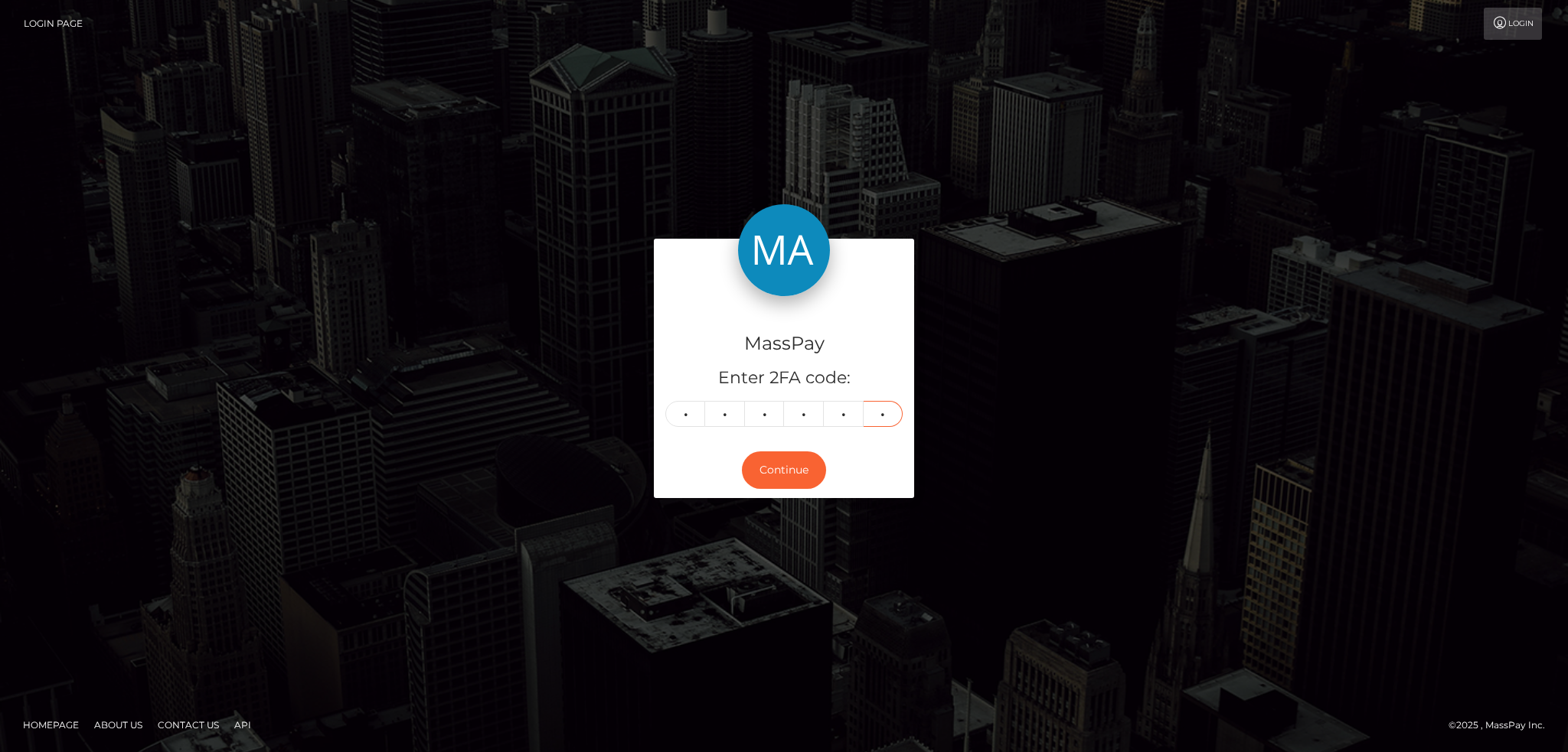
type input "3"
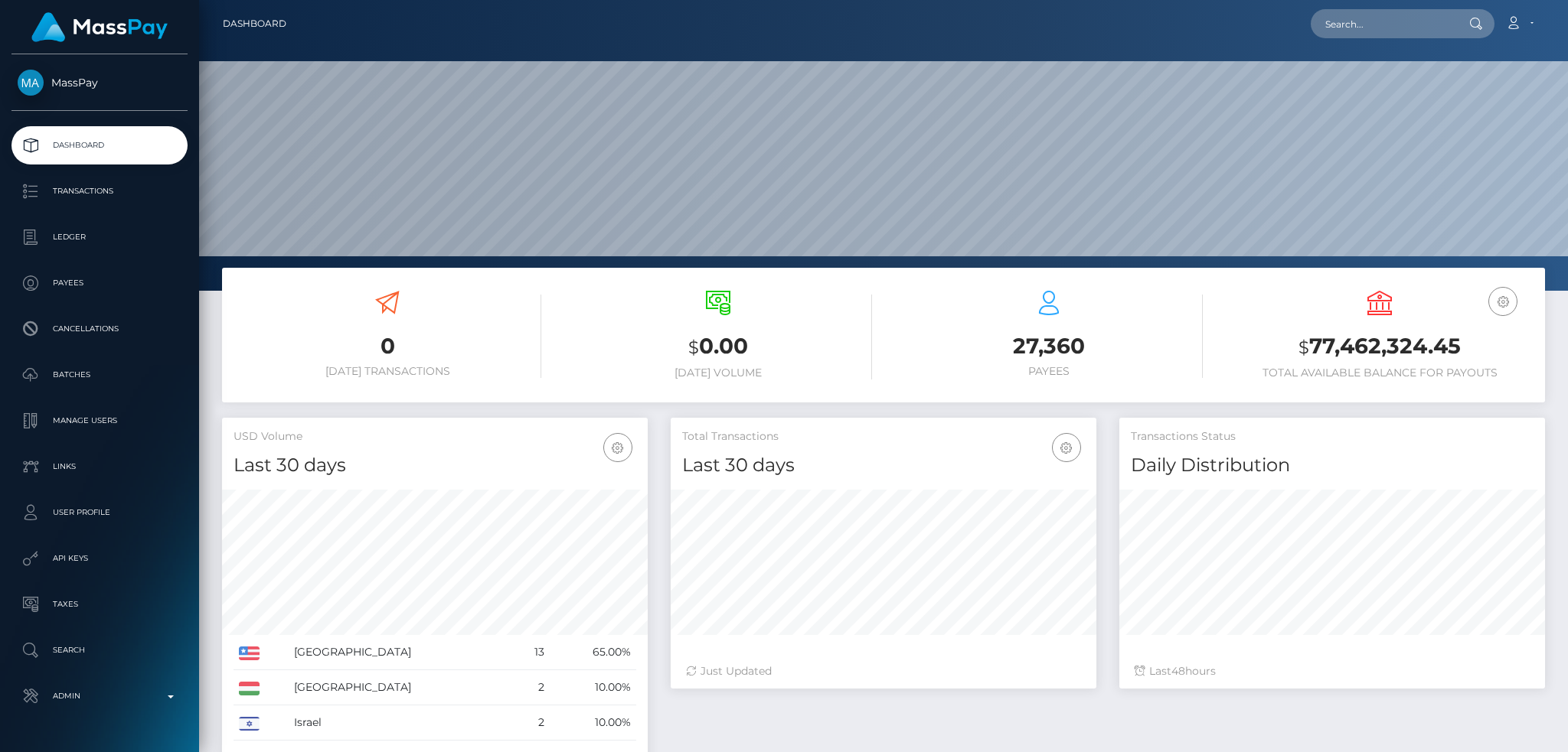
scroll to position [272, 425]
click at [1374, 35] on input "text" at bounding box center [1384, 24] width 144 height 29
paste input "1770"
type input "1770"
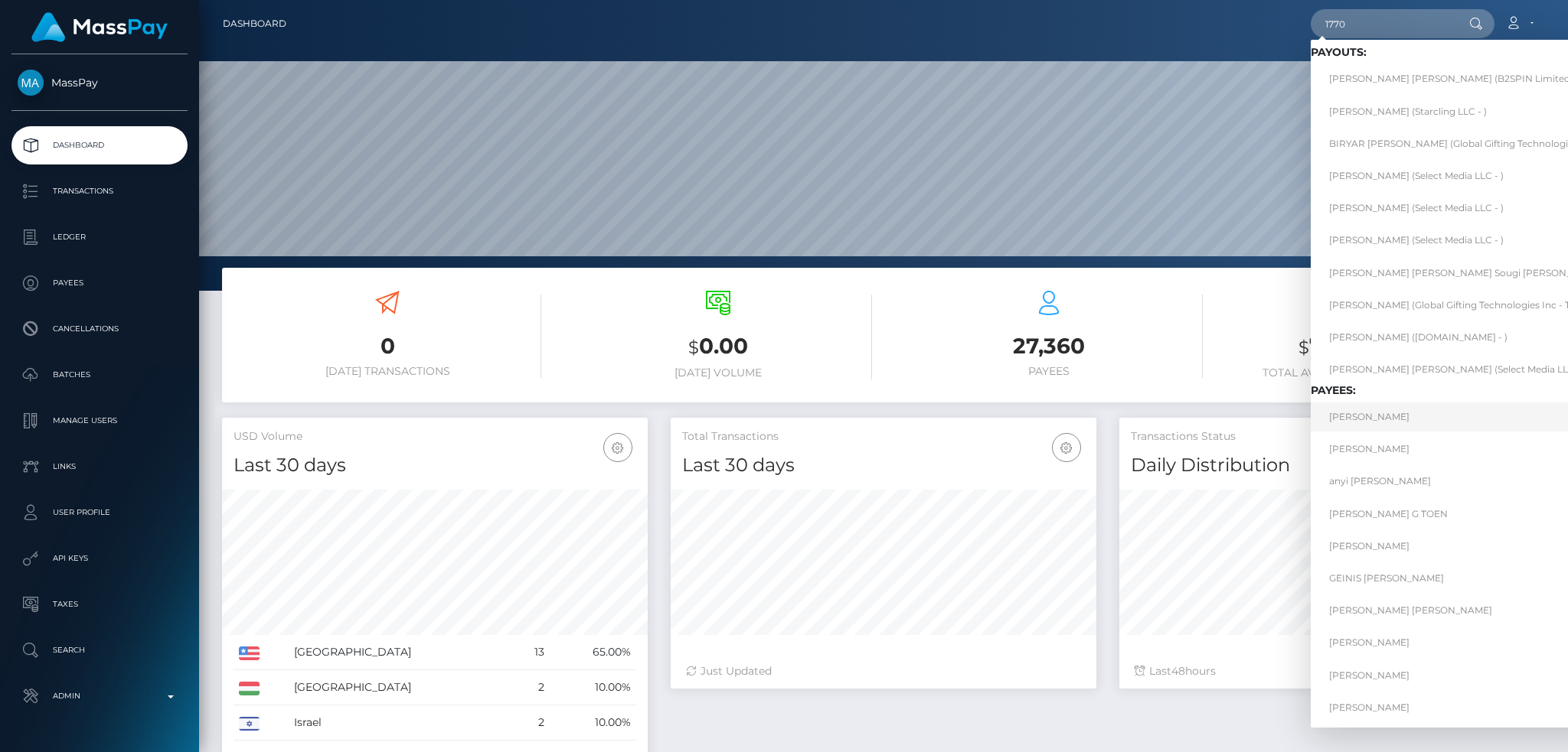
click at [1439, 415] on link "ANNA MOSIEVA" at bounding box center [1514, 416] width 405 height 28
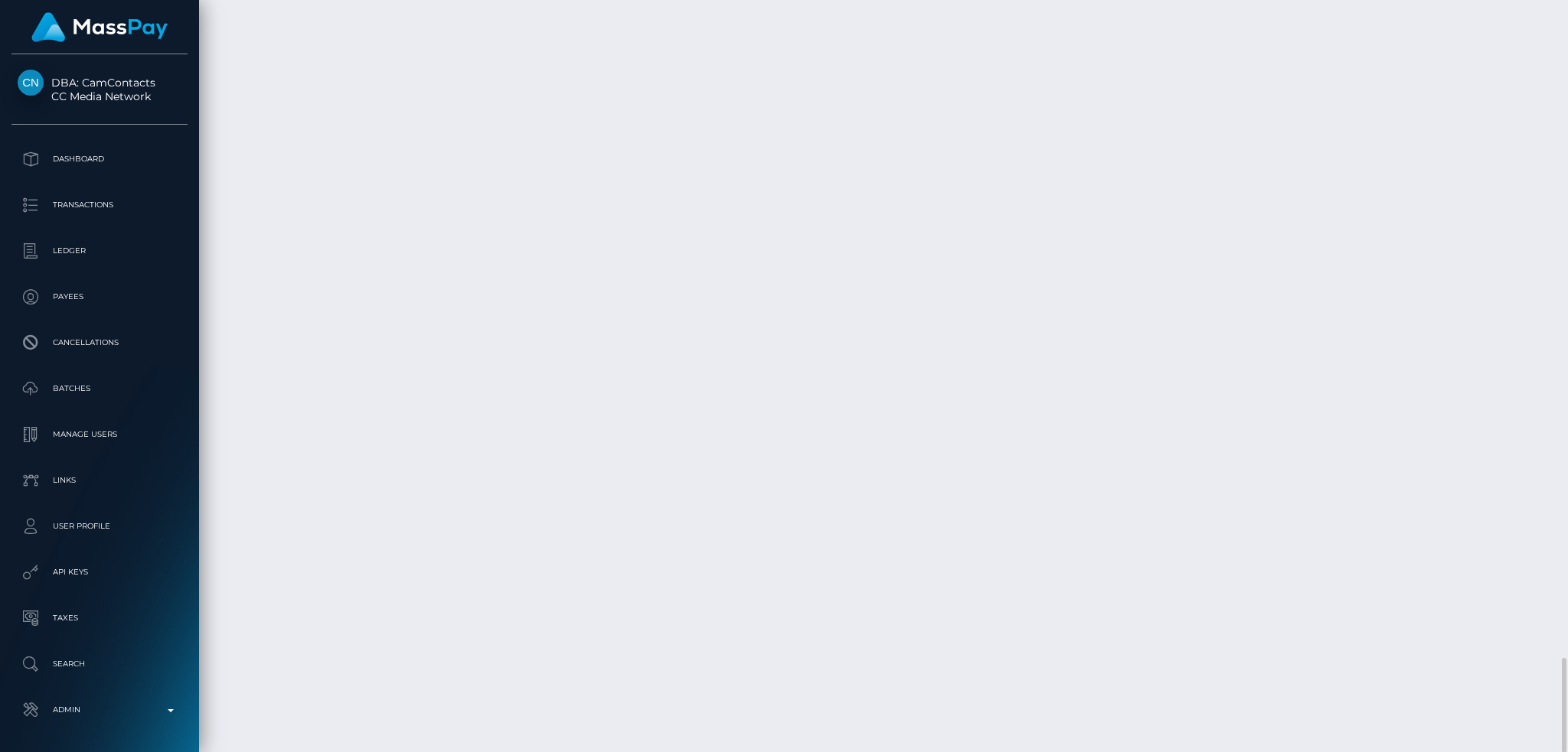
scroll to position [183, 425]
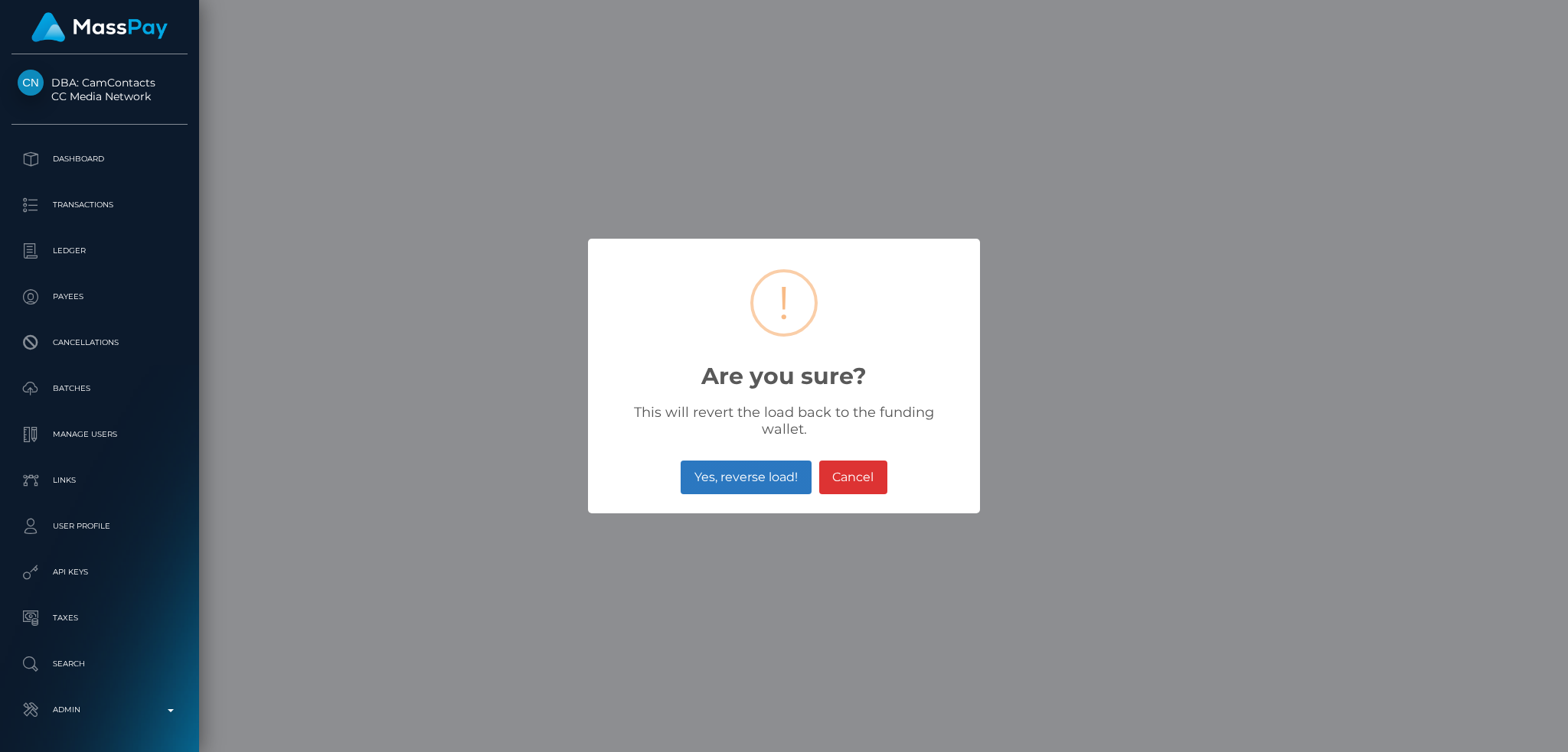
click at [750, 476] on button "Yes, reverse load!" at bounding box center [745, 477] width 131 height 34
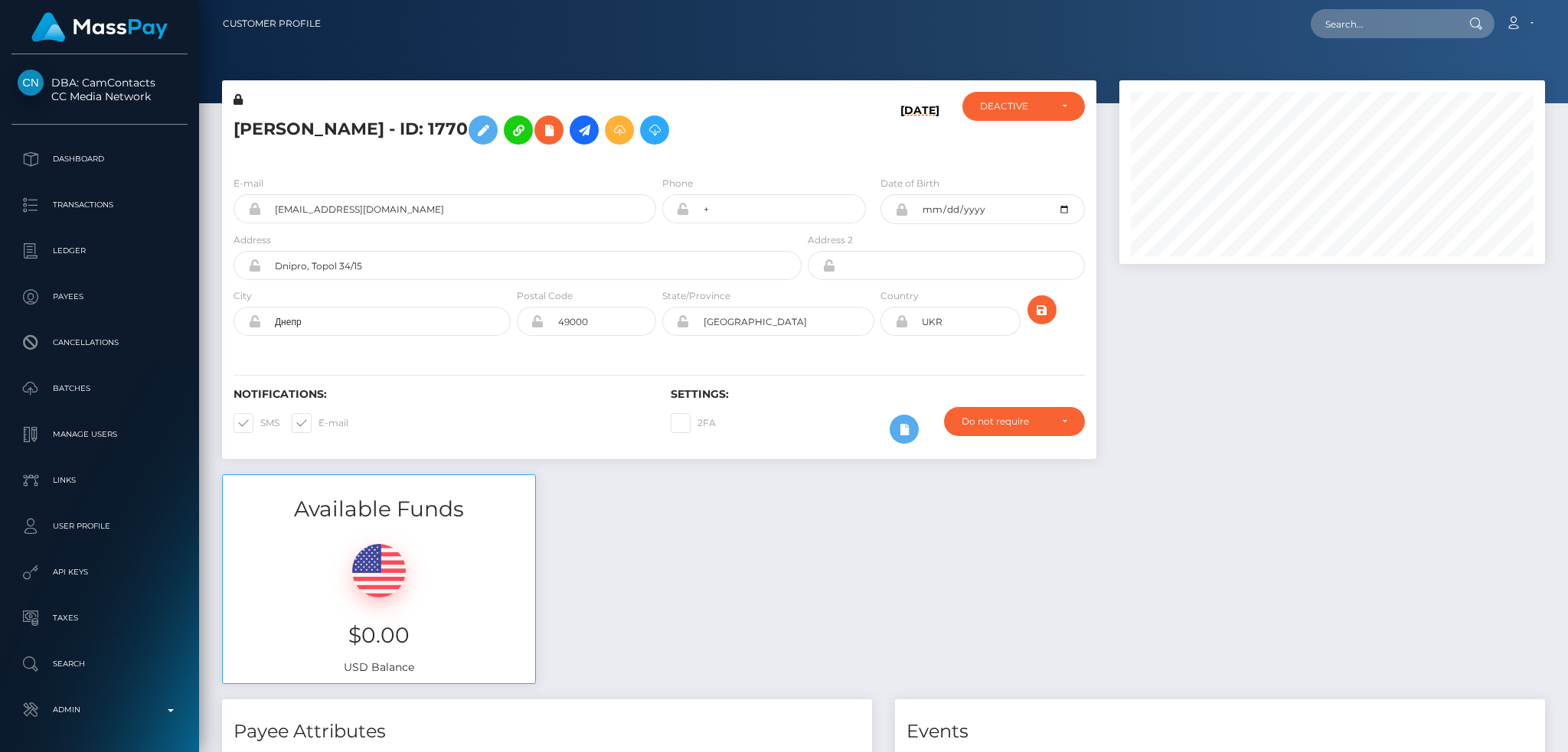
scroll to position [183, 425]
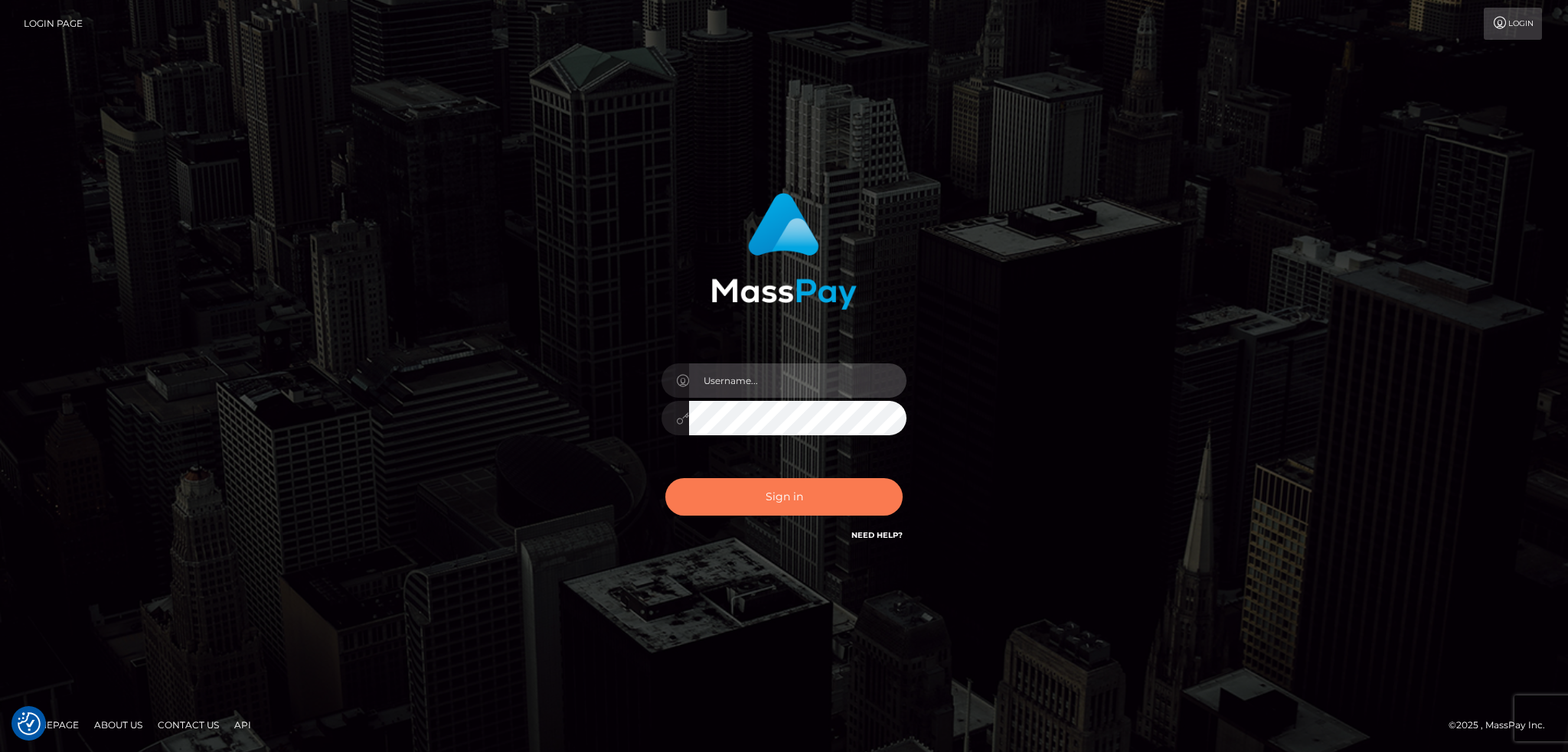
type input "alexstef"
click at [782, 491] on button "Sign in" at bounding box center [784, 496] width 237 height 37
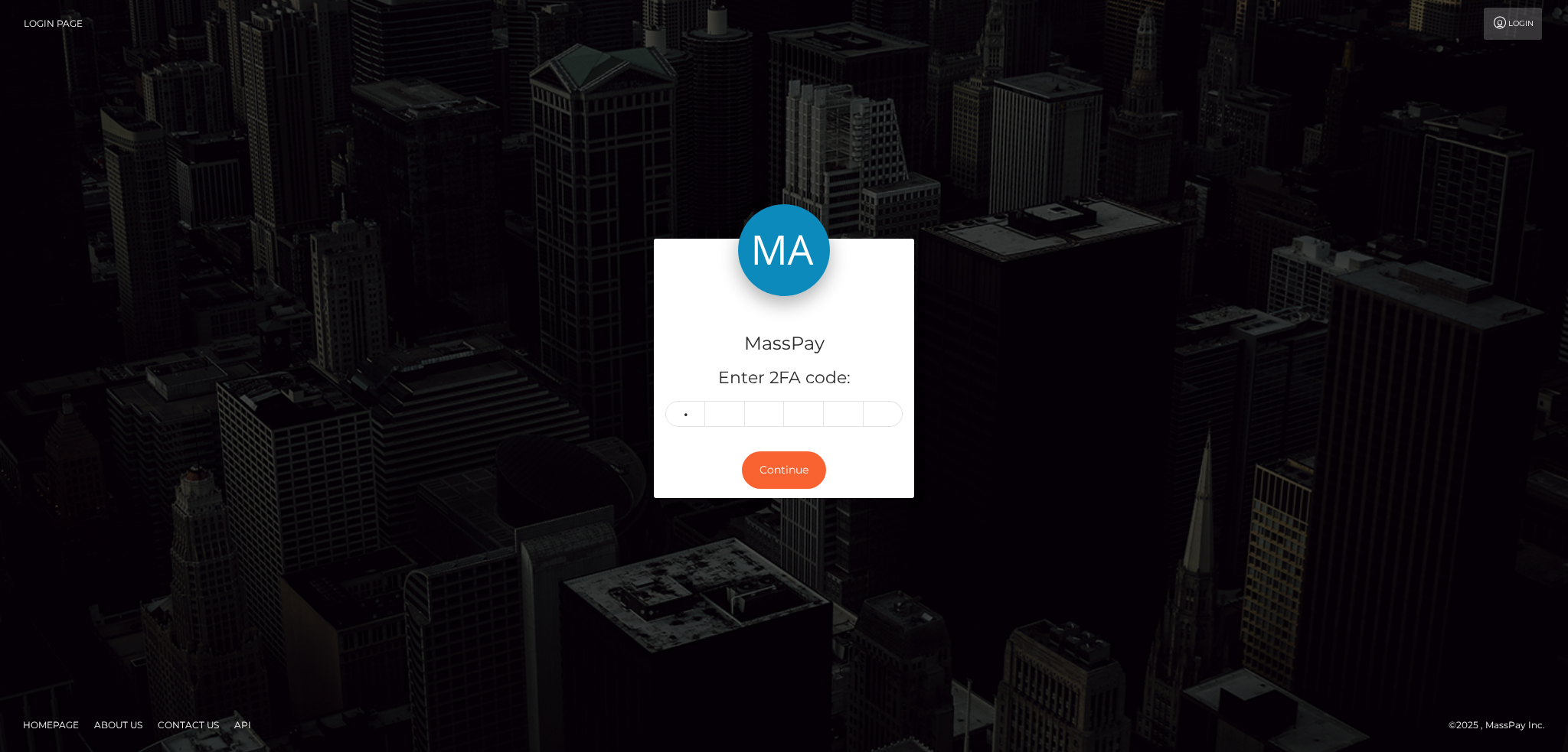
type input "1"
type input "8"
type input "4"
type input "3"
type input "2"
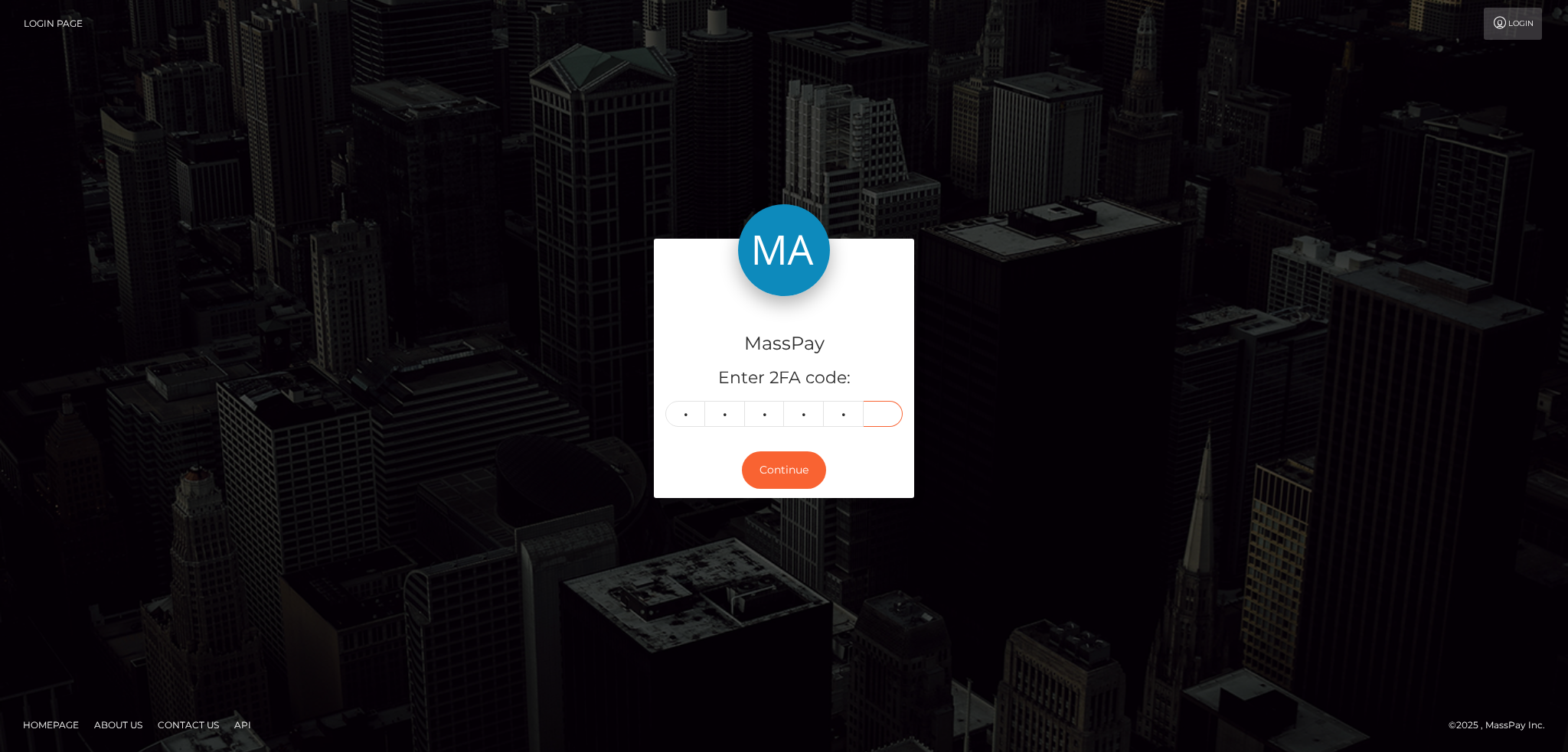
type input "2"
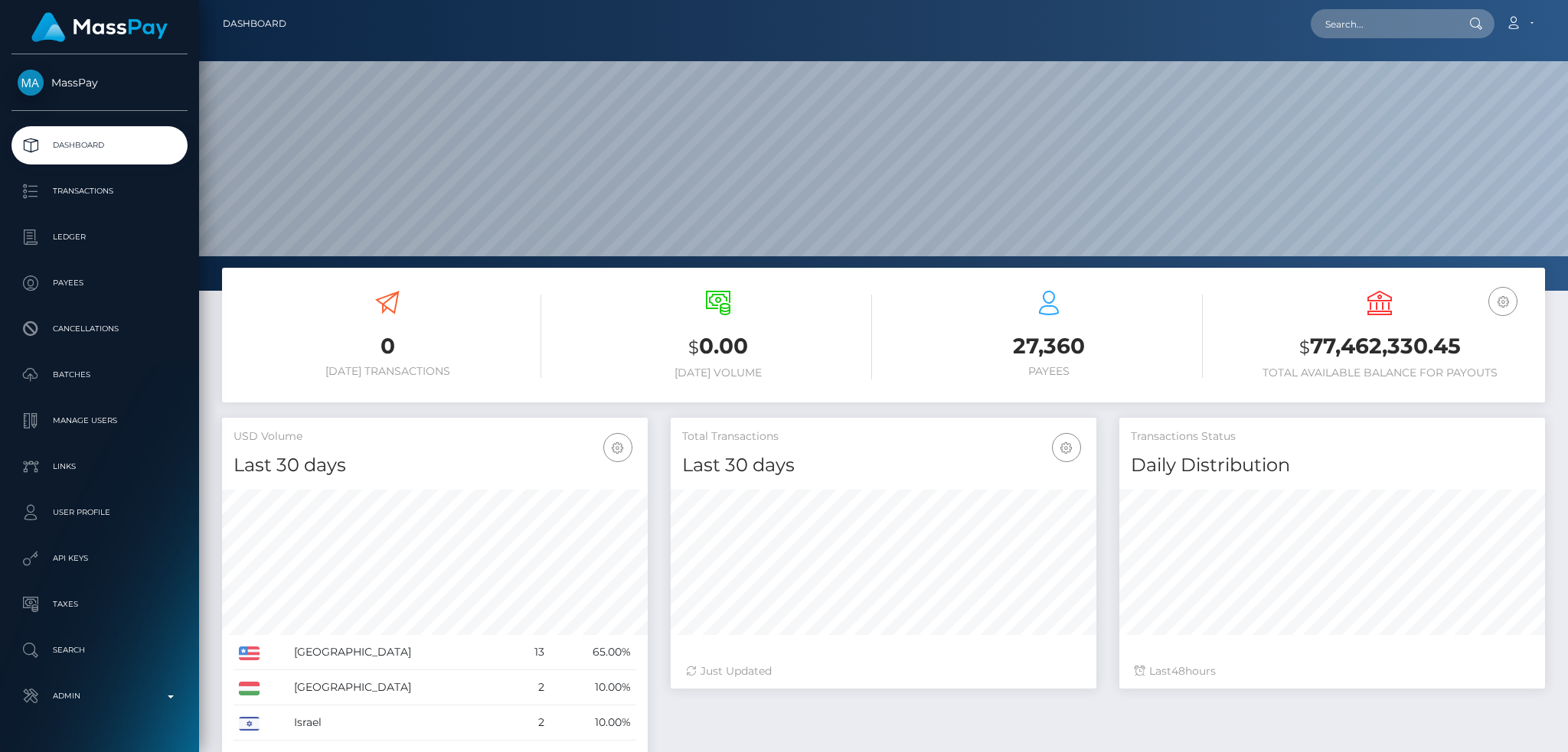
scroll to position [272, 425]
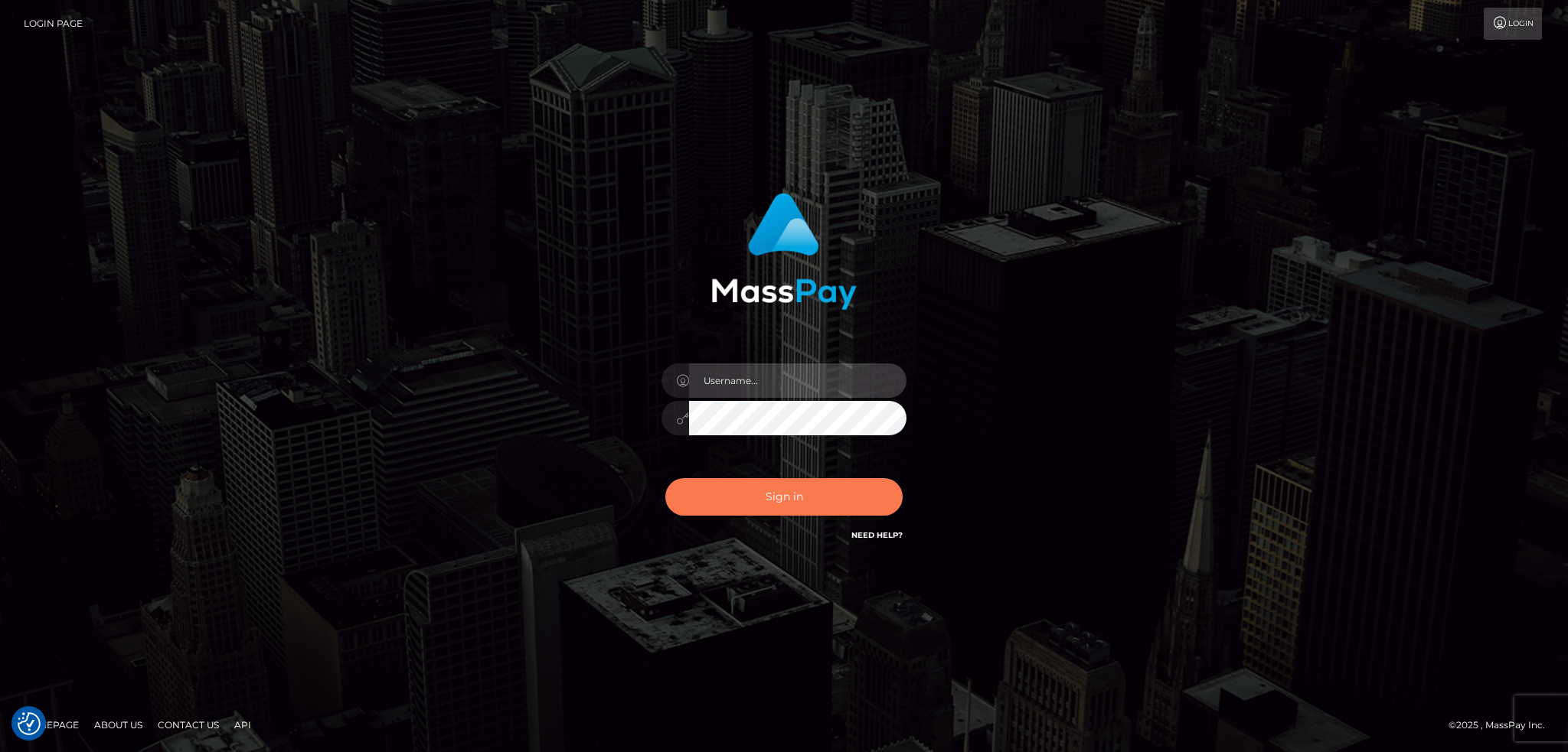
type input "alexstef"
click at [798, 511] on button "Sign in" at bounding box center [784, 496] width 237 height 37
type input "alexstef"
click at [738, 487] on button "Sign in" at bounding box center [784, 496] width 237 height 37
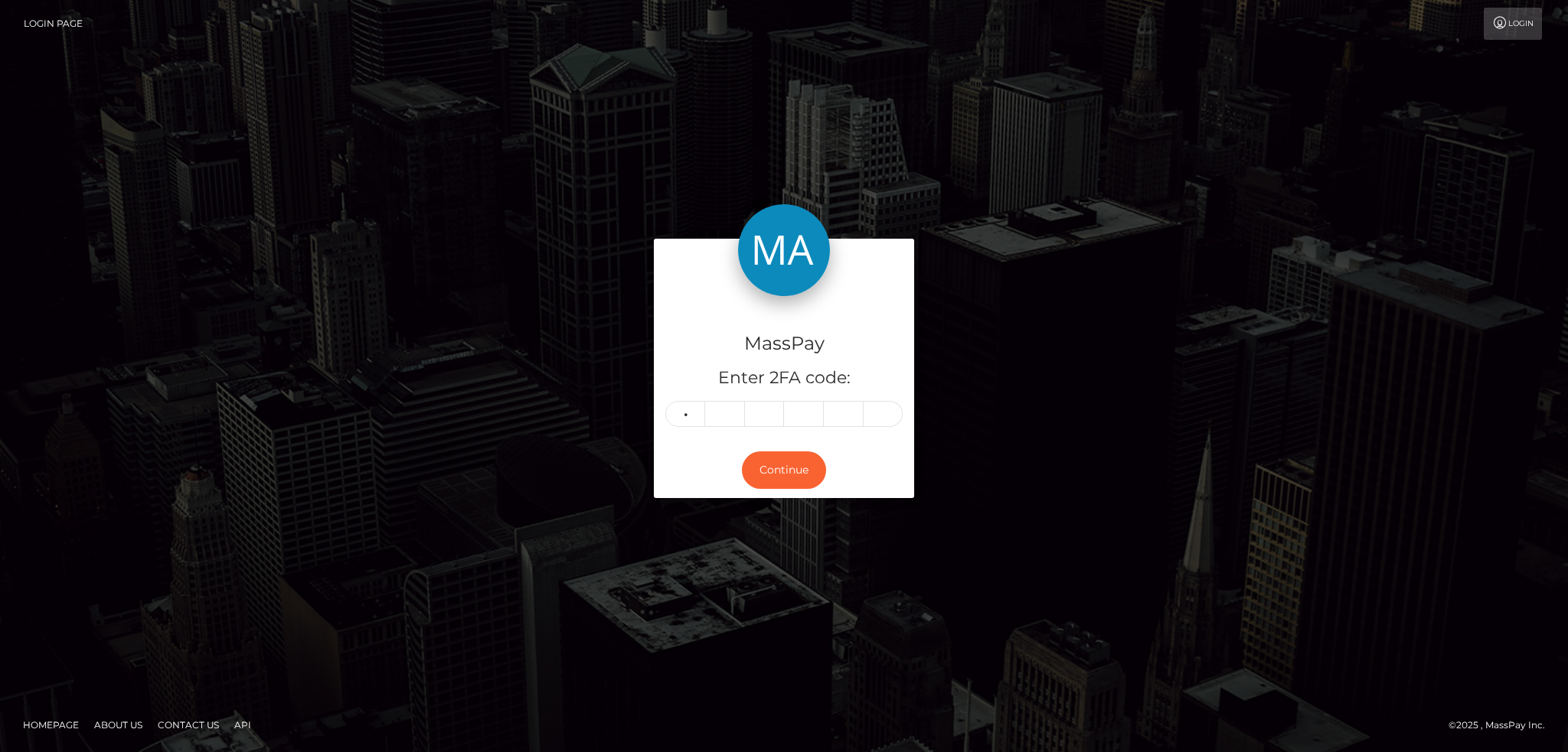
type input "9"
type input "4"
type input "0"
type input "3"
type input "0"
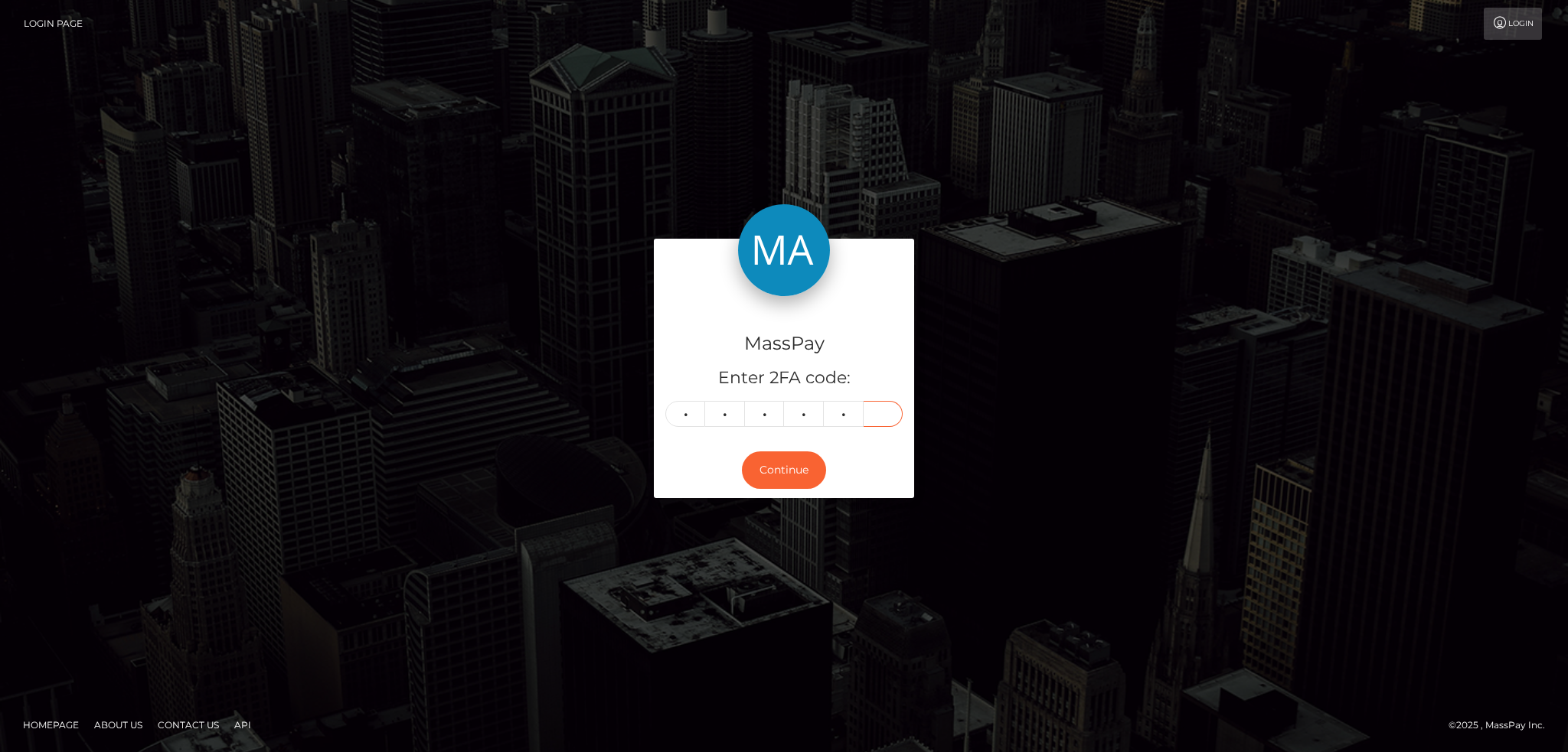
type input "1"
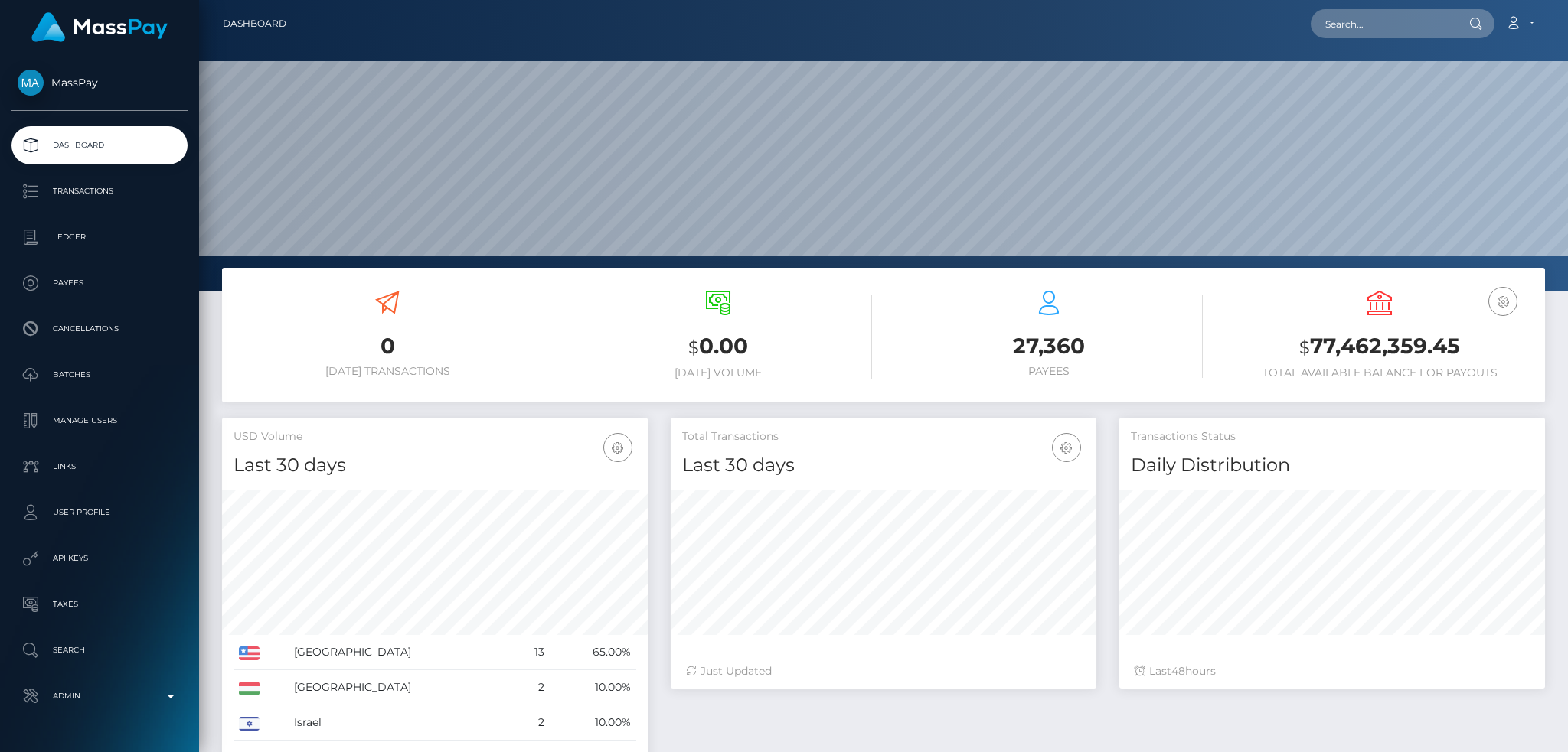
scroll to position [272, 425]
click at [1373, 26] on input "text" at bounding box center [1384, 24] width 144 height 29
paste input "8296a62f-e2ff-47ac-bd21-432a4d2c615c"
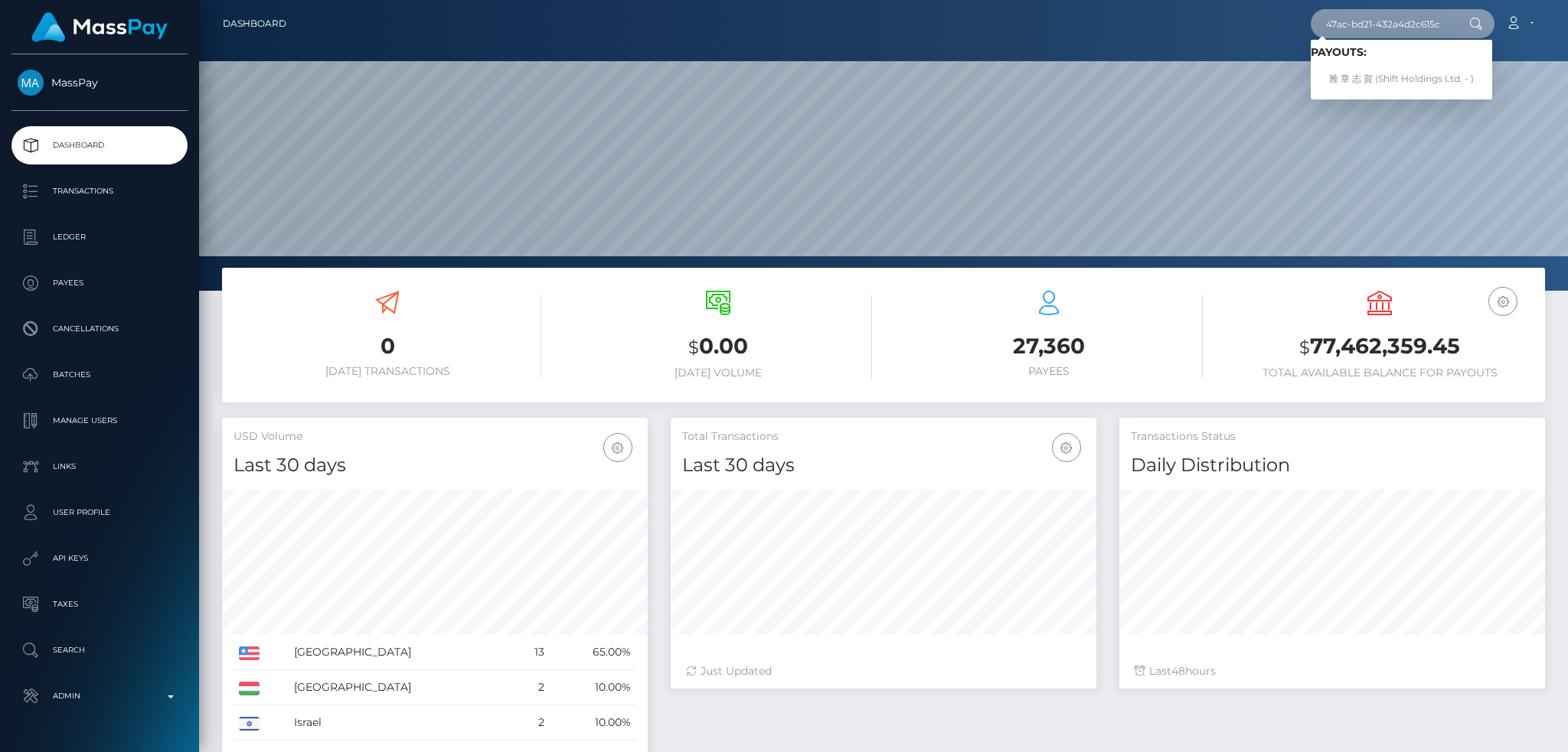
type input "8296a62f-e2ff-47ac-bd21-432a4d2c615c"
click at [1373, 79] on link "雅 章 志 賀 (Shift Holdings Ltd. - )" at bounding box center [1402, 78] width 182 height 28
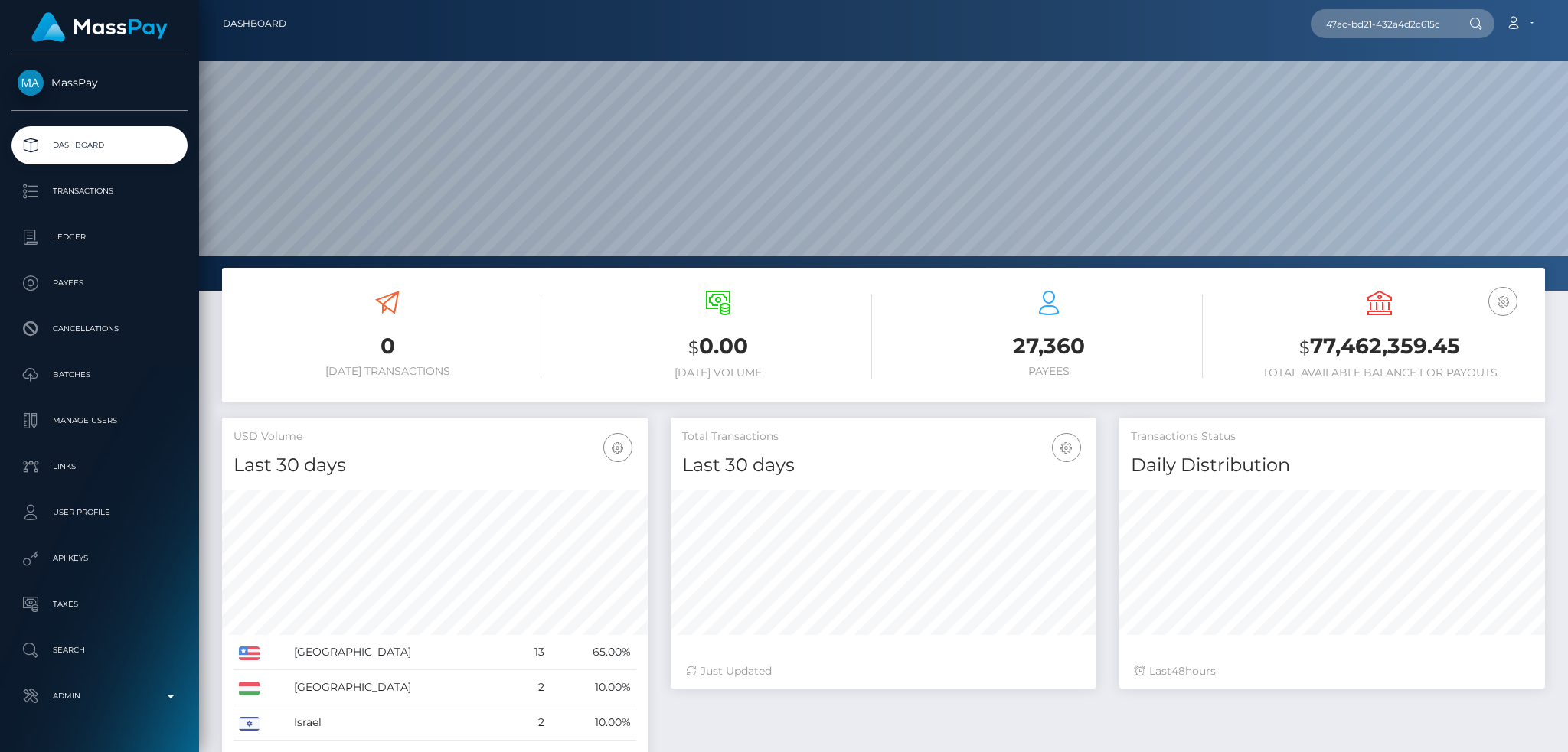
scroll to position [0, 0]
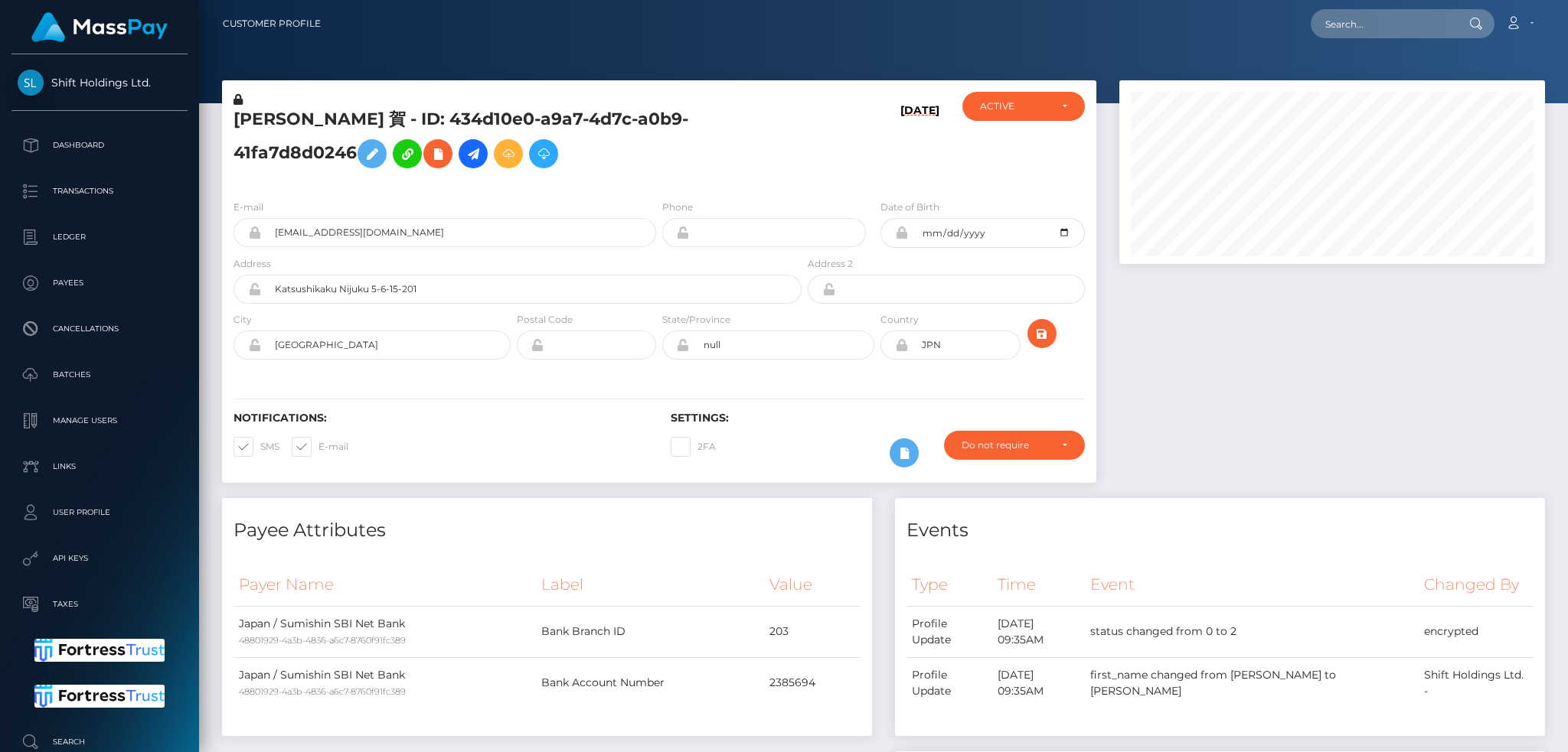
scroll to position [183, 425]
click at [1394, 18] on input "text" at bounding box center [1384, 24] width 144 height 29
paste input "cb9d3105-0570-4dfc-bb03-3448a1611c1a"
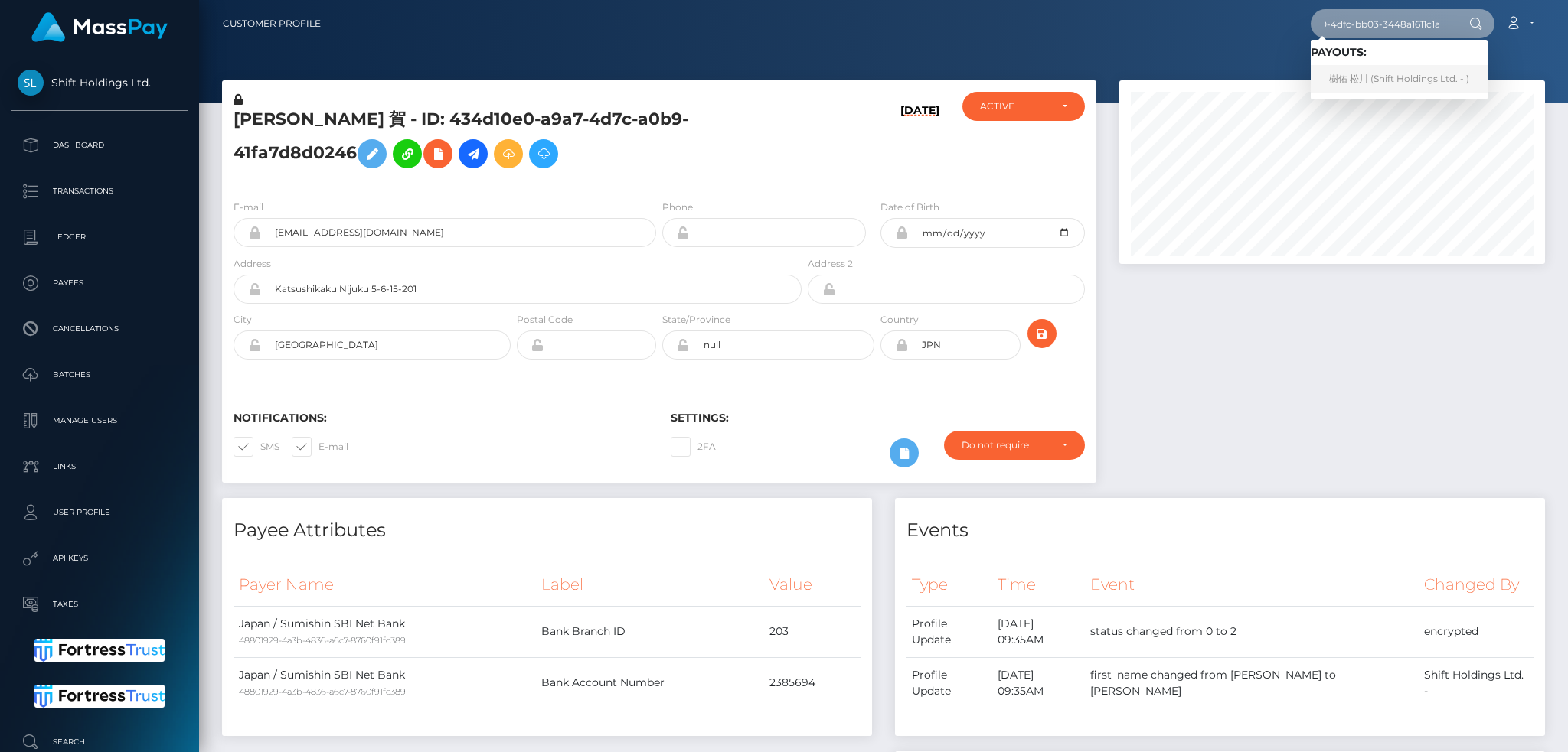
type input "cb9d3105-0570-4dfc-bb03-3448a1611c1a"
click at [1383, 79] on link "樹佑 松川 (Shift Holdings Ltd. - )" at bounding box center [1400, 78] width 177 height 28
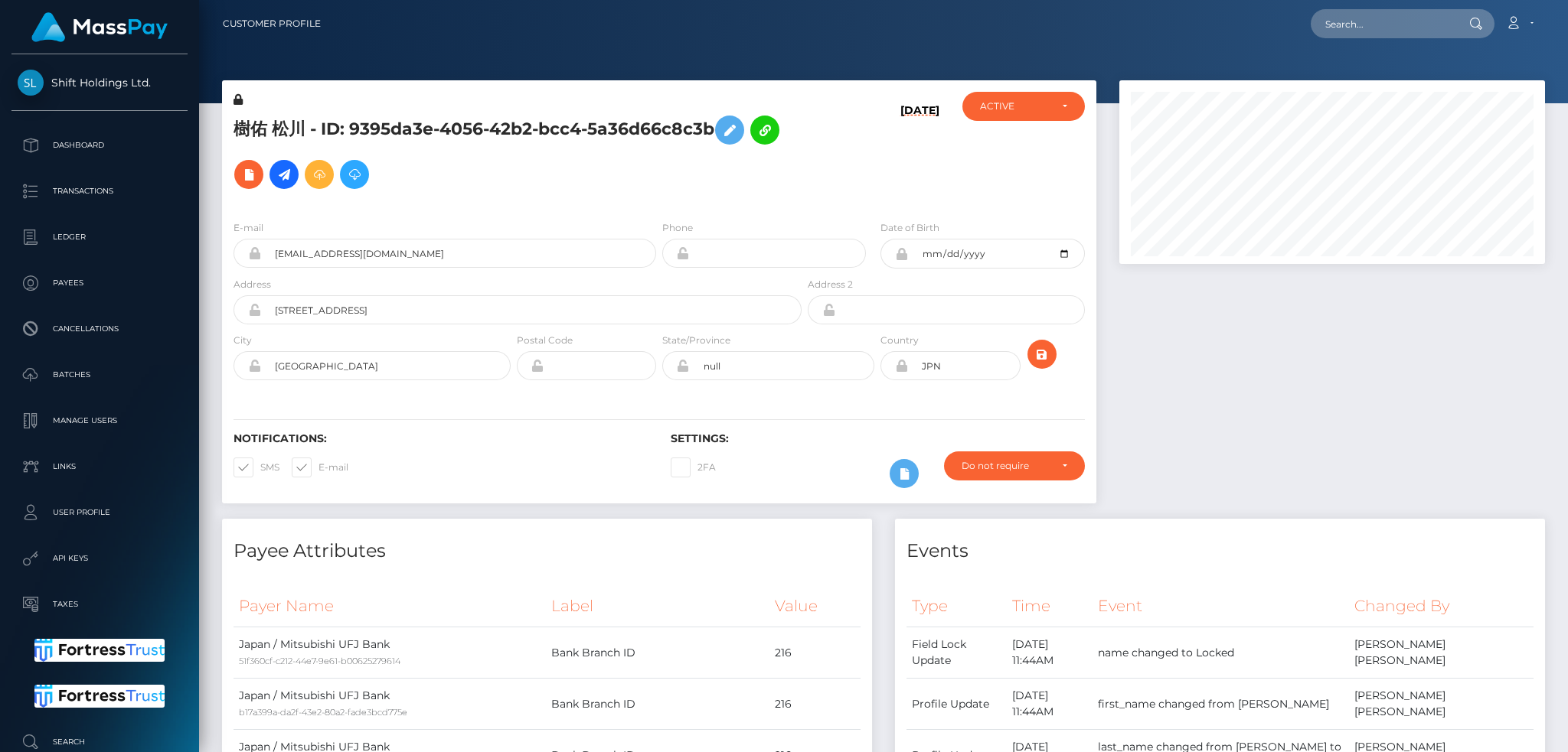
scroll to position [183, 425]
click at [1411, 20] on input "text" at bounding box center [1384, 24] width 144 height 29
paste input "d57ec5db-2913-42bc-8ddf-1db7bd04be35"
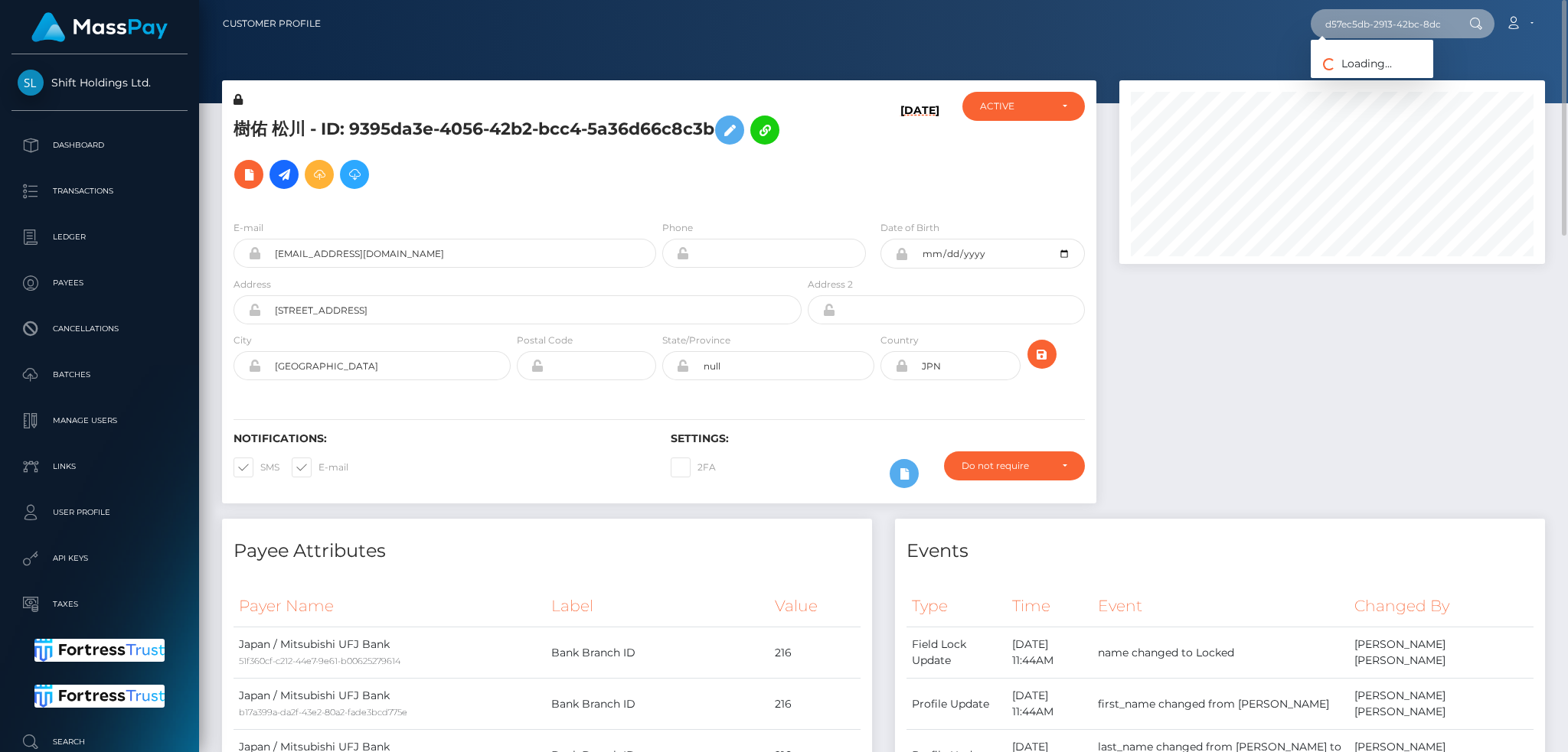
scroll to position [0, 77]
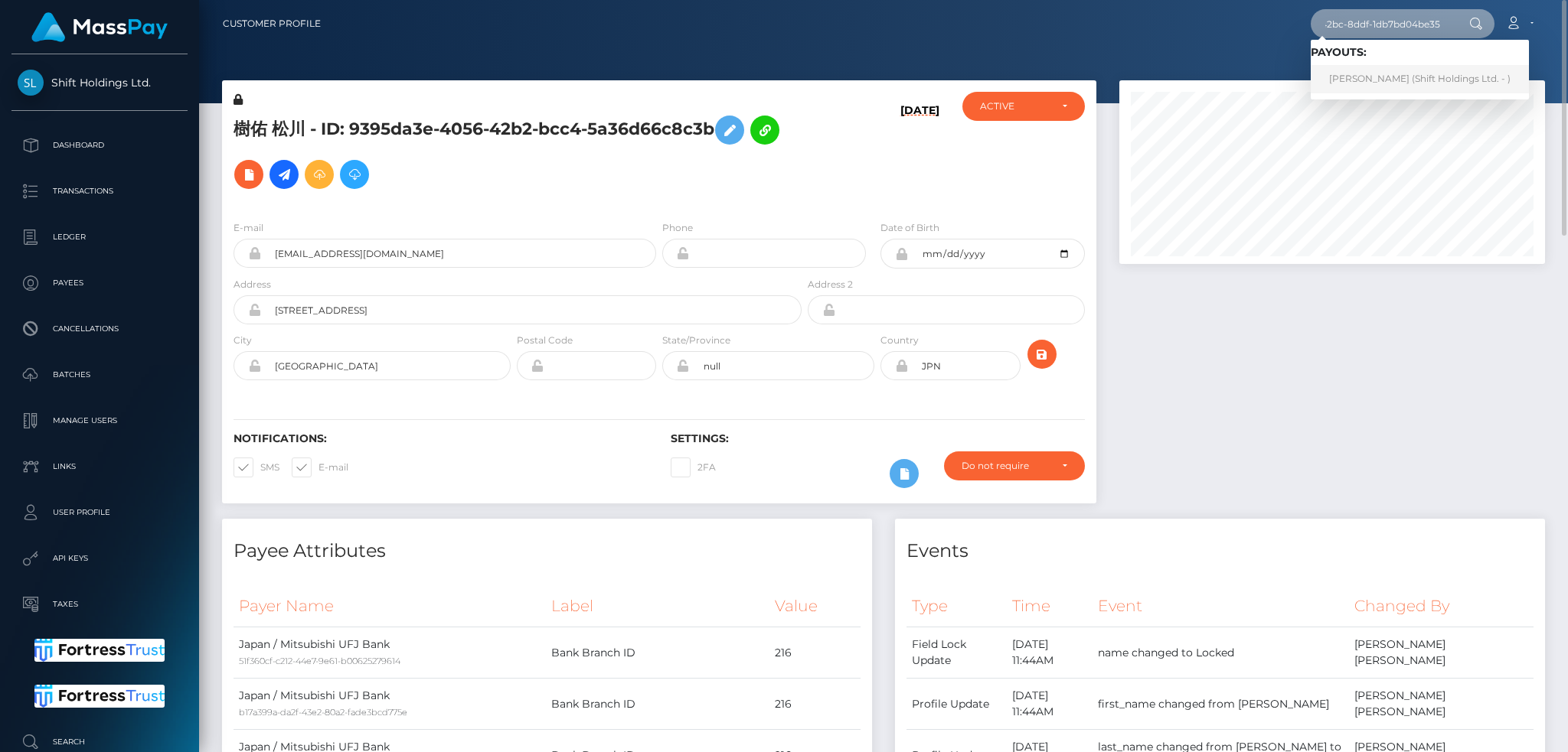
type input "d57ec5db-2913-42bc-8ddf-1db7bd04be35"
click at [1371, 78] on link "[PERSON_NAME] (Shift Holdings Ltd. - )" at bounding box center [1420, 78] width 218 height 28
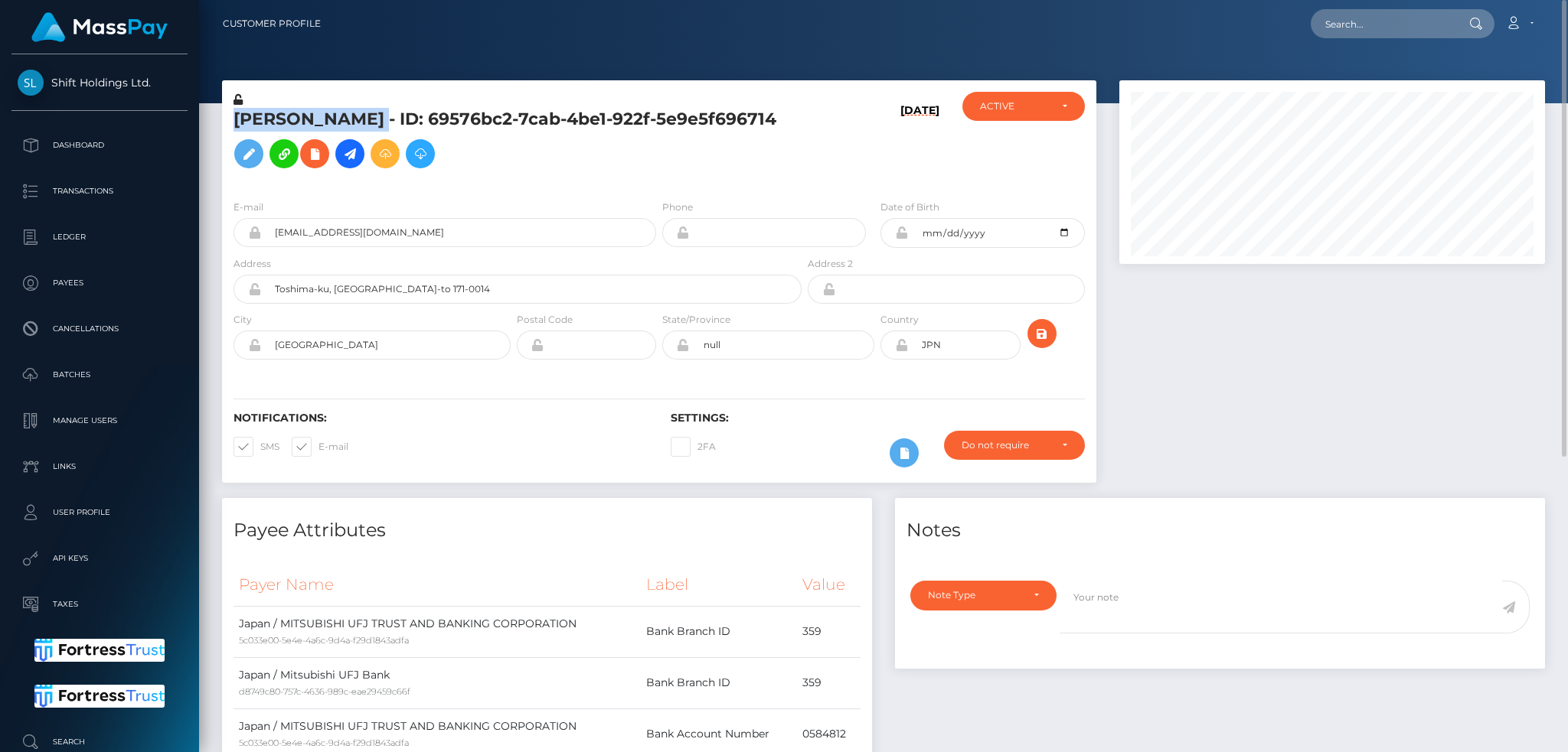
drag, startPoint x: 397, startPoint y: 120, endPoint x: 235, endPoint y: 116, distance: 162.0
click at [235, 116] on h5 "KAZUKI NAGAHIRA - ID: 69576bc2-7cab-4be1-922f-5e9e5f696714" at bounding box center [513, 141] width 560 height 68
copy h5 "KAZUKI NAGAHIRA"
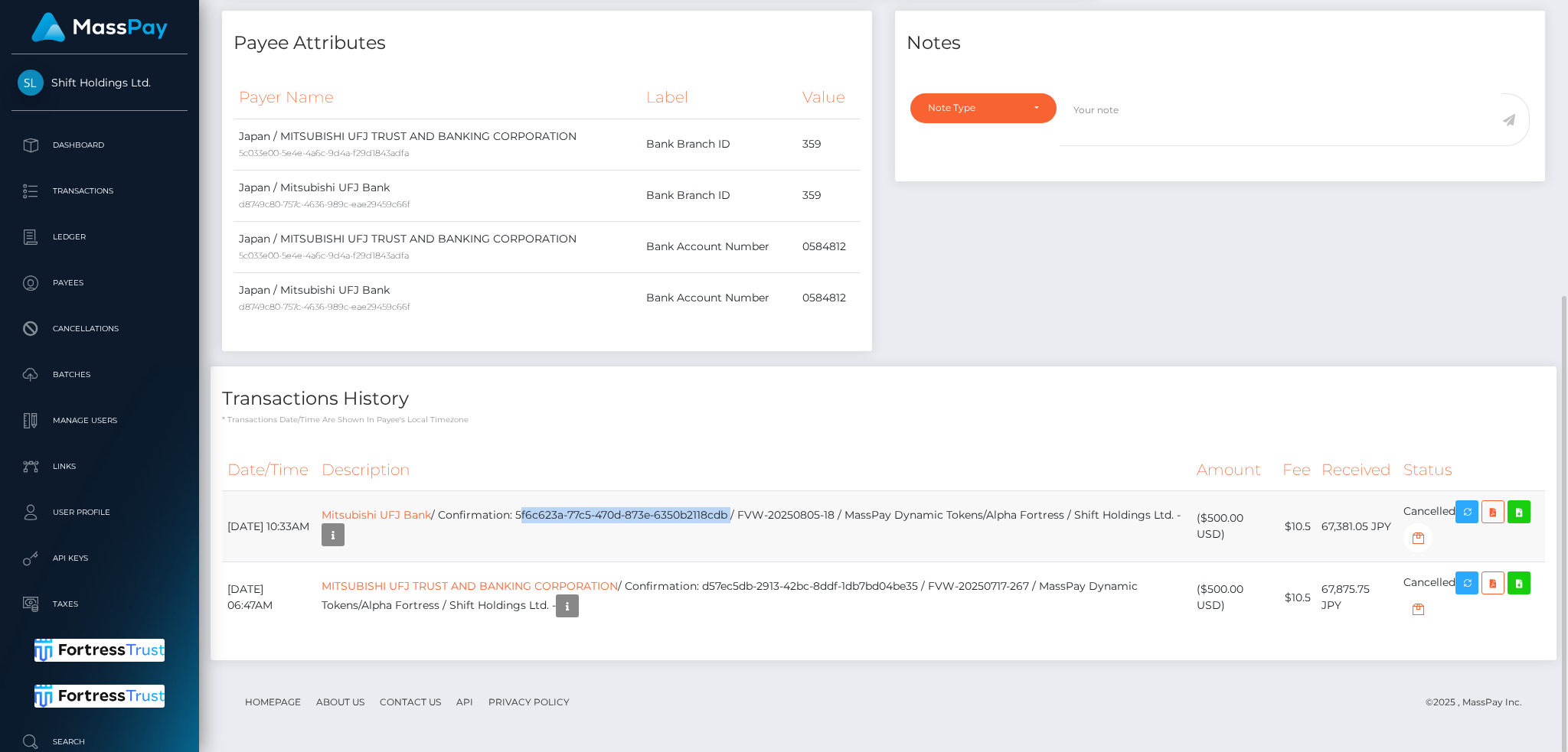
drag, startPoint x: 757, startPoint y: 513, endPoint x: 548, endPoint y: 507, distance: 209.1
click at [548, 507] on td "Mitsubishi UFJ Bank / Confirmation: 5f6c623a-77c5-470d-873e-6350b2118cdb / FVW-…" at bounding box center [753, 527] width 875 height 71
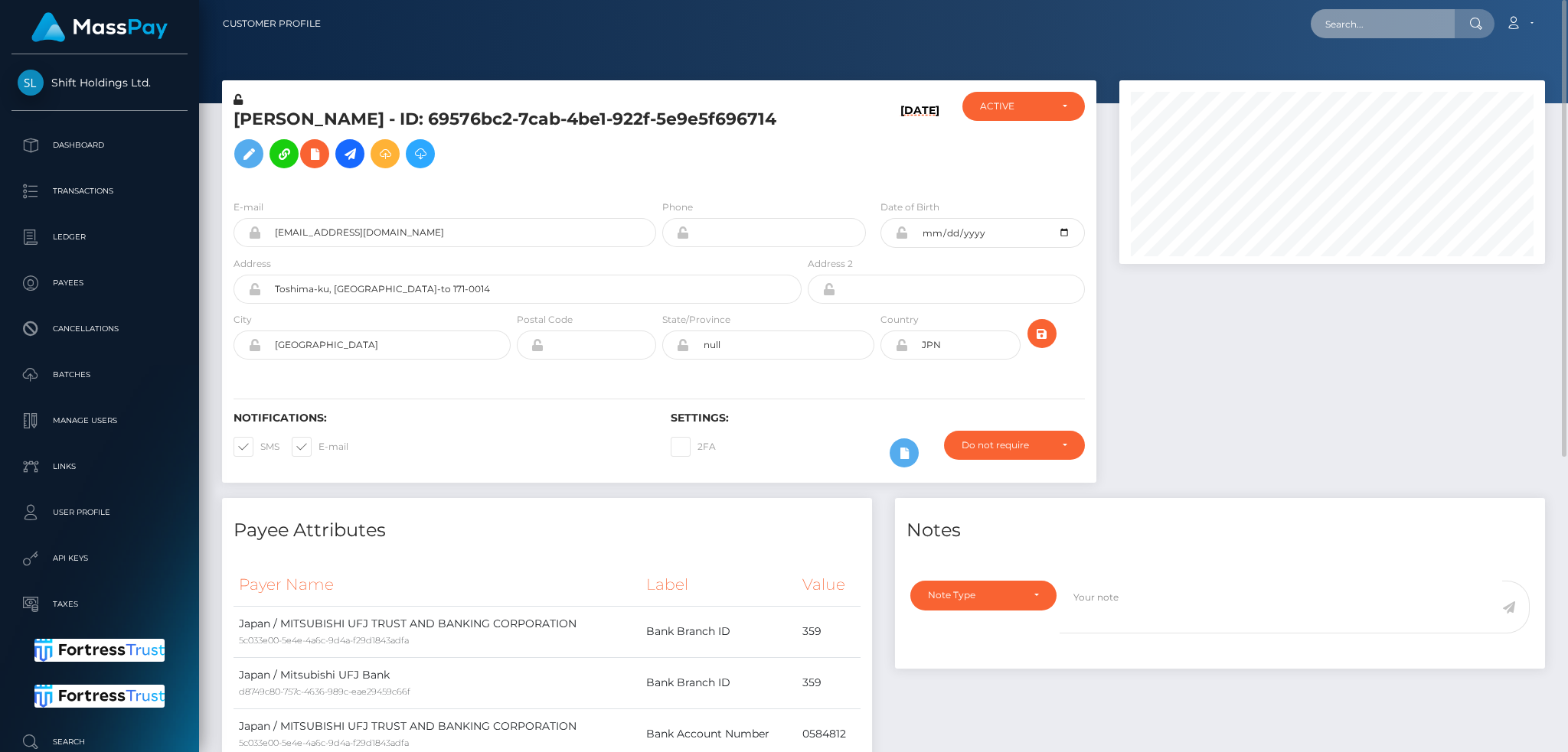
drag, startPoint x: 1344, startPoint y: 22, endPoint x: 1326, endPoint y: 19, distance: 18.2
click at [1349, 18] on input "text" at bounding box center [1384, 24] width 144 height 29
paste input "afe387c9-7da6-11f0-8023-0266f44cc279"
type input "afe387c9-7da6-11f0-8023-0266f44cc279"
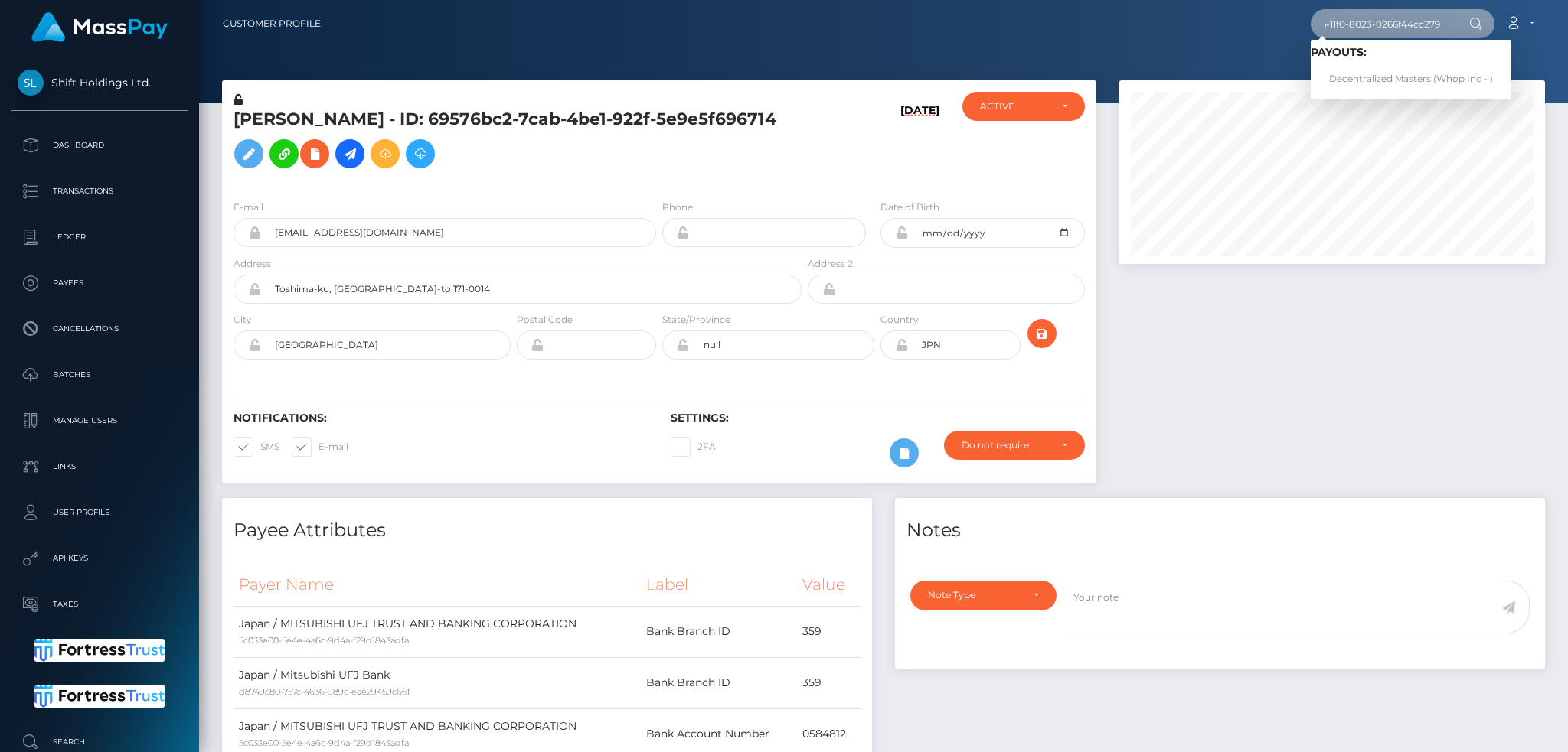
scroll to position [0, 0]
drag, startPoint x: 1388, startPoint y: 76, endPoint x: 1359, endPoint y: 89, distance: 31.8
click at [1387, 76] on link "Decentralized Masters (Whop Inc - )" at bounding box center [1412, 78] width 201 height 28
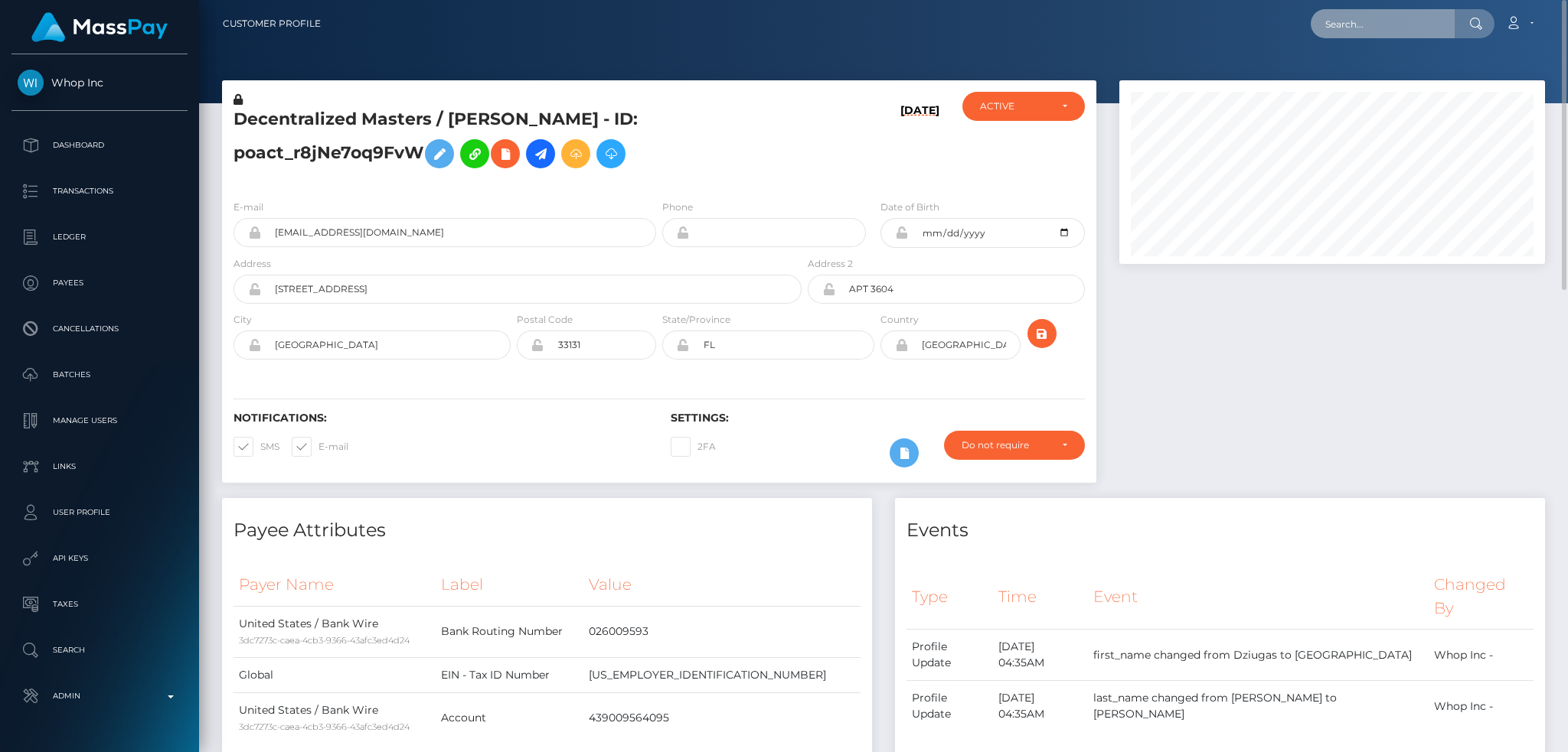
click at [1388, 31] on input "text" at bounding box center [1384, 24] width 144 height 29
paste input "pout_dp7bUkxCRVbdX"
type input "pout_dp7bUkxCRVbdX"
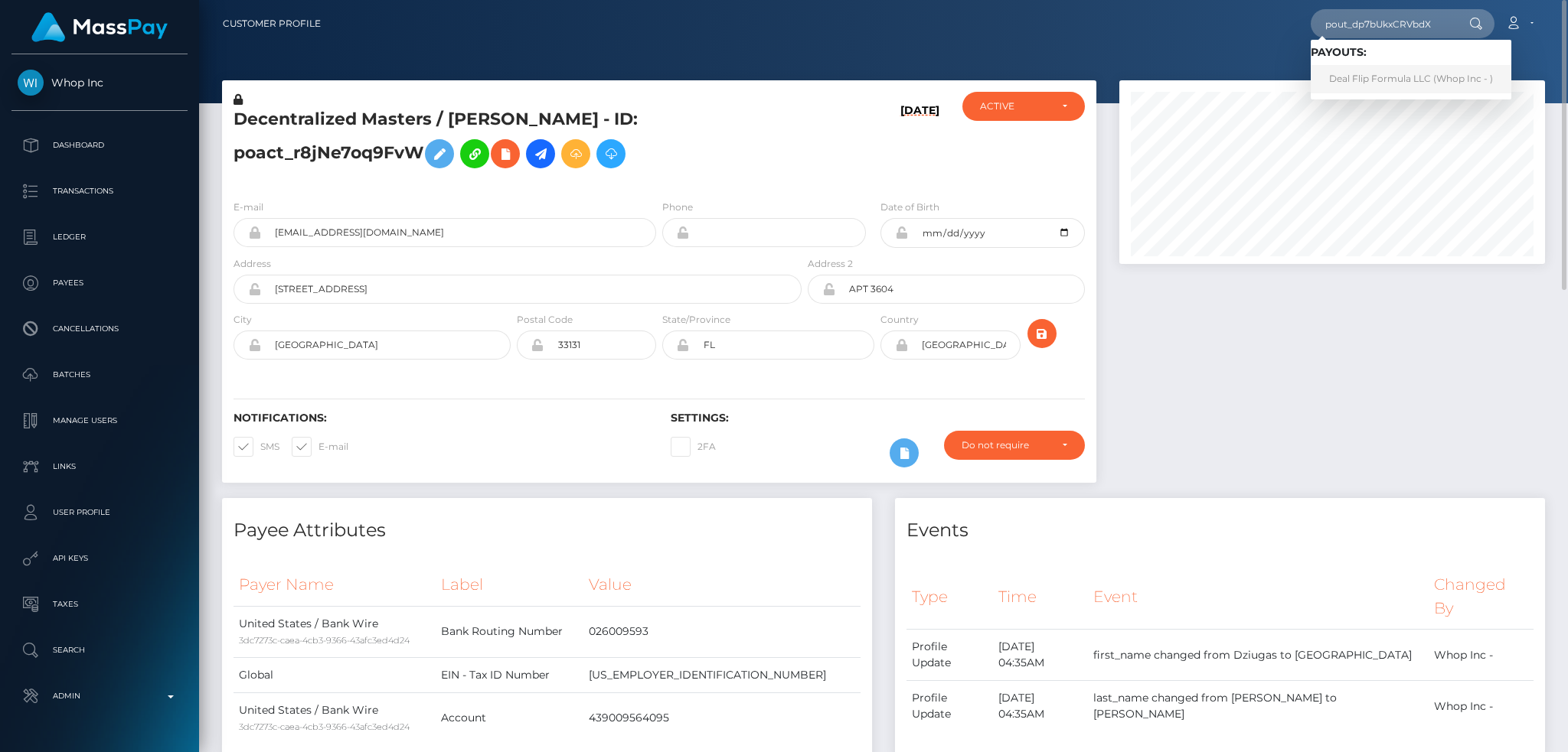
click at [1383, 81] on link "Deal Flip Formula LLC (Whop Inc - )" at bounding box center [1412, 78] width 201 height 28
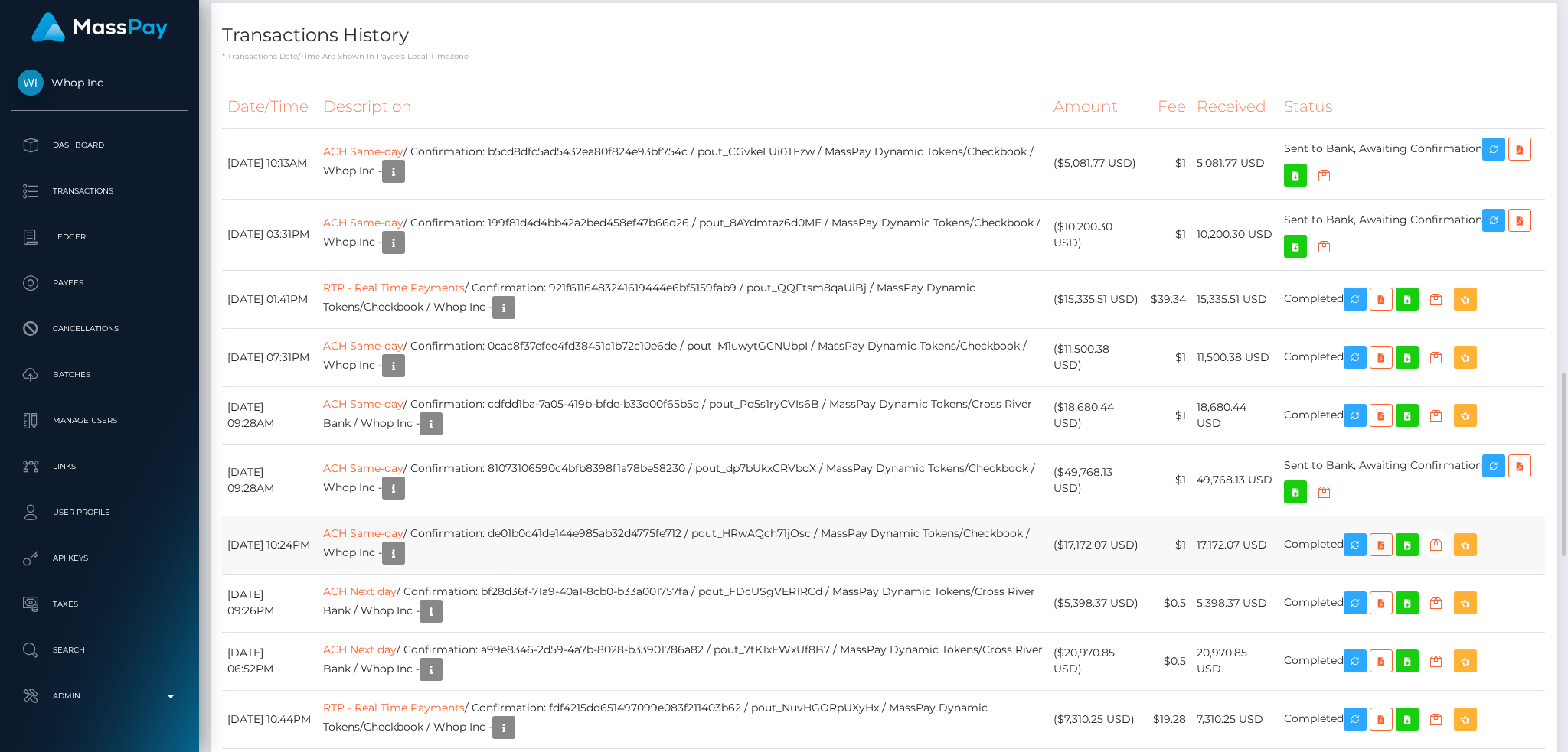
scroll to position [1938, 0]
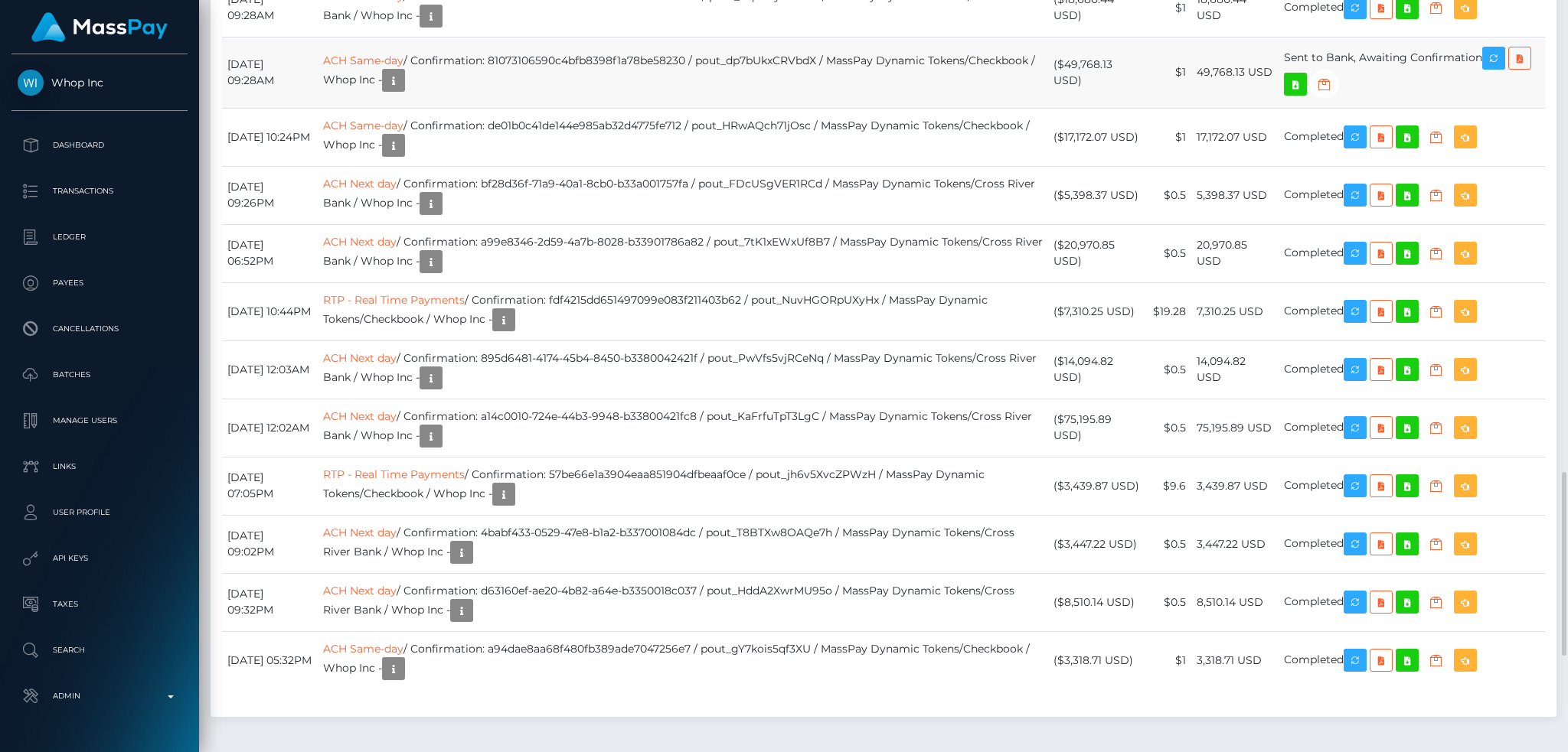
click at [870, 108] on td "ACH Same-day / Confirmation: 81073106590c4bfb8398f1a78be58230 / pout_dp7bUkxCRV…" at bounding box center [683, 72] width 731 height 71
click at [1503, 68] on icon "button" at bounding box center [1494, 58] width 18 height 19
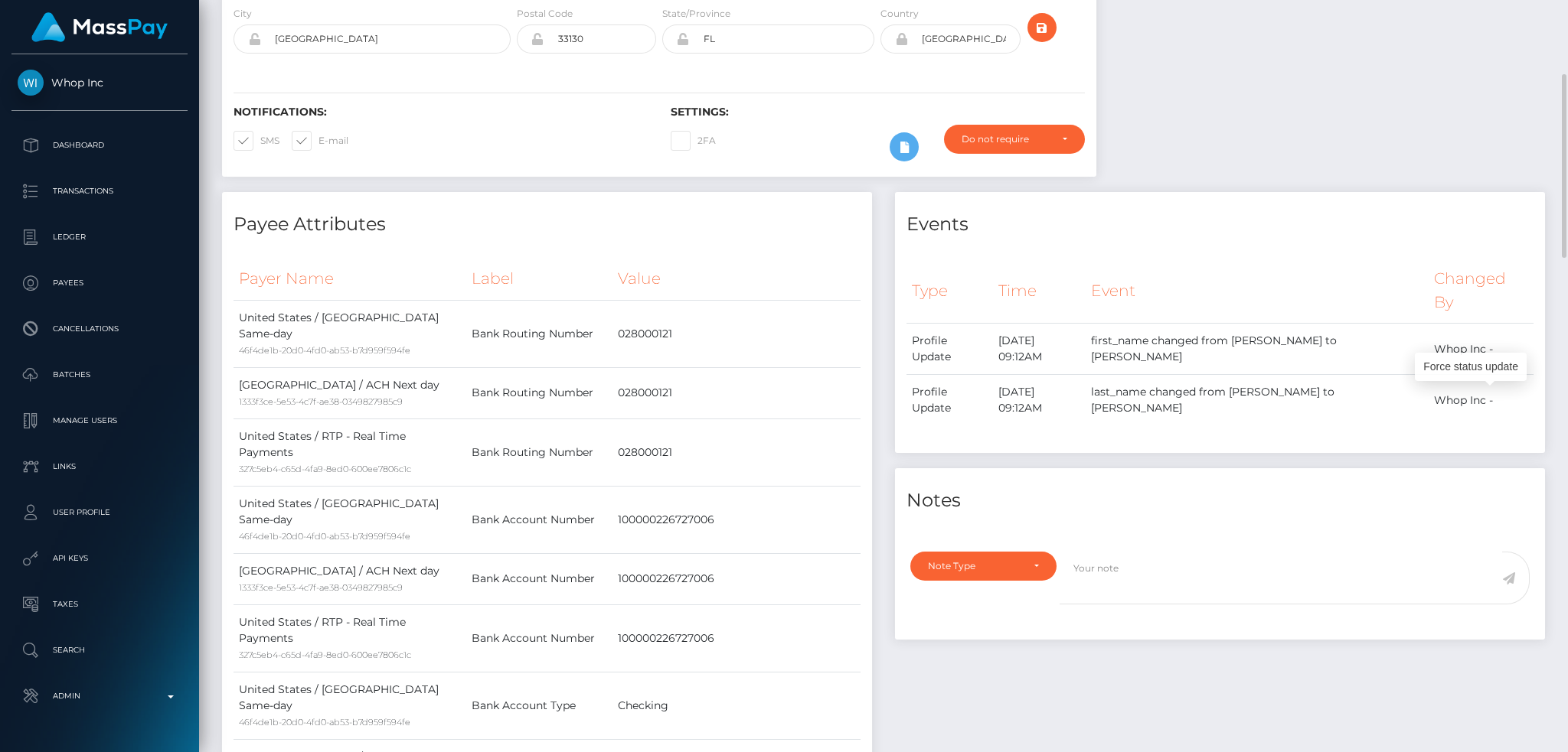
scroll to position [0, 0]
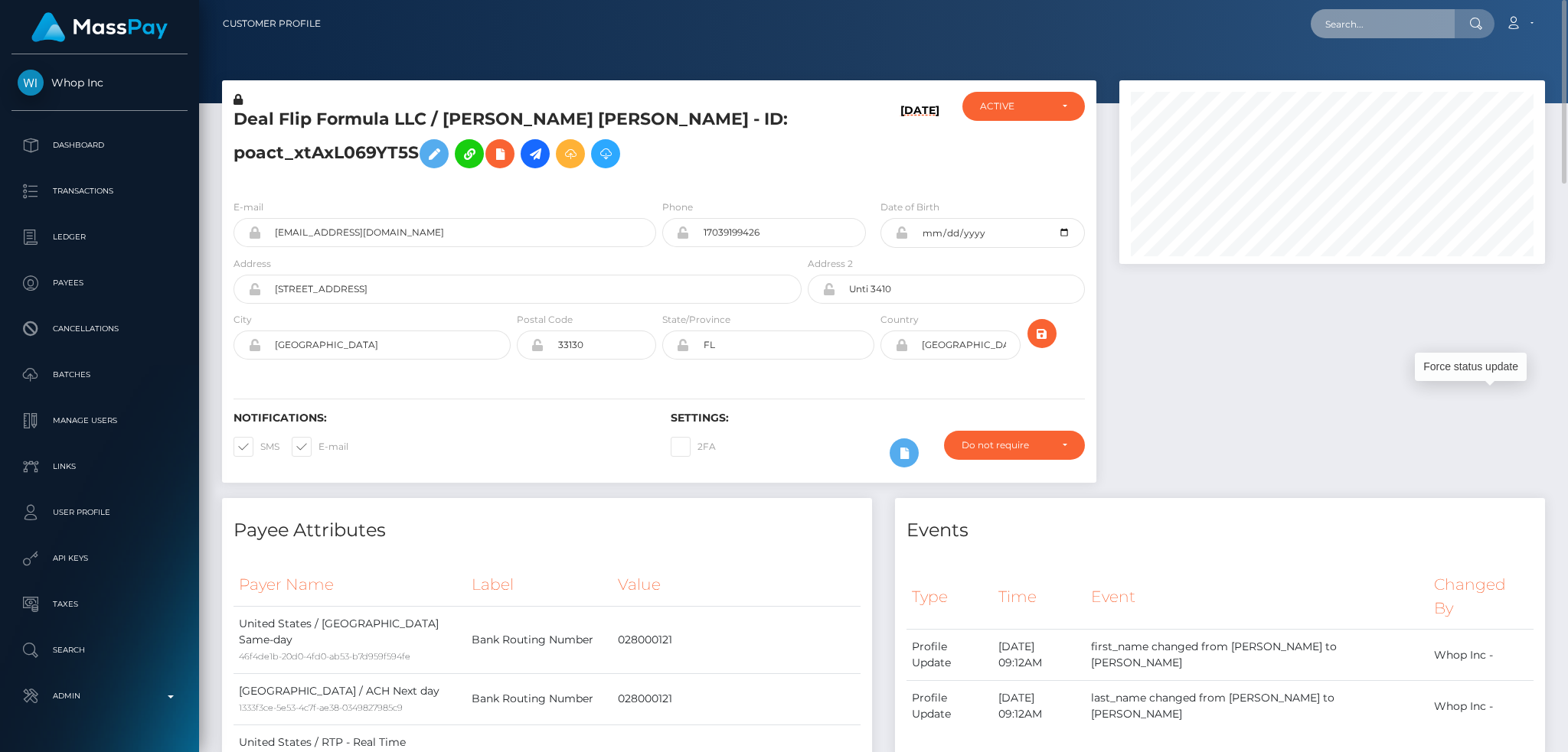
click at [1409, 26] on input "text" at bounding box center [1384, 24] width 144 height 29
paste input "105301"
type input "105301"
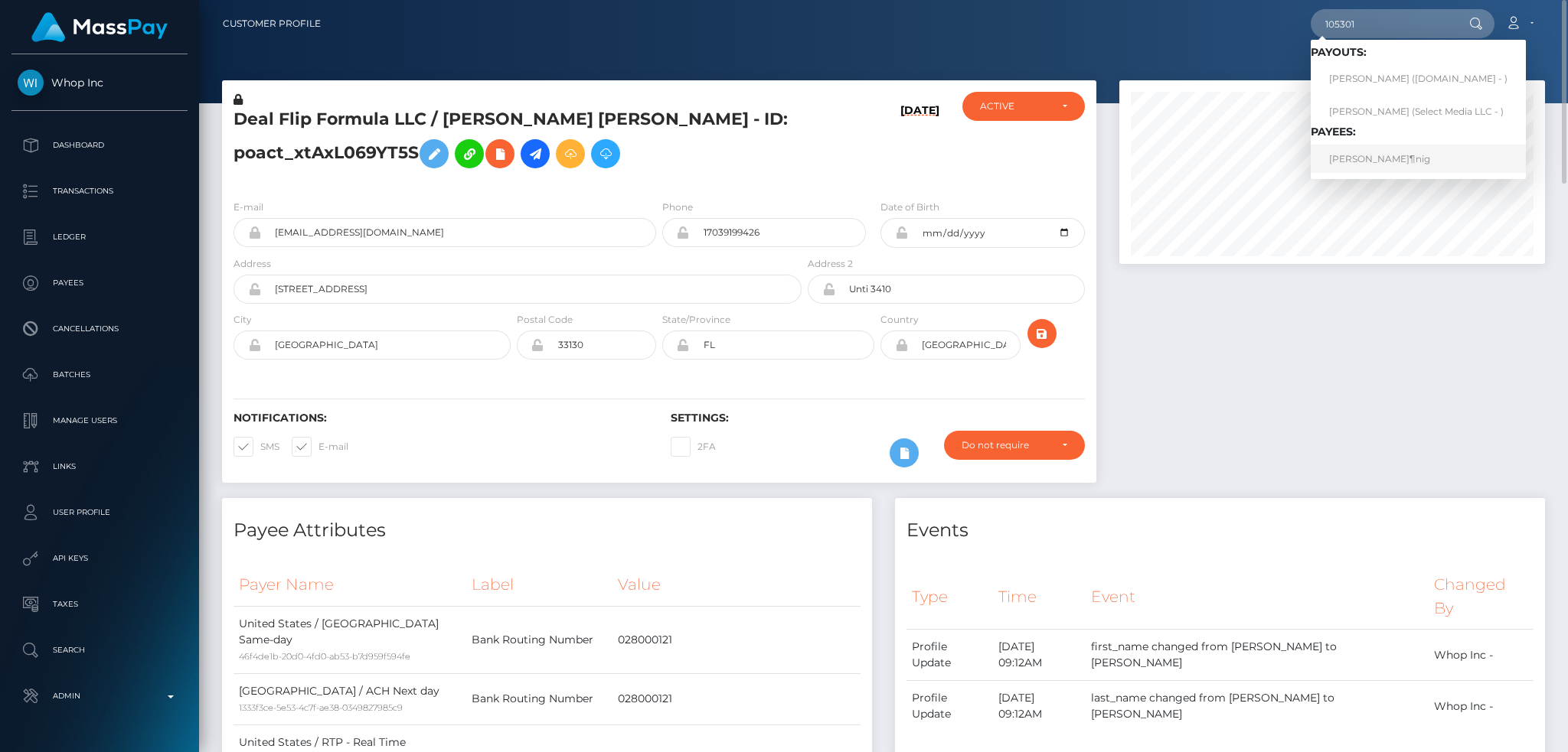
click at [1375, 159] on link "Martina KÃ¶nig" at bounding box center [1419, 158] width 216 height 28
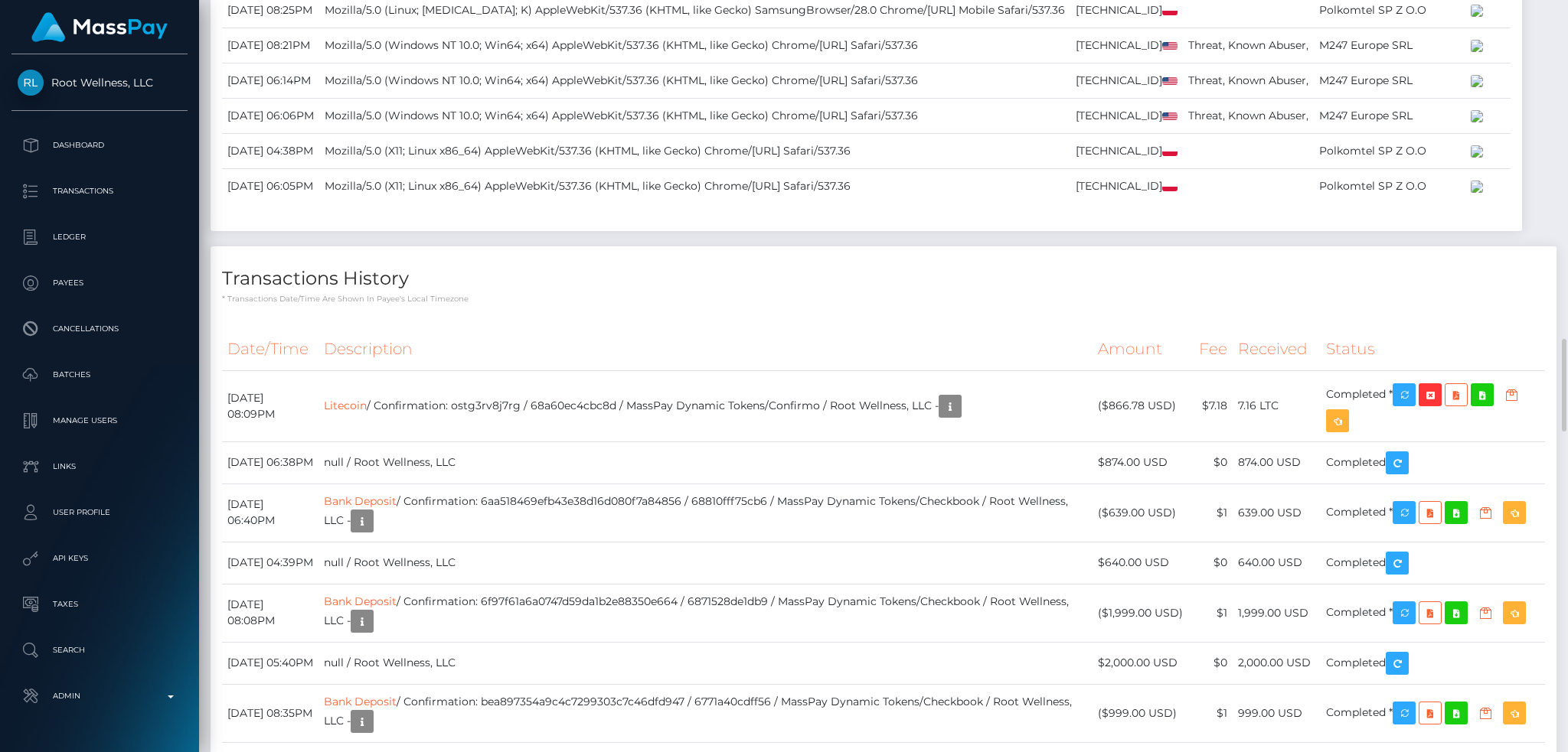
scroll to position [2857, 0]
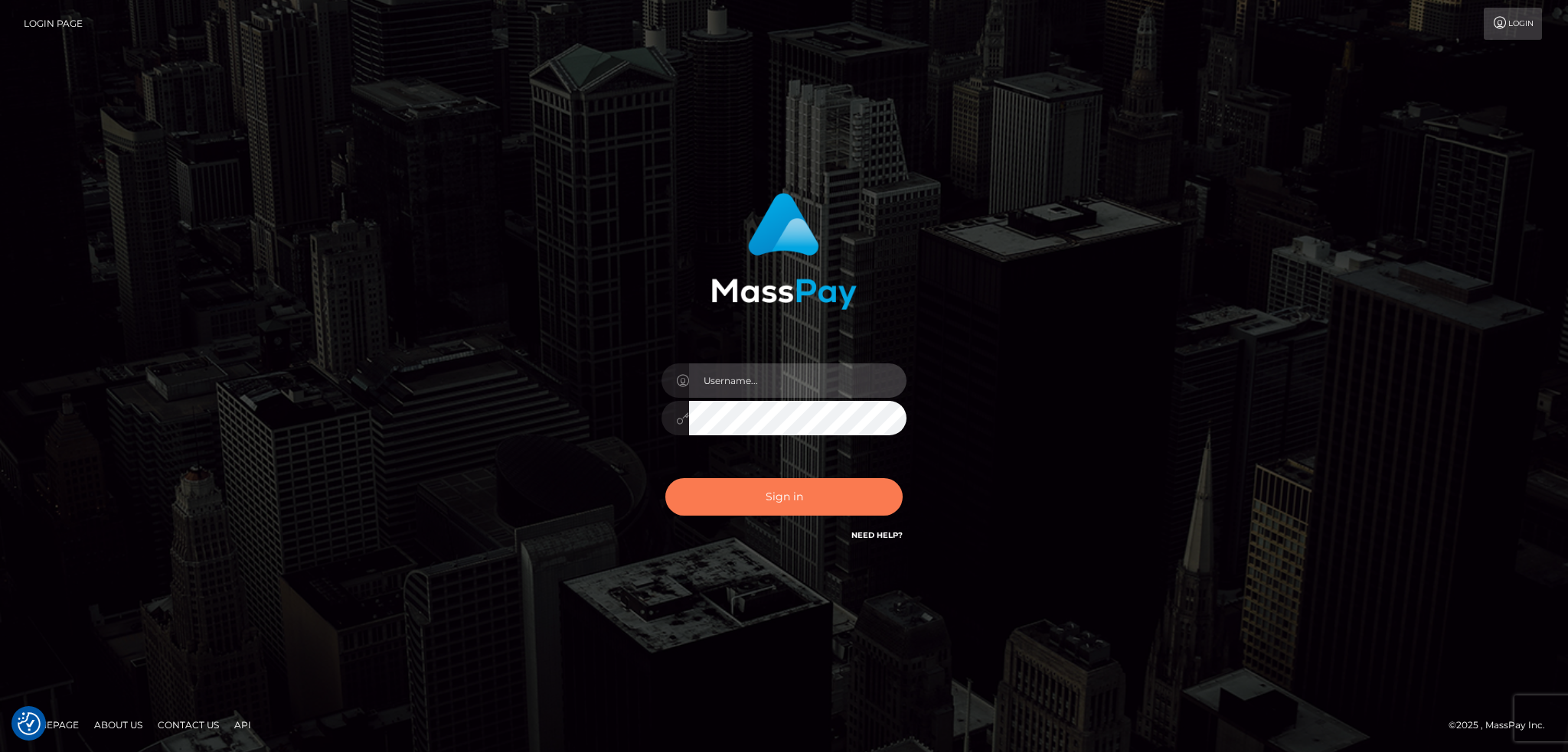
type input "alexstef"
click at [787, 496] on button "Sign in" at bounding box center [784, 496] width 237 height 37
type input "alexstef"
click at [818, 486] on button "Sign in" at bounding box center [784, 496] width 237 height 37
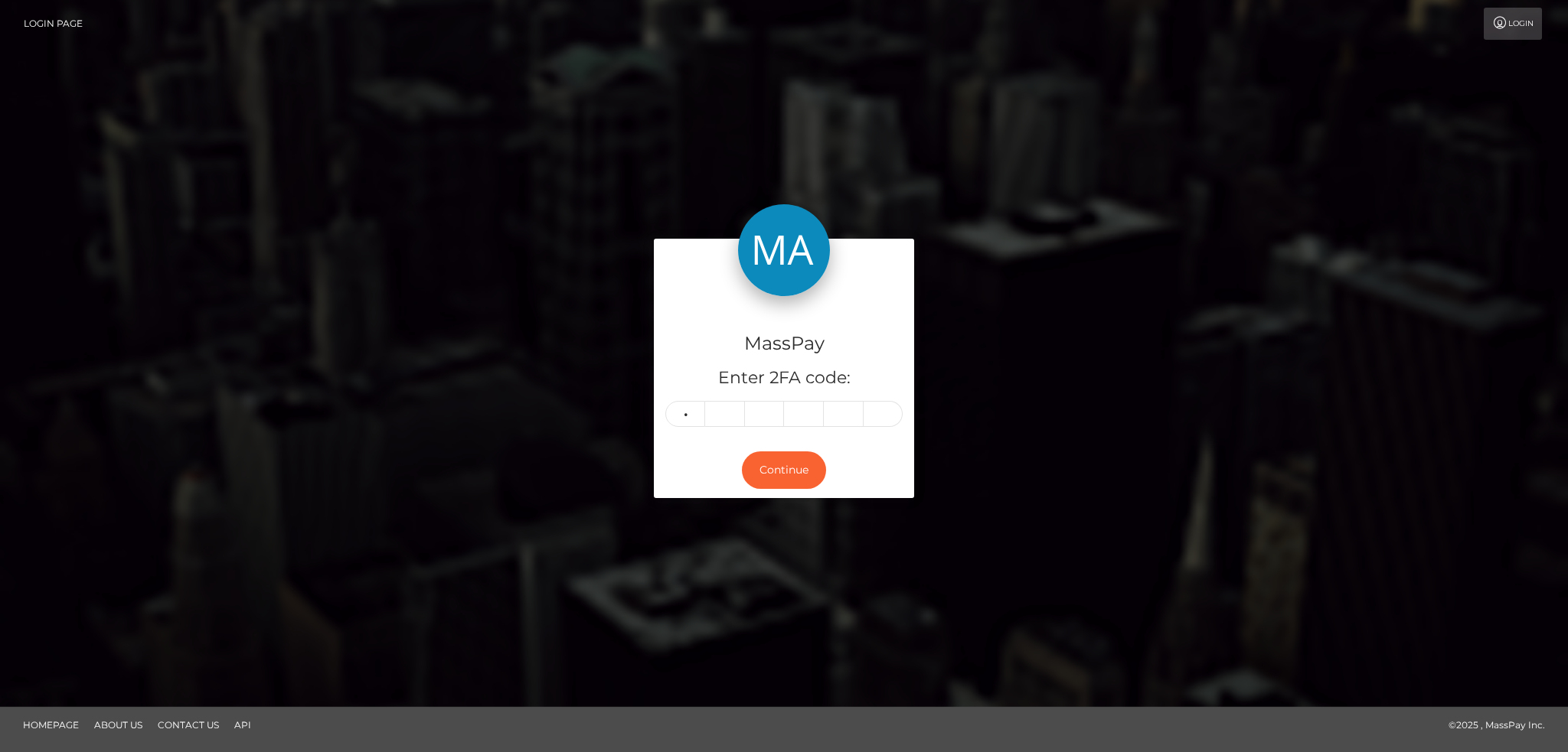
type input "8"
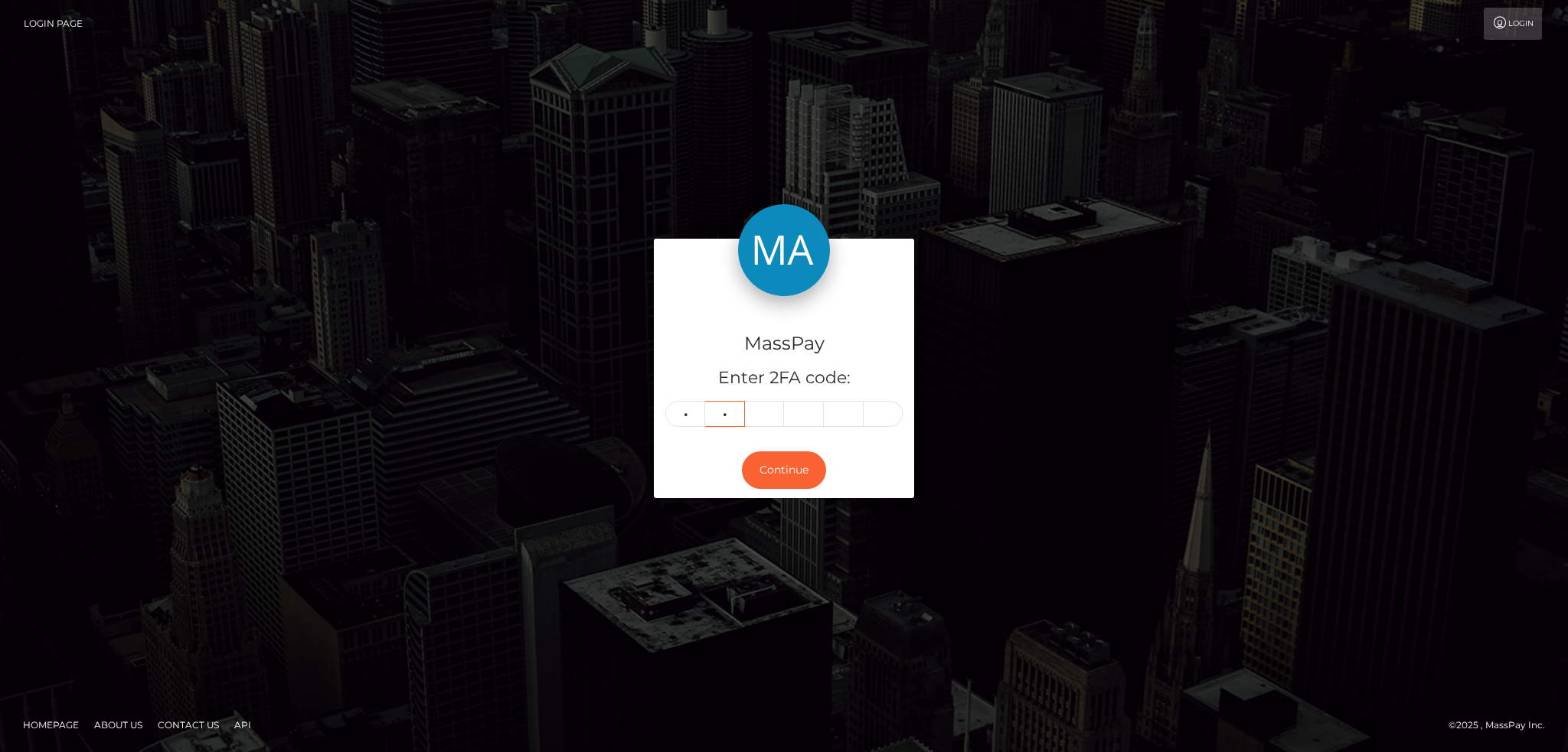
type input "0"
type input "8"
type input "9"
type input "3"
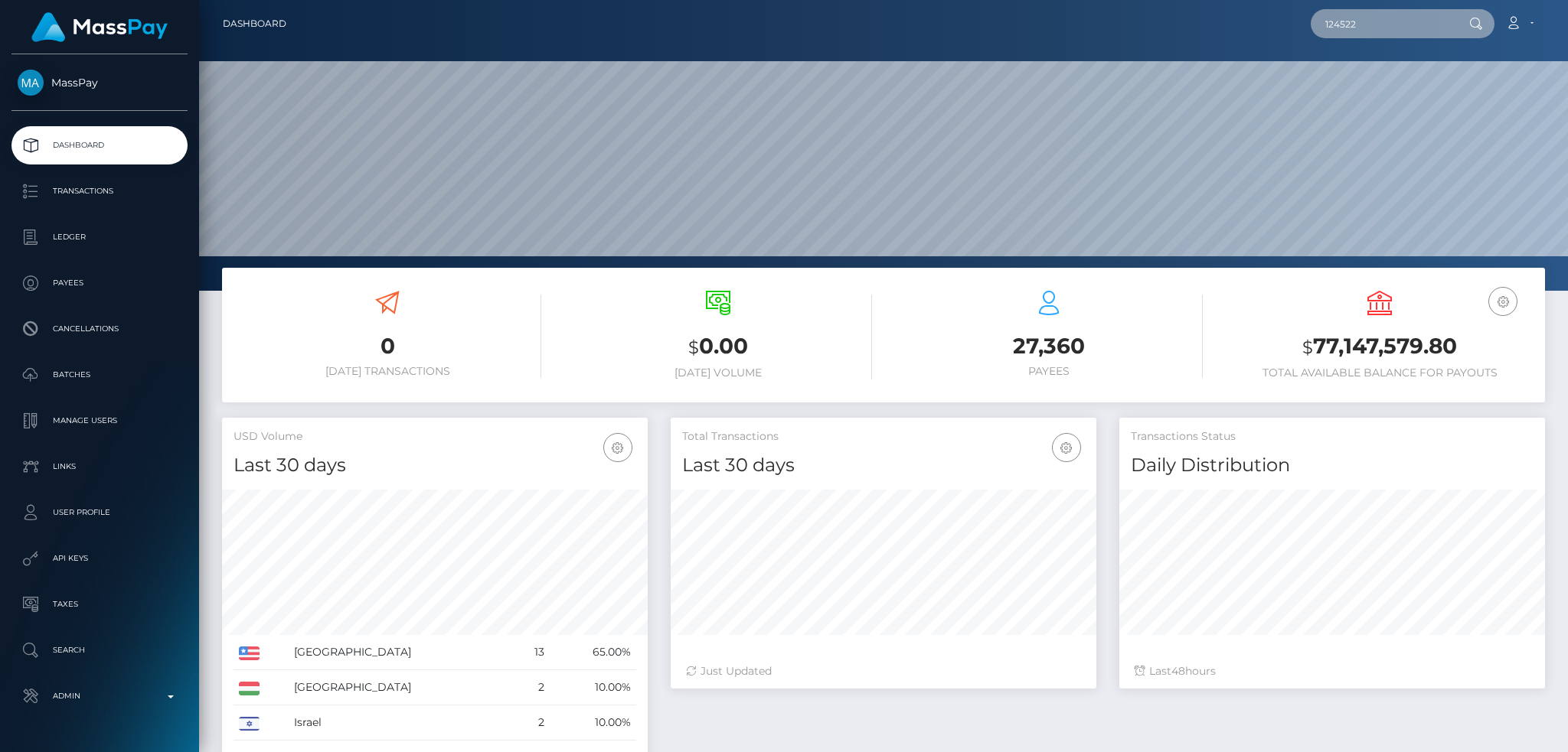
scroll to position [272, 425]
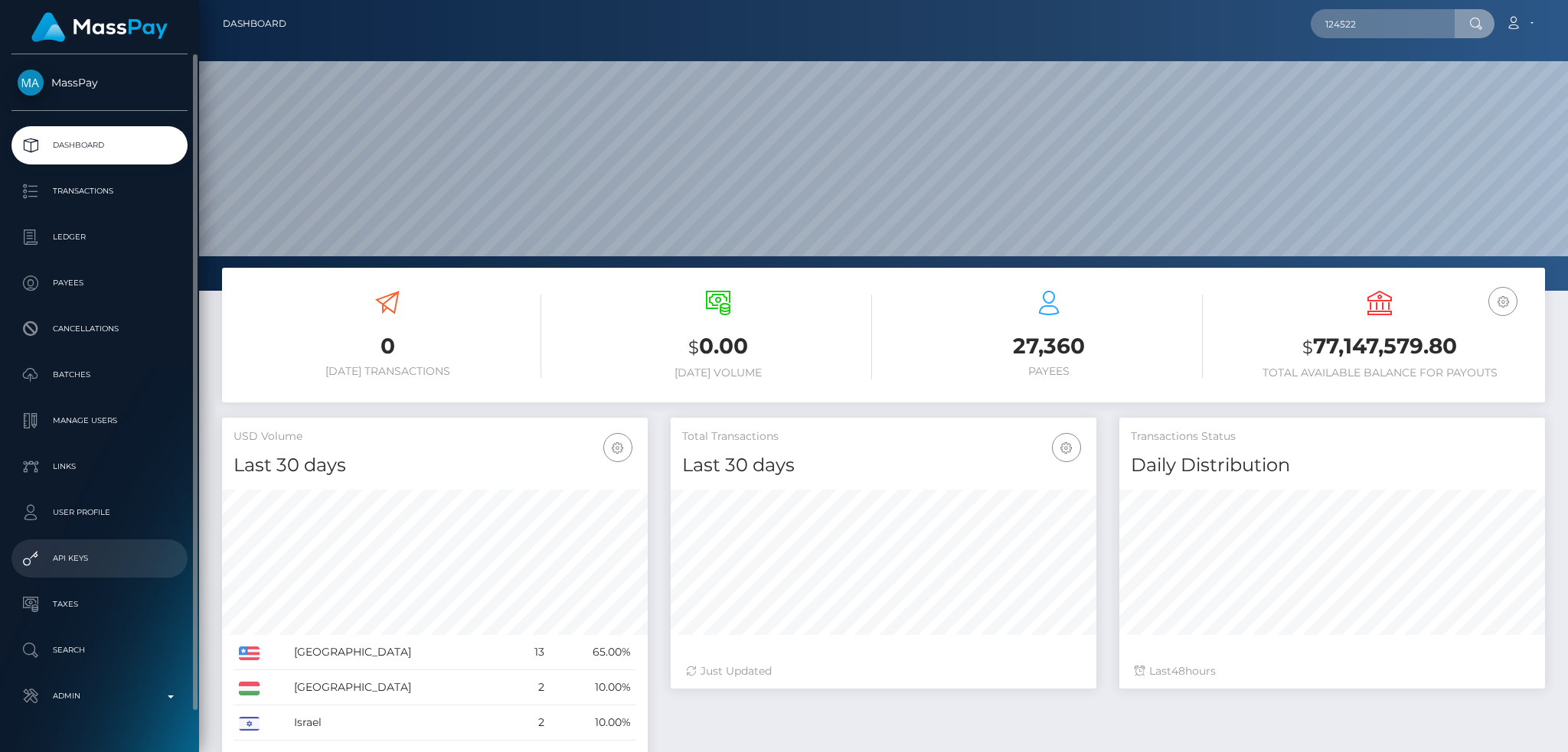
drag, startPoint x: 112, startPoint y: 702, endPoint x: 183, endPoint y: 563, distance: 156.1
click at [114, 701] on p "Admin" at bounding box center [99, 695] width 163 height 23
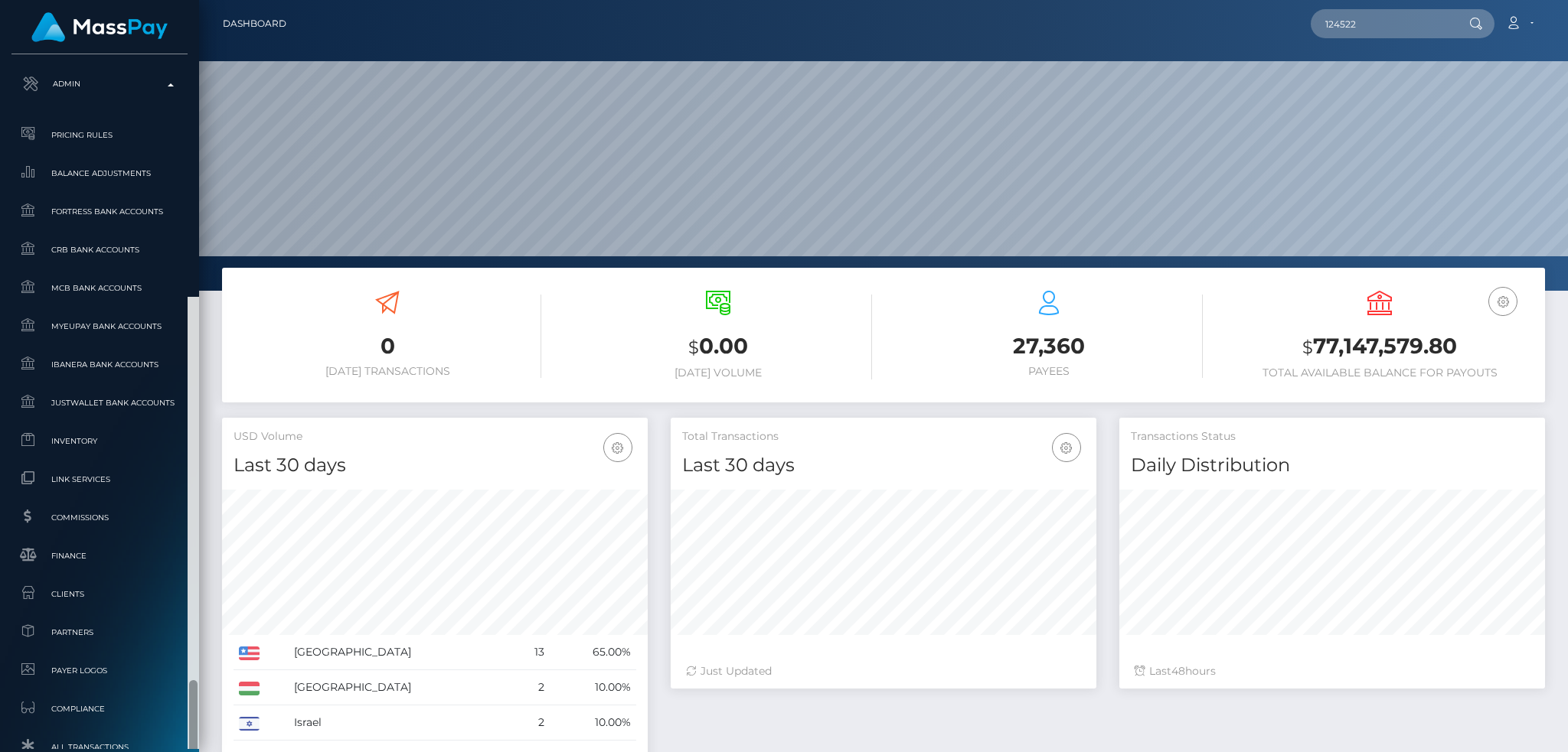
scroll to position [855, 0]
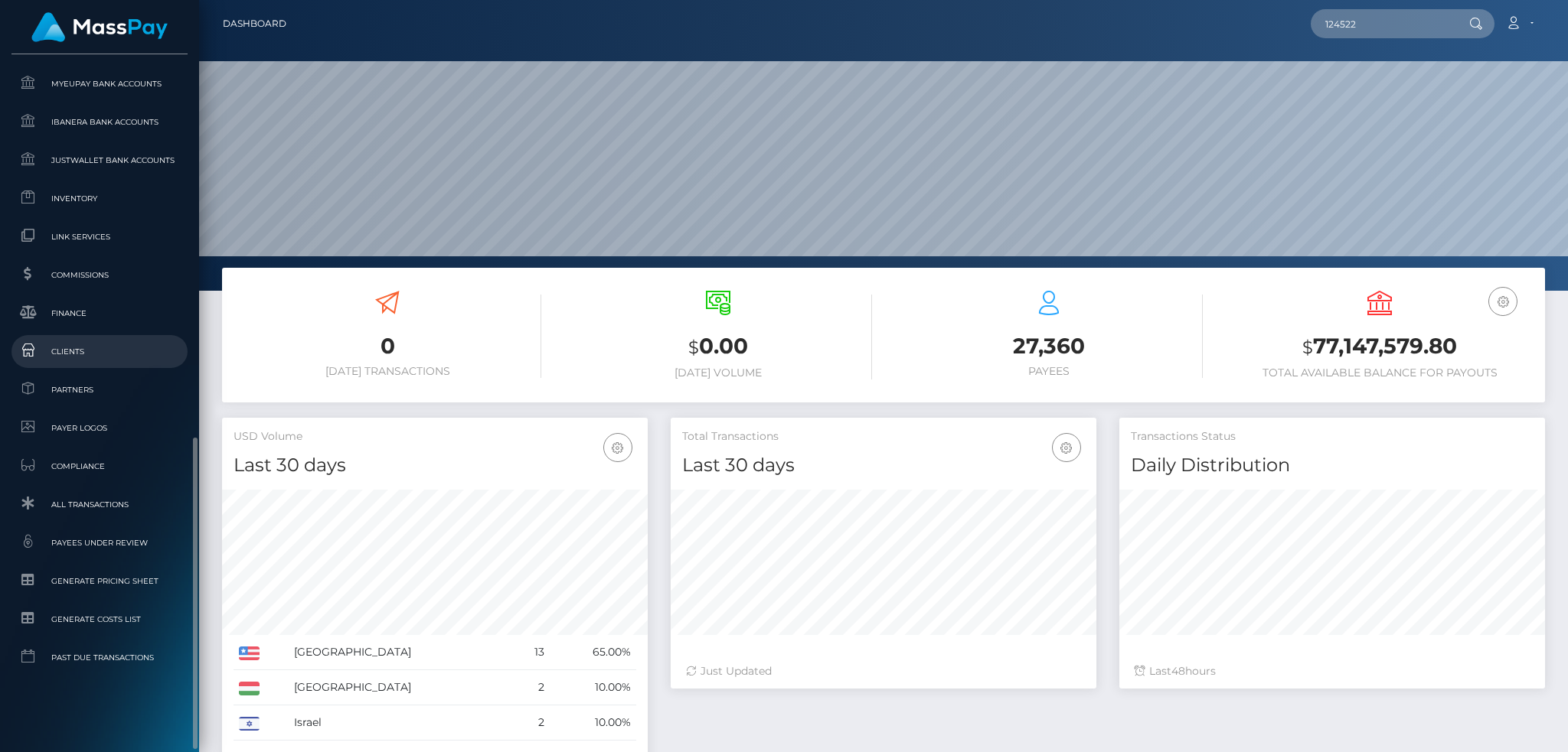
click at [93, 350] on span "Clients" at bounding box center [99, 351] width 163 height 17
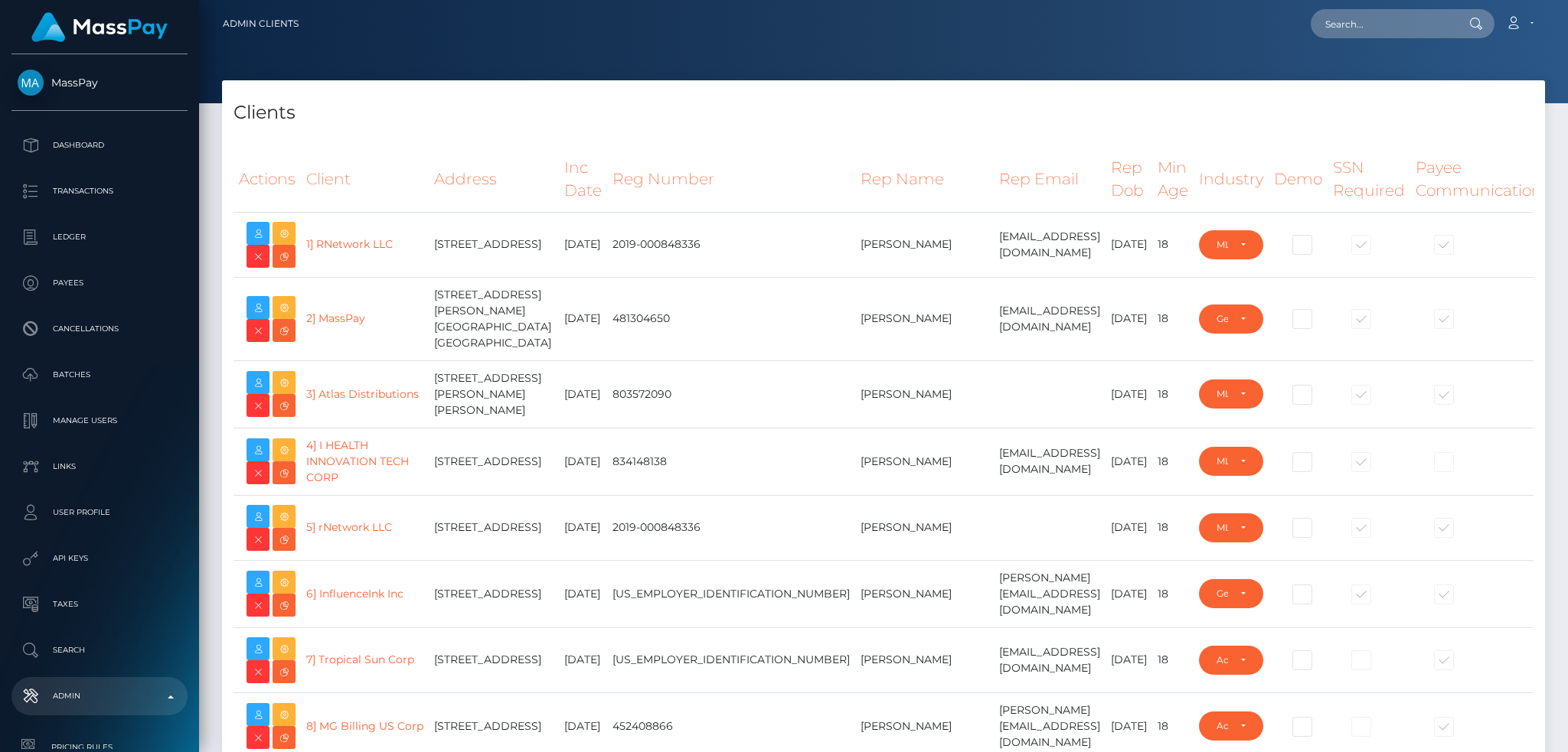
select select "223"
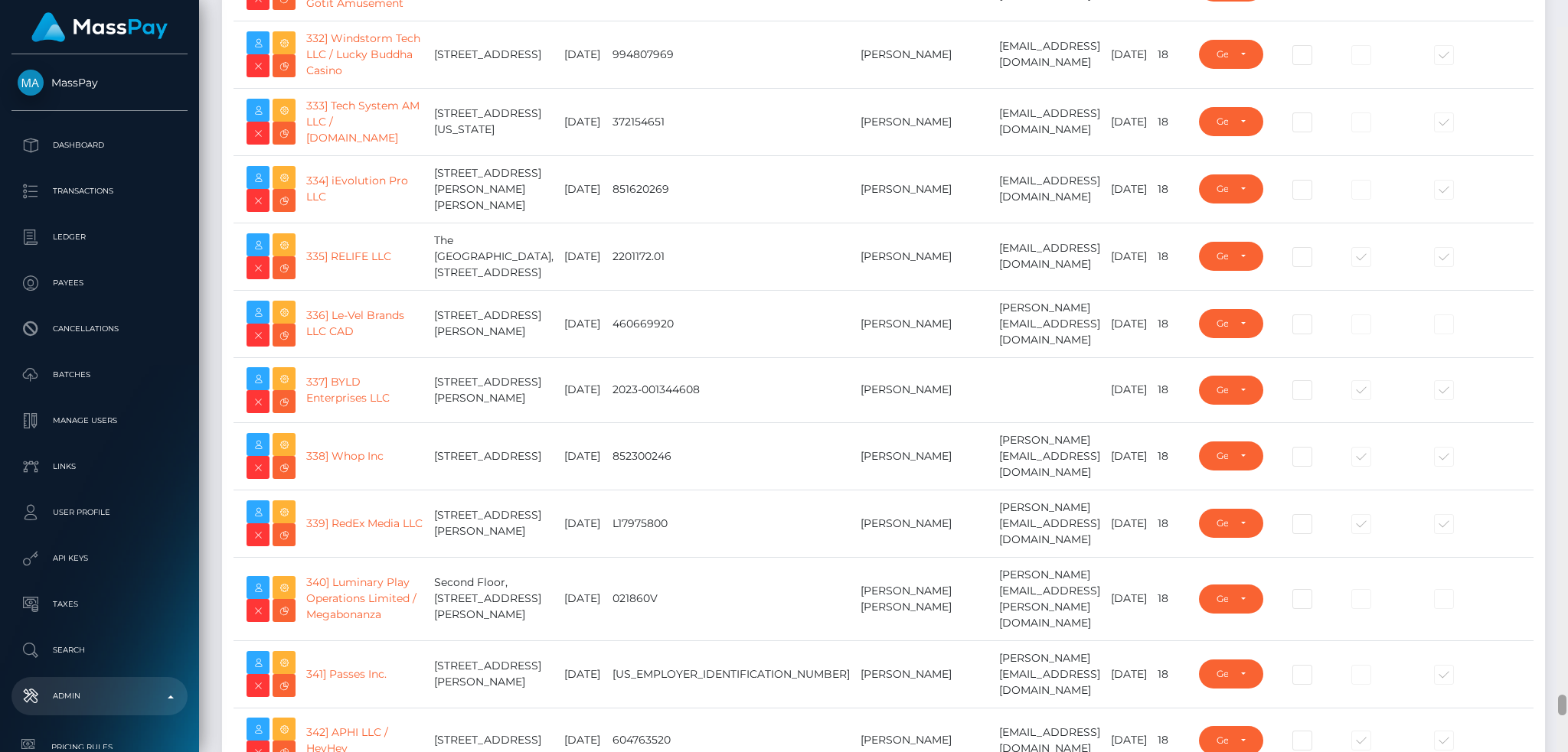
scroll to position [23649, 0]
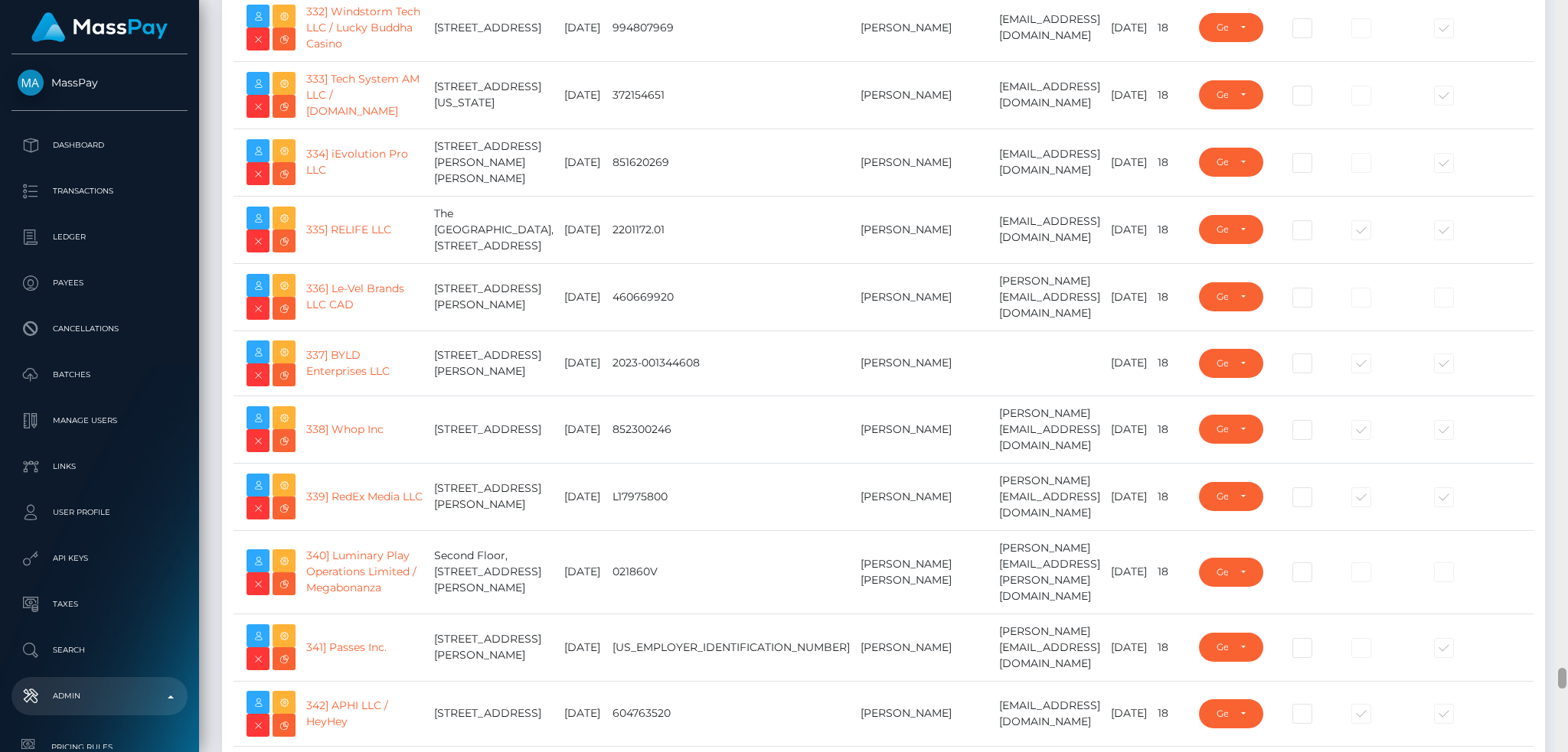
drag, startPoint x: 1564, startPoint y: 38, endPoint x: 1509, endPoint y: 668, distance: 632.4
click at [1545, 680] on div "Admin Clients Loading... Loading..." at bounding box center [883, 376] width 1369 height 752
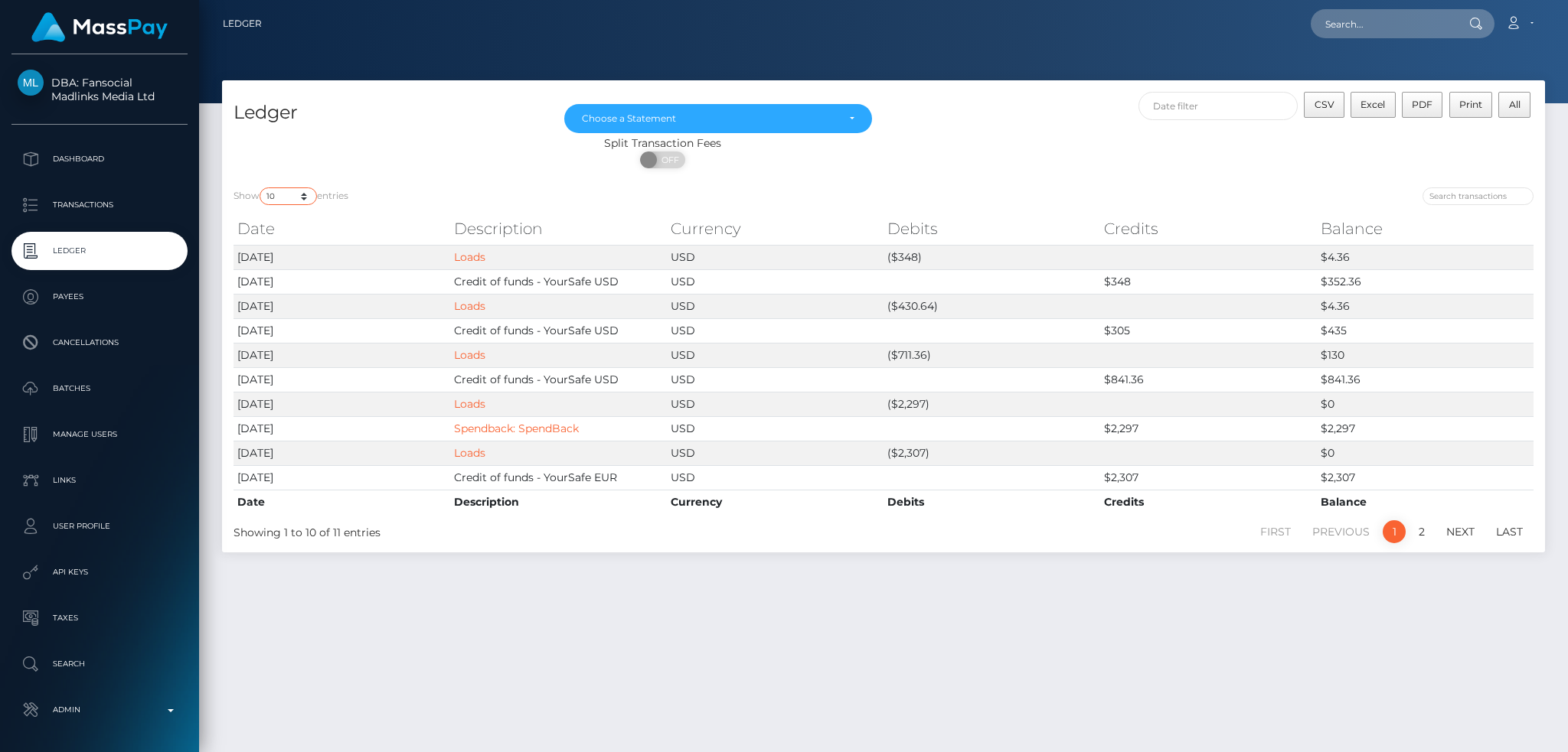
click at [291, 192] on select "10 25 50 100 250" at bounding box center [288, 195] width 58 height 17
select select "100"
click at [261, 187] on select "10 25 50 100 250" at bounding box center [288, 195] width 58 height 17
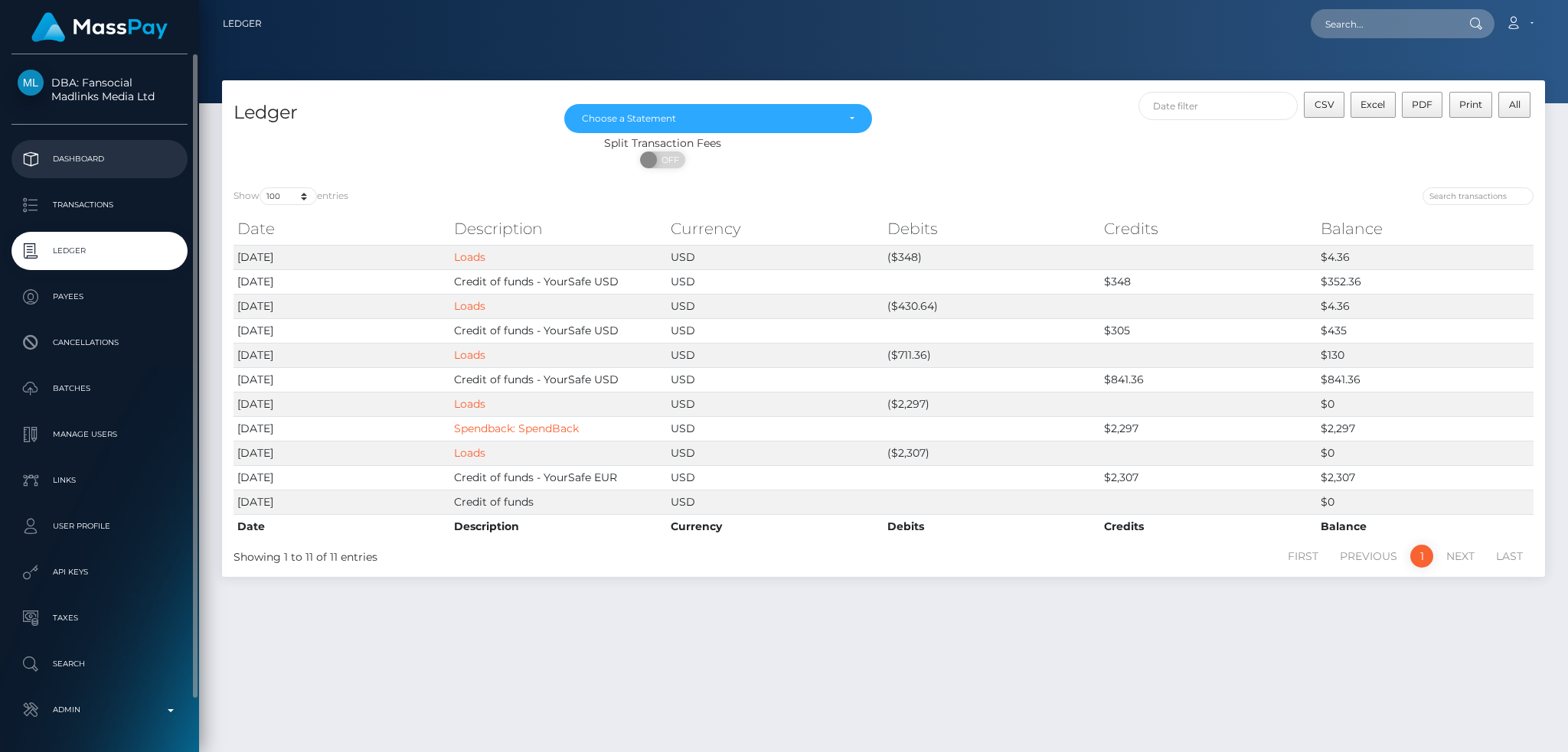
click at [143, 157] on p "Dashboard" at bounding box center [99, 159] width 163 height 23
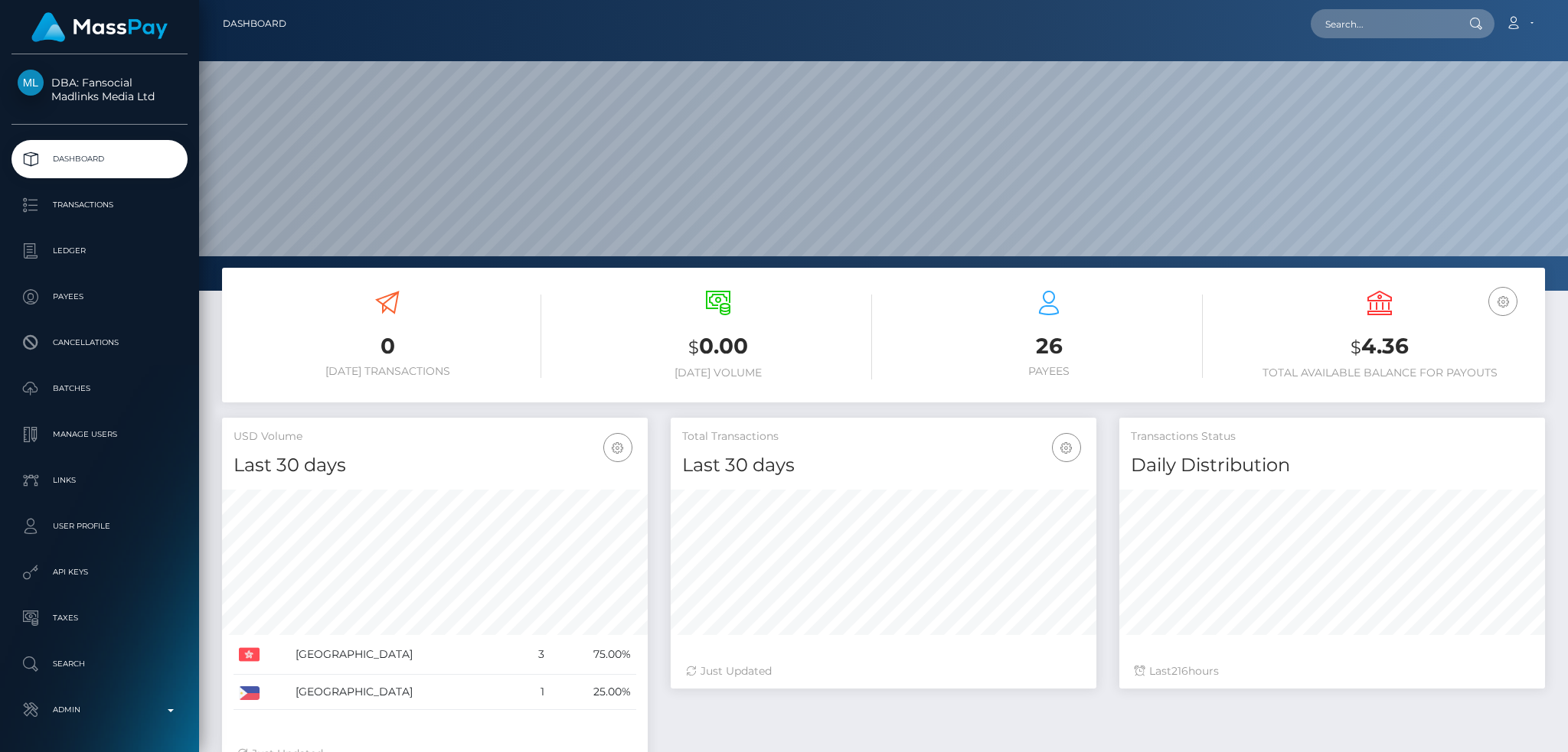
scroll to position [272, 425]
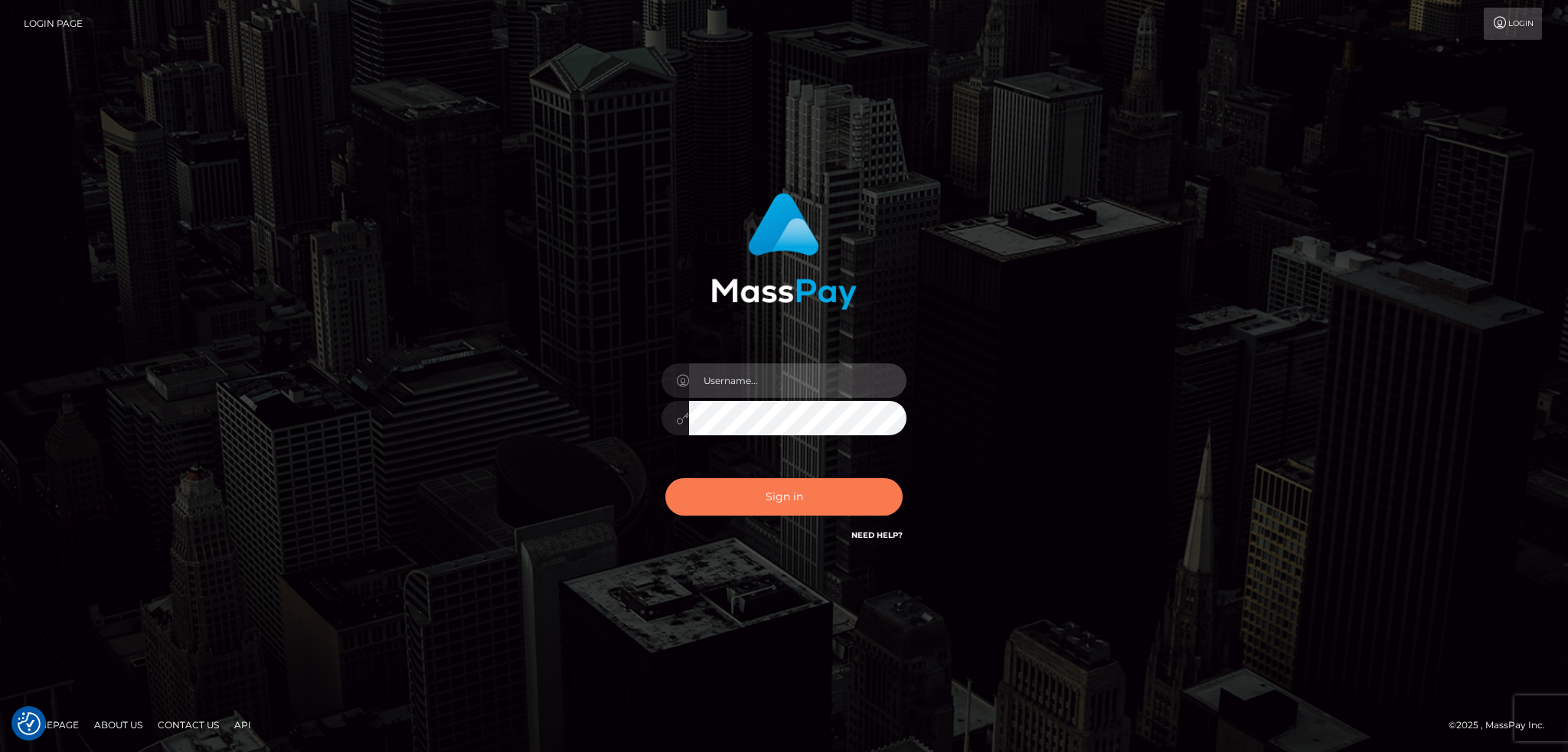
type input "alexstef"
click at [753, 485] on button "Sign in" at bounding box center [784, 496] width 237 height 37
type input "alexstef"
click at [753, 485] on button "Sign in" at bounding box center [784, 496] width 237 height 37
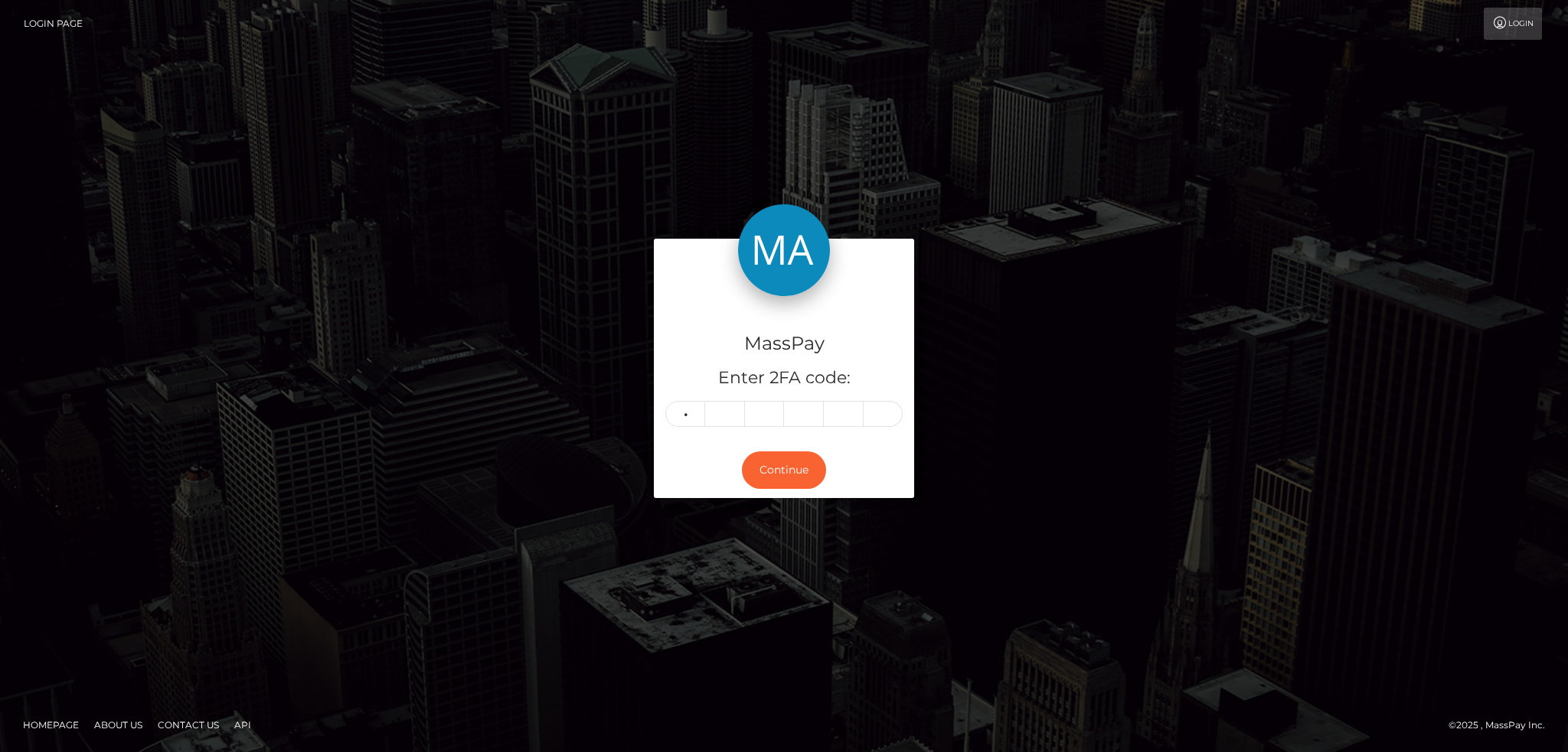
type input "3"
type input "6"
type input "1"
type input "0"
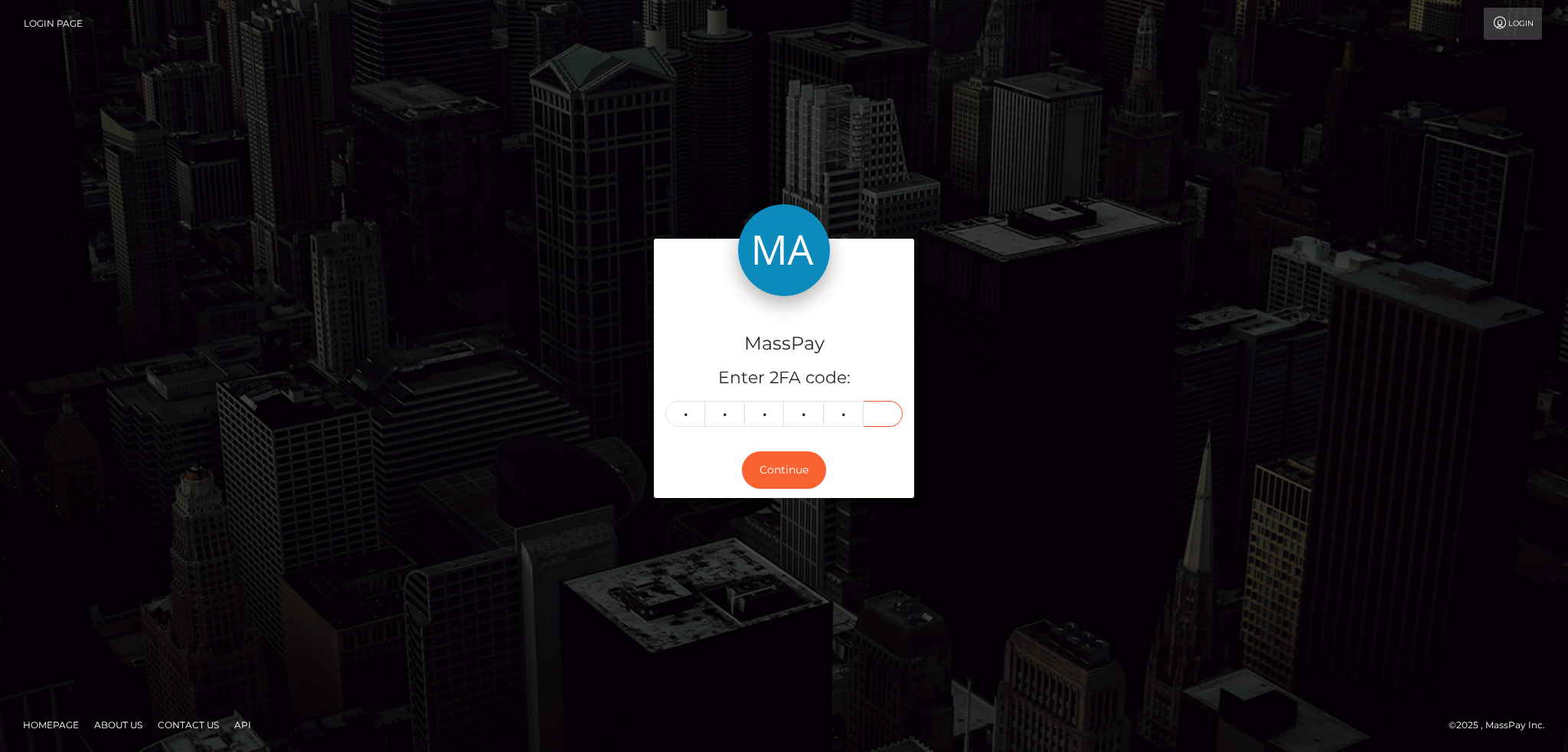
type input "0"
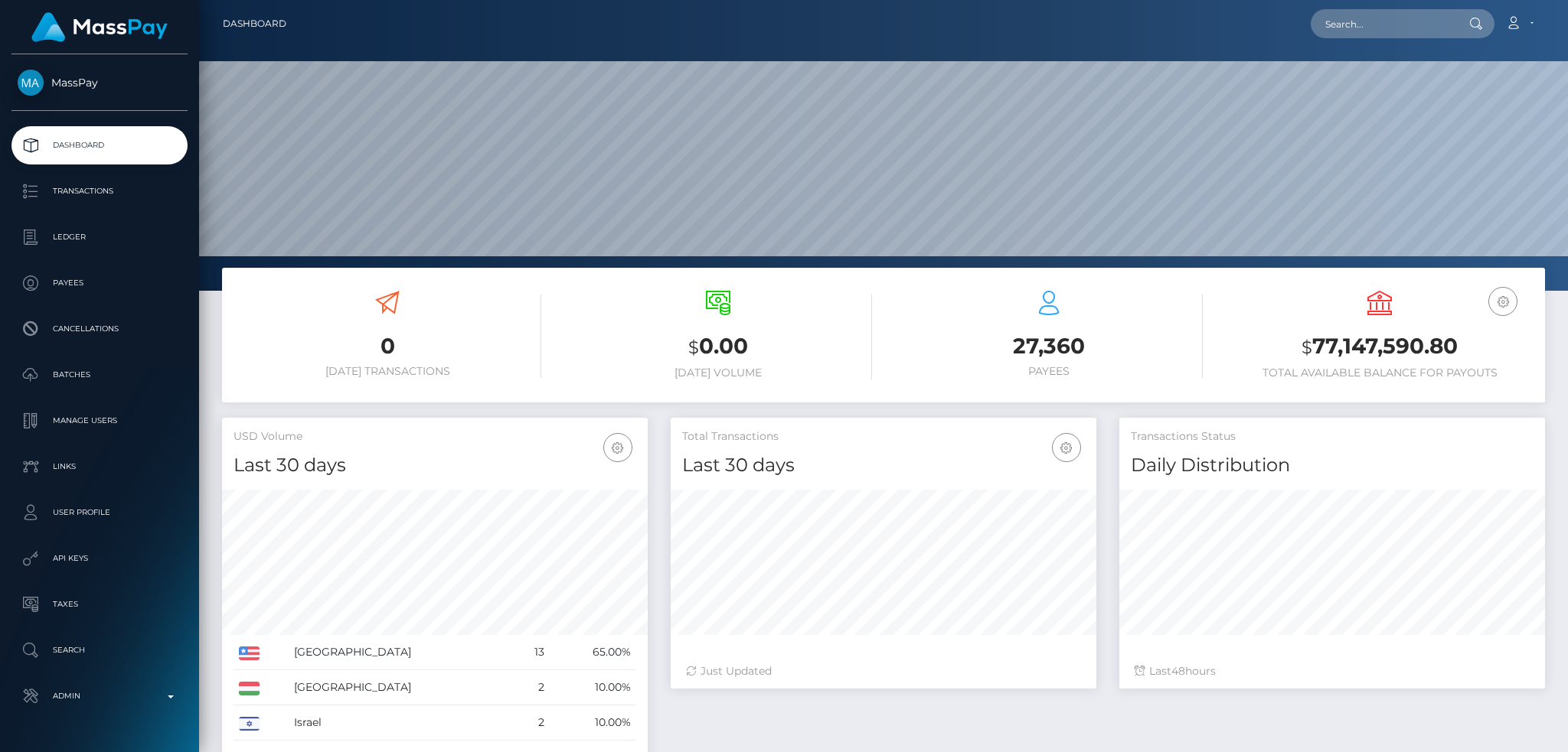
scroll to position [272, 425]
